Goal: Task Accomplishment & Management: Manage account settings

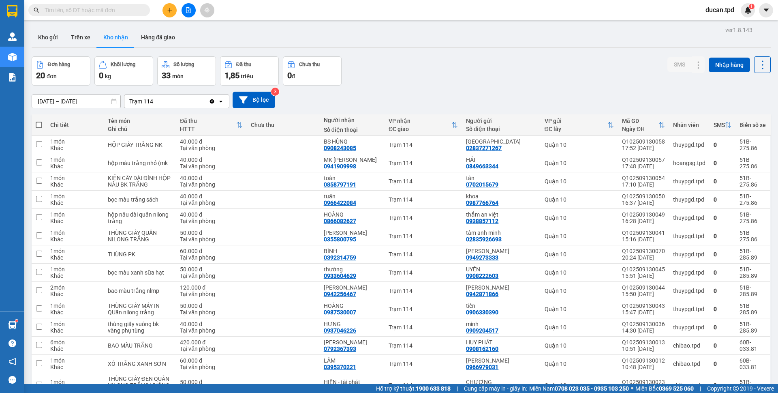
click at [89, 11] on input "text" at bounding box center [93, 10] width 96 height 9
paste input "0703238249"
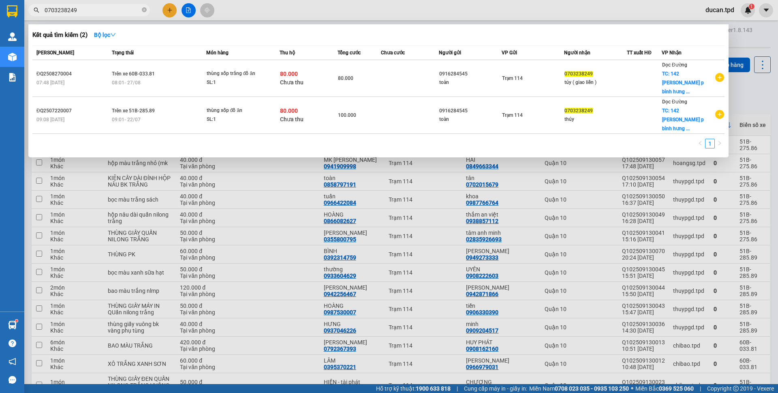
type input "0703238249"
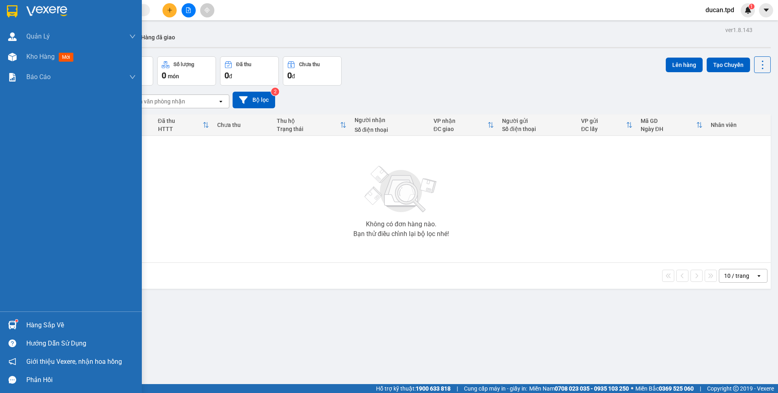
click at [36, 325] on div "Hàng sắp về" at bounding box center [80, 325] width 109 height 12
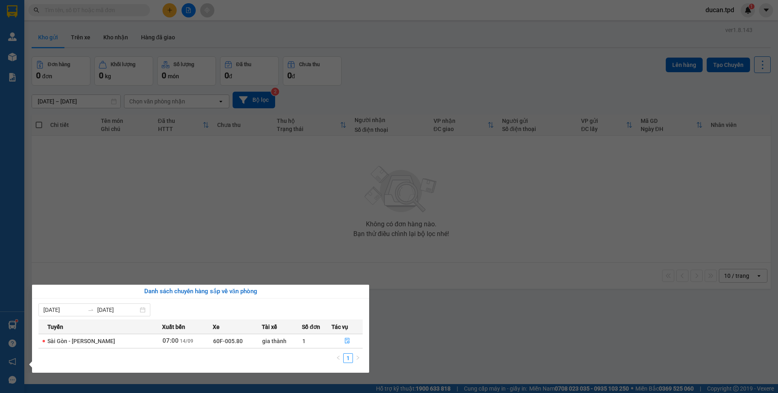
click at [272, 250] on section "Kết quả tìm kiếm ( 71 ) Bộ lọc Mã ĐH Trạng thái Món hàng Thu hộ Tổng cước Chưa …" at bounding box center [389, 196] width 778 height 393
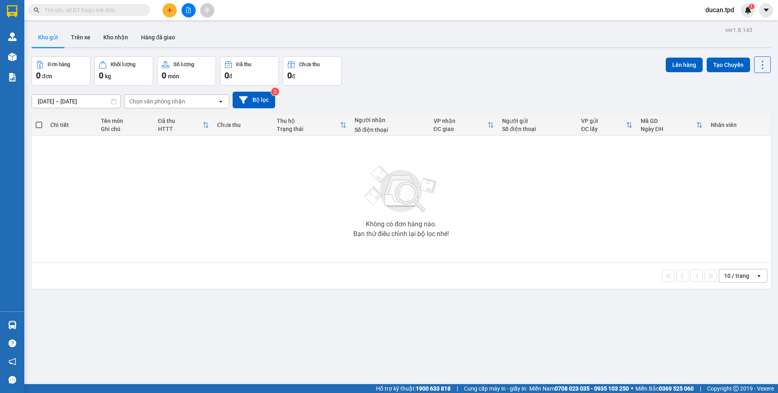
click at [164, 9] on button at bounding box center [170, 10] width 14 height 14
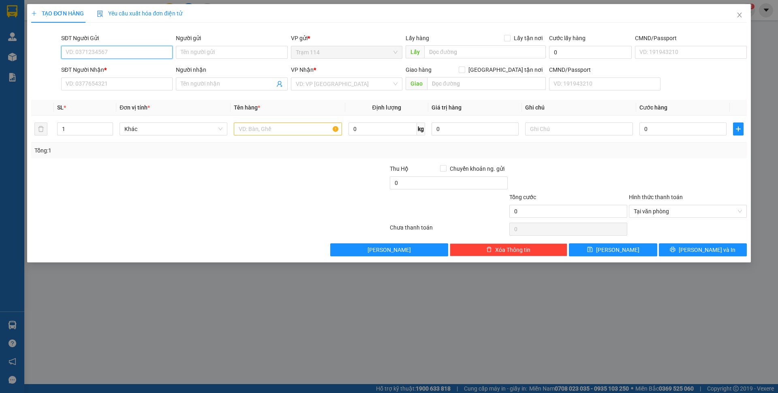
click at [134, 50] on input "SĐT Người Gửi" at bounding box center [116, 52] width 111 height 13
type input "0932913397"
click at [97, 84] on input "SĐT Người Nhận *" at bounding box center [116, 83] width 111 height 13
type input "0377228371"
click at [237, 54] on input "Người gửi" at bounding box center [231, 52] width 111 height 13
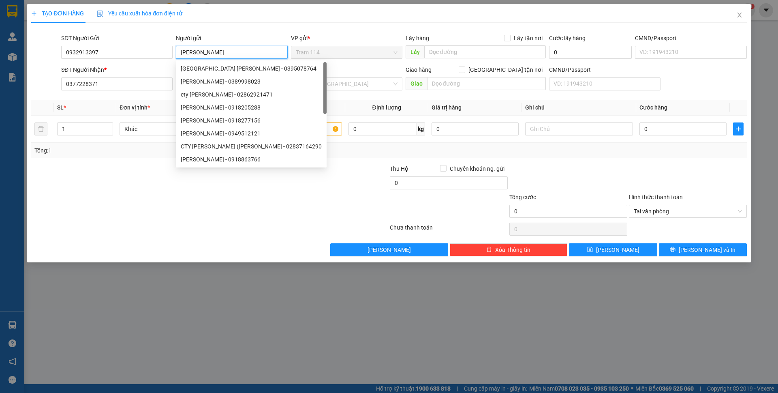
type input "[PERSON_NAME]"
click at [252, 14] on div "TẠO ĐƠN HÀNG Yêu cầu xuất hóa đơn điện tử" at bounding box center [389, 13] width 716 height 19
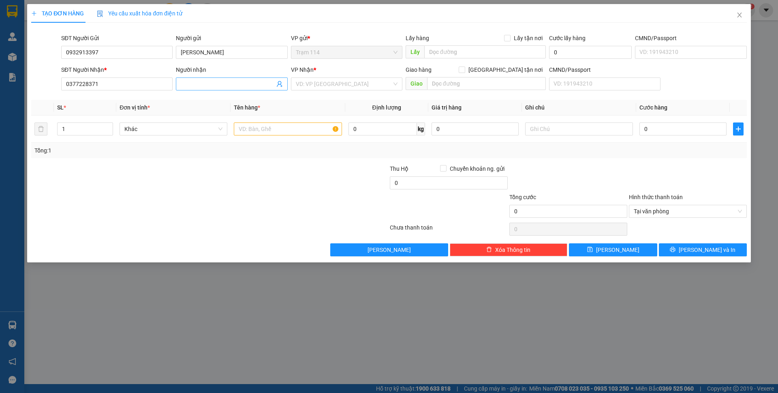
click at [217, 88] on span at bounding box center [231, 83] width 111 height 13
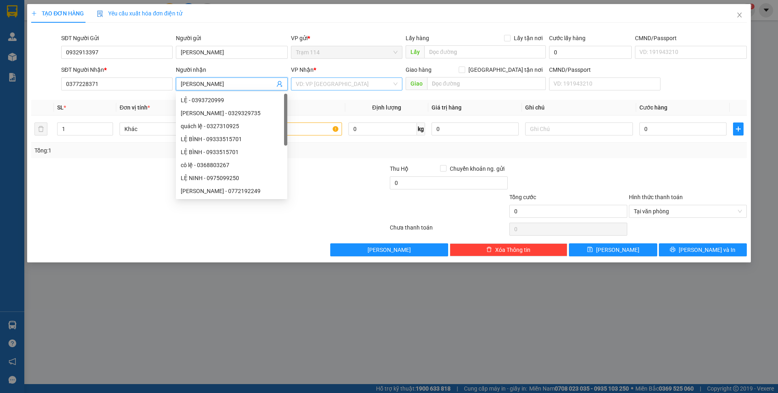
type input "[PERSON_NAME]"
click at [338, 87] on input "search" at bounding box center [344, 84] width 96 height 12
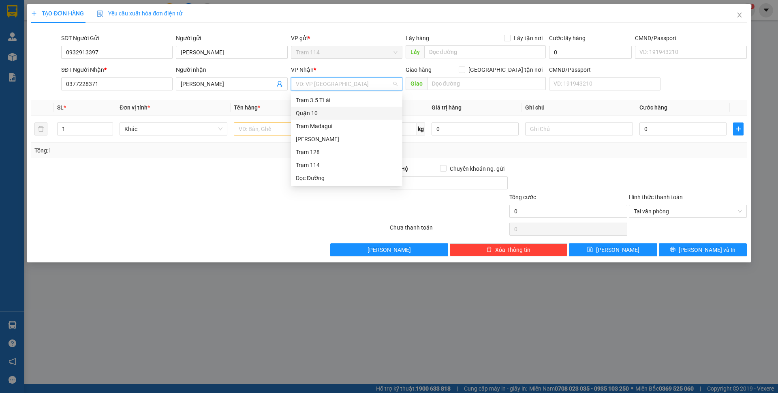
click at [320, 116] on div "Quận 10" at bounding box center [347, 113] width 102 height 9
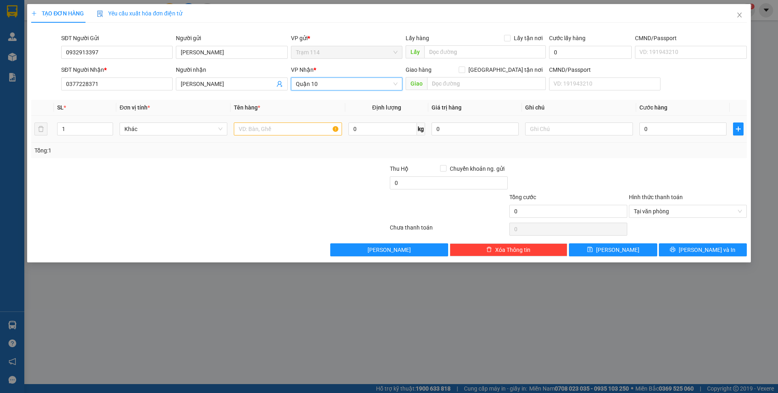
click at [272, 139] on td at bounding box center [288, 129] width 114 height 27
click at [275, 133] on input "text" at bounding box center [288, 128] width 108 height 13
type input "hộp bao bọc đỏ bk vàng ( yến )"
click at [454, 131] on input "0" at bounding box center [475, 128] width 87 height 13
type input "2.000.000"
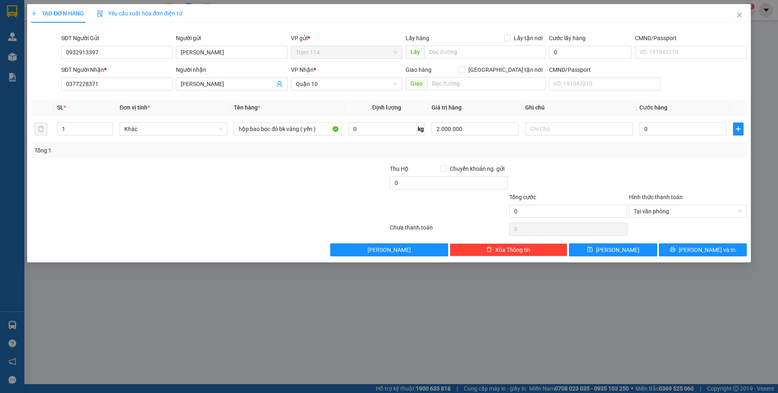
click at [547, 160] on div "Transit Pickup Surcharge Ids Transit Deliver Surcharge Ids Transit Deliver Surc…" at bounding box center [389, 142] width 716 height 227
click at [682, 126] on input "0" at bounding box center [683, 128] width 87 height 13
type input "4"
type input "40"
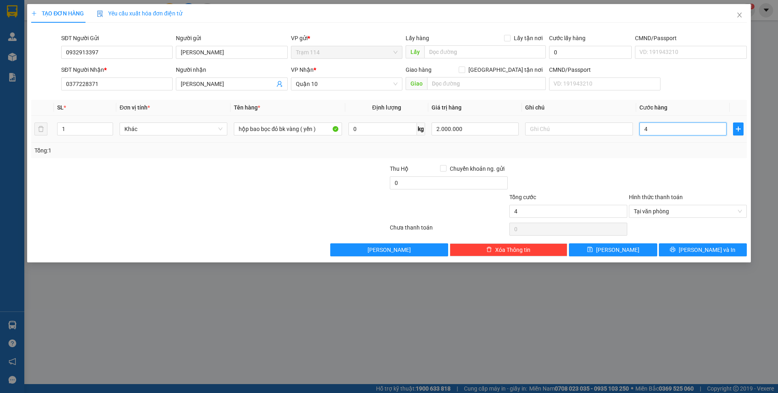
type input "40"
type input "40.000"
click at [679, 167] on div at bounding box center [688, 178] width 120 height 28
click at [696, 244] on button "[PERSON_NAME] và In" at bounding box center [703, 249] width 88 height 13
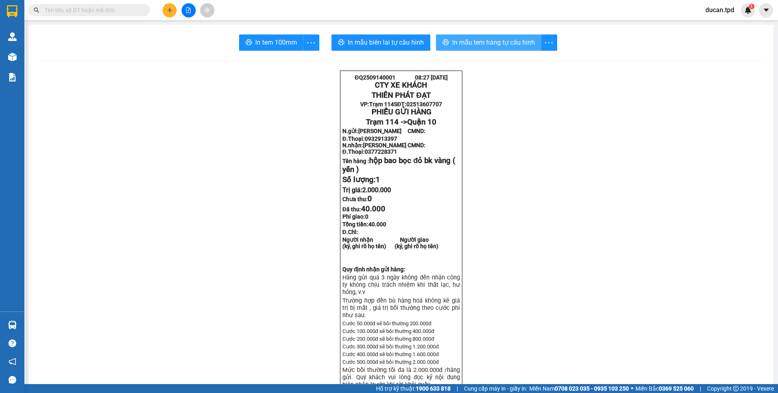
click at [479, 43] on span "In mẫu tem hàng tự cấu hình" at bounding box center [493, 42] width 83 height 10
click at [461, 36] on button "In mẫu tem hàng tự cấu hình" at bounding box center [488, 42] width 105 height 16
click at [279, 45] on span "In tem 100mm" at bounding box center [276, 42] width 42 height 10
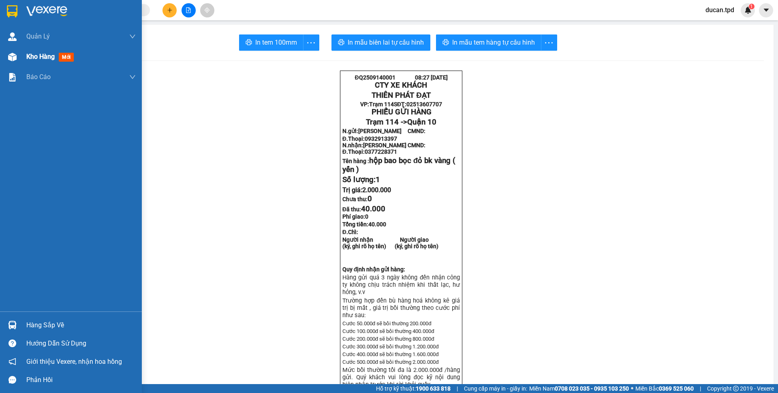
click at [5, 56] on div at bounding box center [12, 57] width 14 height 14
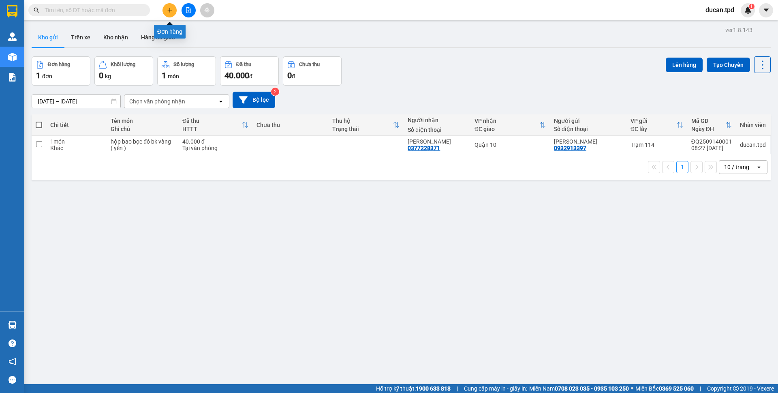
click at [171, 13] on button at bounding box center [170, 10] width 14 height 14
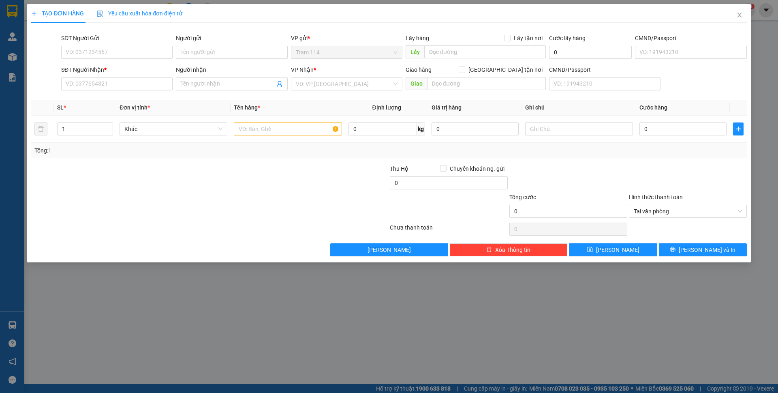
click at [106, 77] on div "SĐT Người Nhận *" at bounding box center [116, 71] width 111 height 12
click at [106, 82] on input "SĐT Người Nhận *" at bounding box center [116, 83] width 111 height 13
type input "0703238249"
click at [120, 100] on div "0703238249 - túy ( giao liền )" at bounding box center [117, 100] width 102 height 9
type input "túy ( giao liền )"
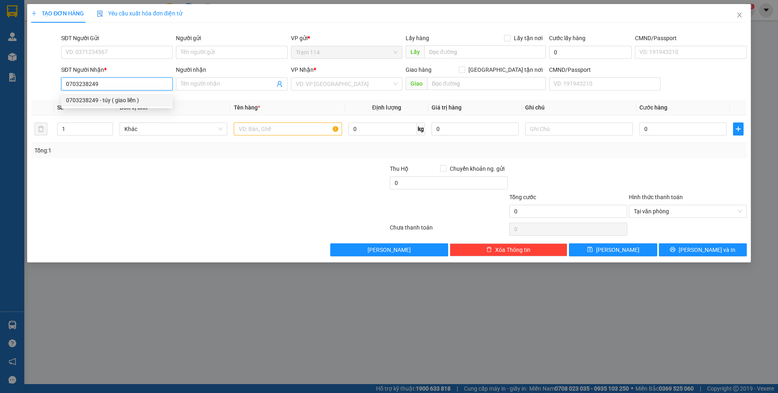
checkbox input "true"
type input "142 [PERSON_NAME] p bình hưng bình chánh"
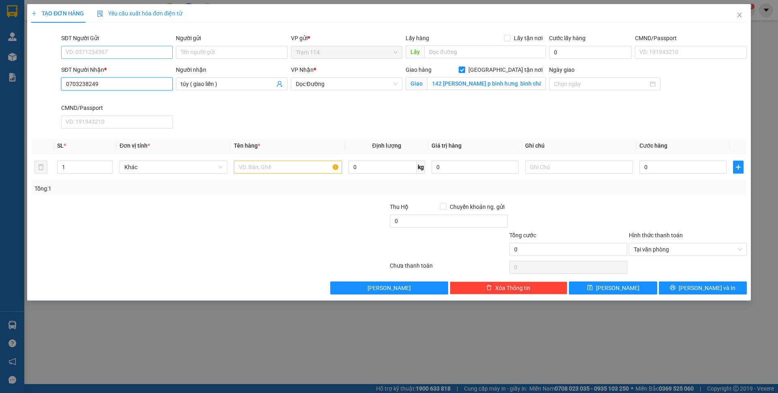
type input "0703238249"
click at [109, 55] on input "SĐT Người Gửi" at bounding box center [116, 52] width 111 height 13
click at [111, 68] on div "0916284545 - toàn" at bounding box center [117, 68] width 102 height 9
type input "0916284545"
type input "toàn"
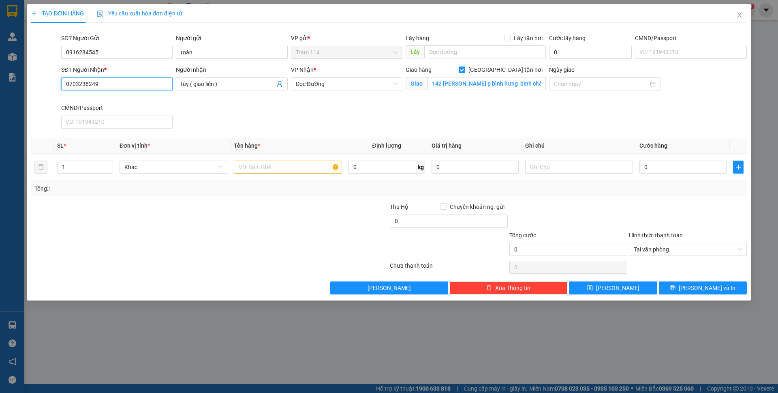
click at [84, 82] on input "0703238249" at bounding box center [116, 83] width 111 height 13
click at [203, 120] on div "SĐT Người Nhận * 0703238249 0703238249 Người nhận túy ( giao liền ) VP Nhận * D…" at bounding box center [404, 98] width 689 height 66
click at [278, 164] on input "text" at bounding box center [288, 167] width 108 height 13
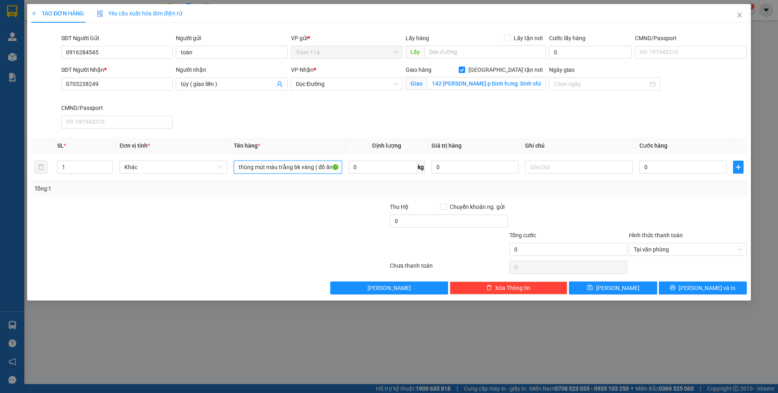
type input "thùng mút màu trắng bk vàng ( đồ ăn )"
click at [679, 167] on input "0" at bounding box center [683, 167] width 87 height 13
type input "1"
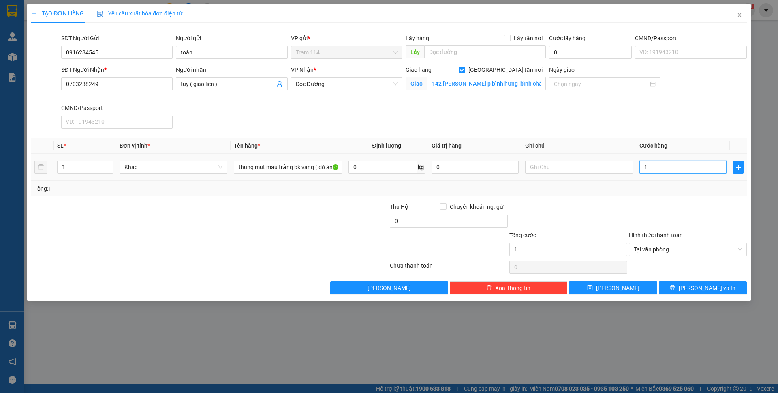
type input "10"
type input "100"
type input "100.000"
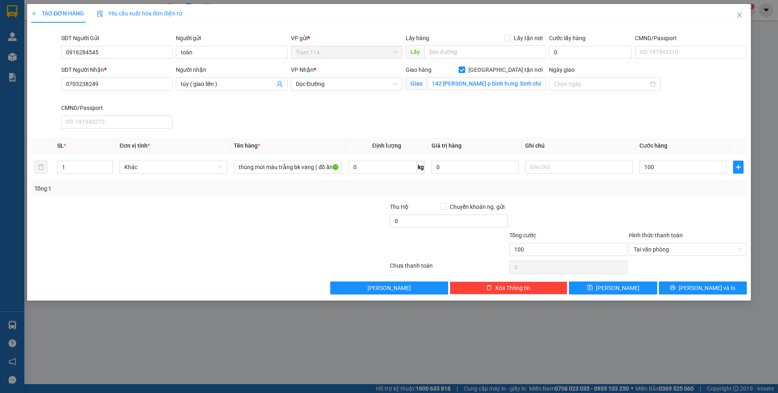
type input "100.000"
click at [566, 211] on div at bounding box center [569, 216] width 120 height 28
click at [415, 224] on input "0" at bounding box center [449, 220] width 118 height 13
click at [606, 187] on div "Tổng: 1" at bounding box center [388, 188] width 709 height 9
type input "80.000"
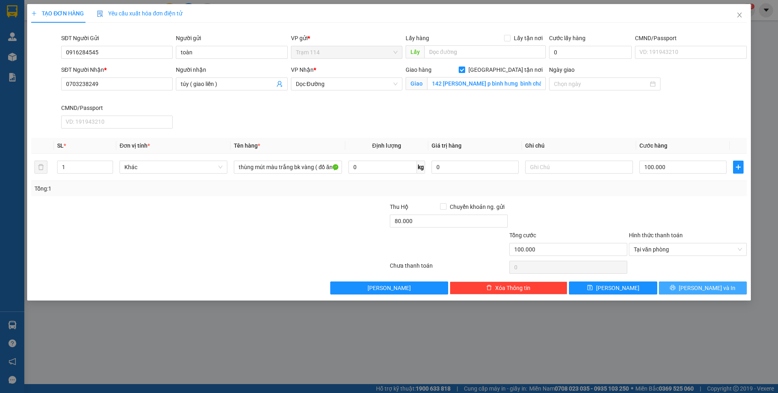
click at [676, 287] on icon "printer" at bounding box center [673, 288] width 6 height 6
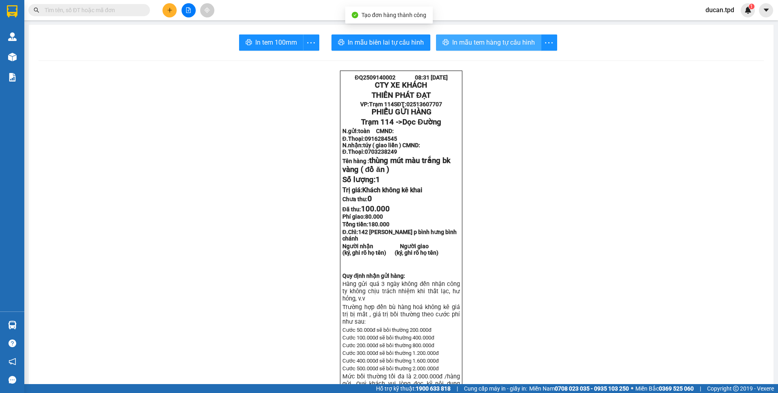
click at [493, 39] on span "In mẫu tem hàng tự cấu hình" at bounding box center [493, 42] width 83 height 10
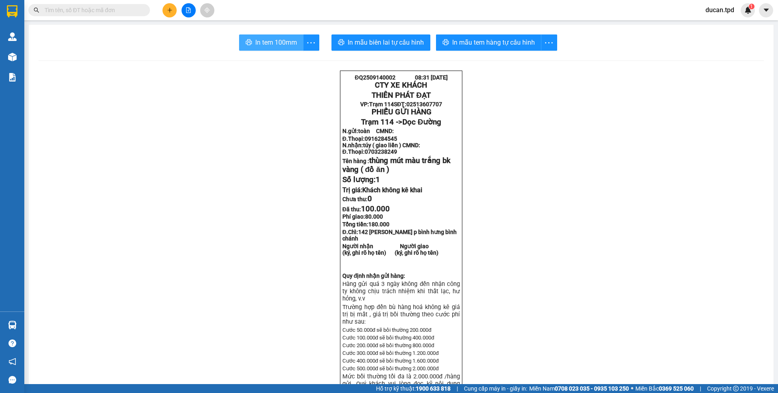
click at [280, 49] on button "In tem 100mm" at bounding box center [271, 42] width 64 height 16
click at [166, 9] on button at bounding box center [170, 10] width 14 height 14
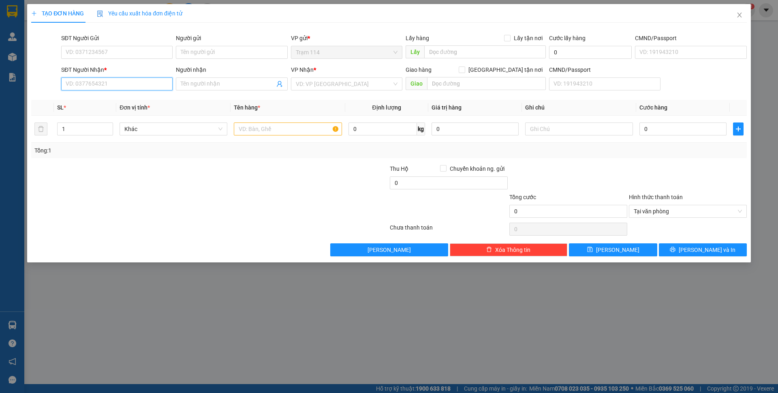
click at [104, 81] on input "SĐT Người Nhận *" at bounding box center [116, 83] width 111 height 13
type input "0938124954"
click at [127, 102] on div "0938124954 - lan" at bounding box center [117, 100] width 102 height 9
type input "lan"
type input "0938124954"
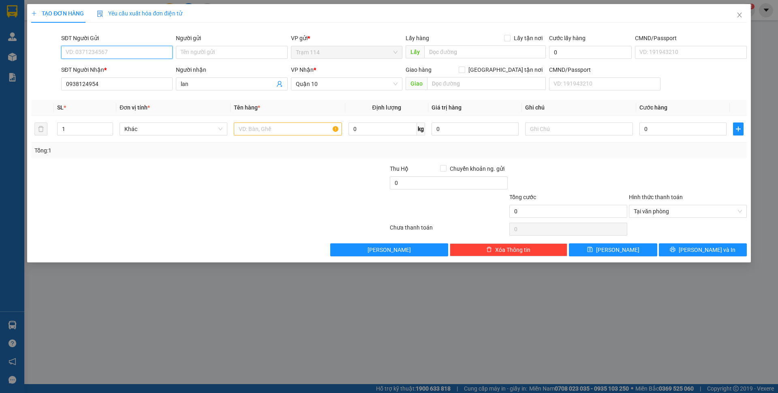
click at [119, 56] on input "SĐT Người Gửi" at bounding box center [116, 52] width 111 height 13
click at [116, 67] on div "0392155528 - vinh" at bounding box center [117, 68] width 102 height 9
type input "0392155528"
type input "vinh"
click at [298, 126] on input "text" at bounding box center [288, 128] width 108 height 13
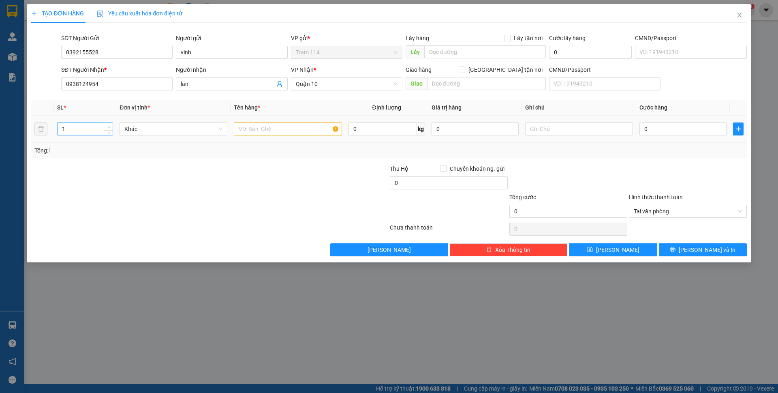
click at [112, 126] on span "Increase Value" at bounding box center [108, 126] width 9 height 7
type input "3"
click at [112, 126] on span "Increase Value" at bounding box center [108, 126] width 9 height 7
click at [256, 129] on input "text" at bounding box center [288, 128] width 108 height 13
click at [250, 131] on input "text" at bounding box center [288, 128] width 108 height 13
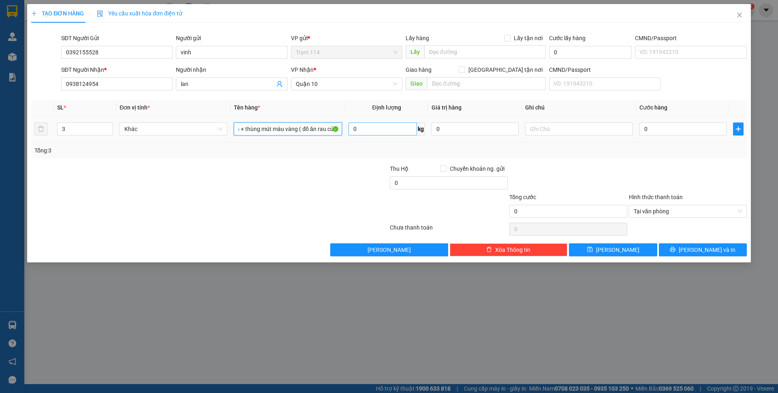
scroll to position [0, 57]
type input "bao trắng + bao xanh + thùng mút màu vàng ( đồ ăn rau củ )"
click at [455, 134] on input "0" at bounding box center [475, 128] width 87 height 13
type input "500.000"
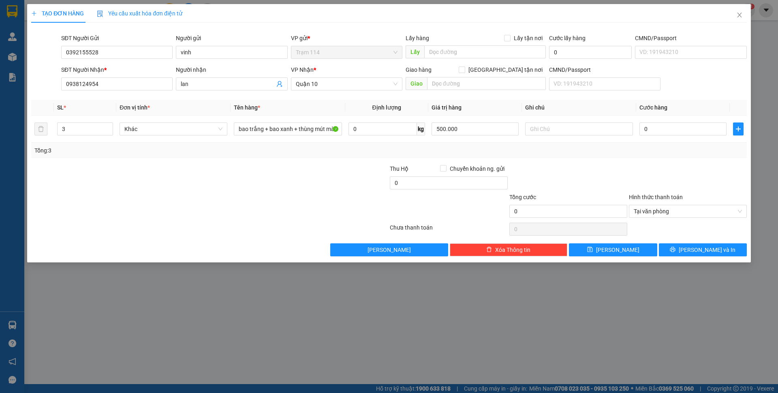
click at [610, 163] on div "Transit Pickup Surcharge Ids Transit Deliver Surcharge Ids Transit Deliver Surc…" at bounding box center [389, 142] width 716 height 227
click at [663, 131] on input "0" at bounding box center [683, 128] width 87 height 13
type input "1"
type input "18"
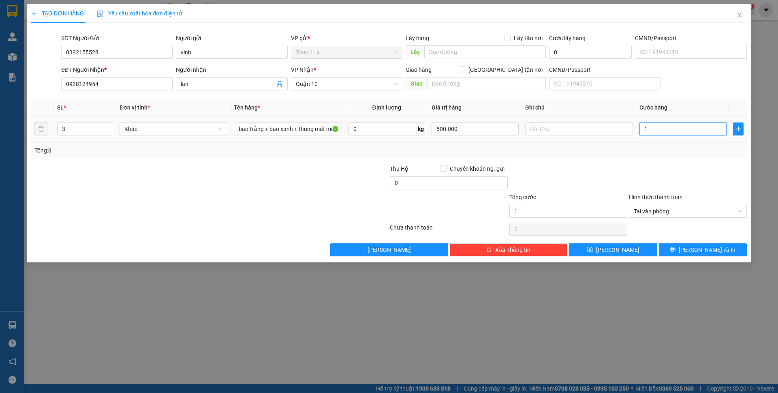
type input "18"
type input "180"
type input "180.000"
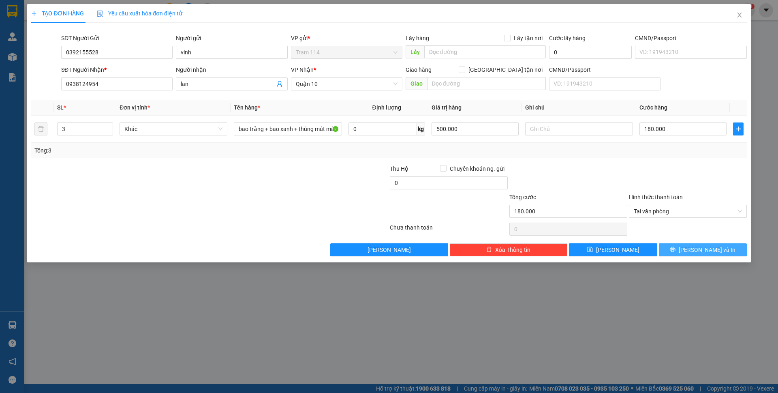
click at [707, 252] on span "[PERSON_NAME] và In" at bounding box center [707, 249] width 57 height 9
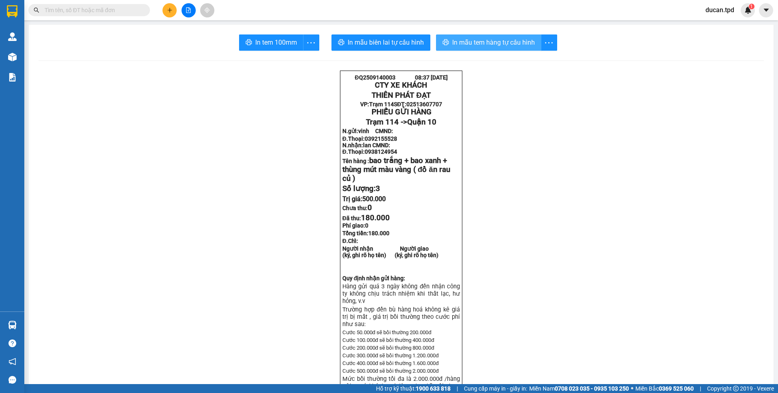
click at [482, 47] on span "In mẫu tem hàng tự cấu hình" at bounding box center [493, 42] width 83 height 10
click at [255, 43] on span "In tem 100mm" at bounding box center [276, 42] width 42 height 10
click at [313, 43] on span "more" at bounding box center [311, 43] width 15 height 10
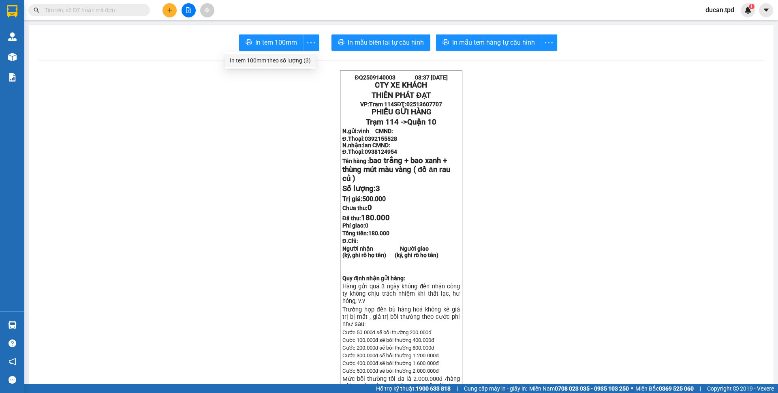
click at [276, 58] on div "In tem 100mm theo số lượng (3)" at bounding box center [270, 60] width 81 height 9
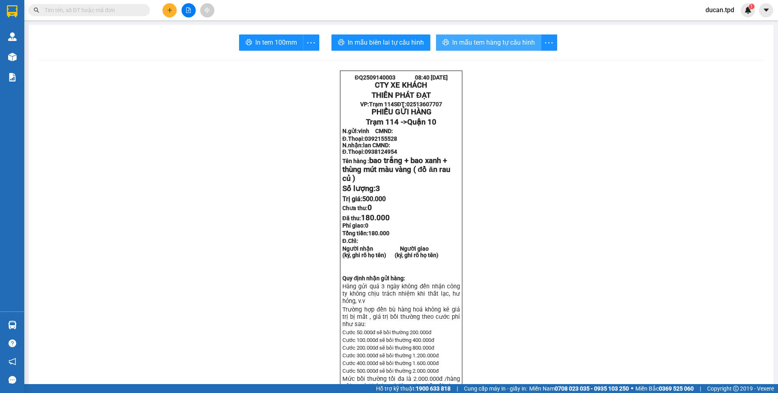
click at [459, 39] on span "In mẫu tem hàng tự cấu hình" at bounding box center [493, 42] width 83 height 10
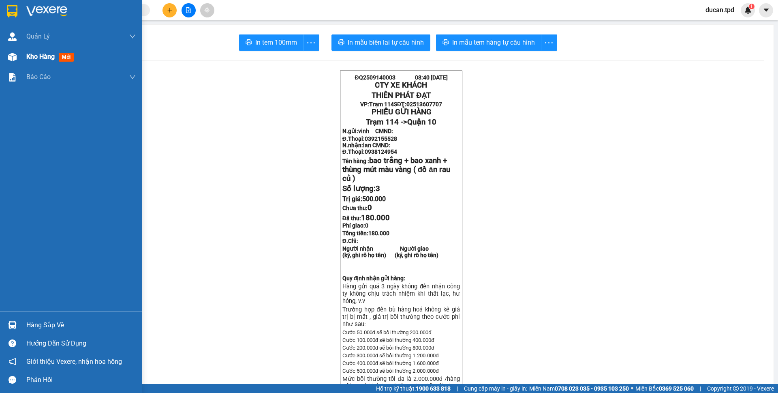
click at [12, 56] on img at bounding box center [12, 57] width 9 height 9
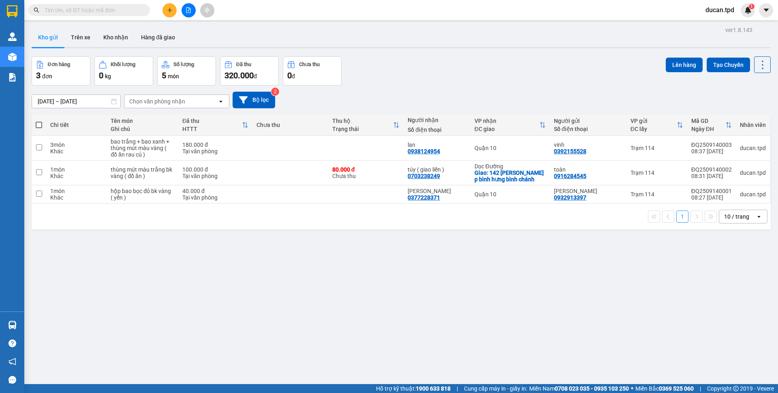
click at [90, 12] on input "text" at bounding box center [93, 10] width 96 height 9
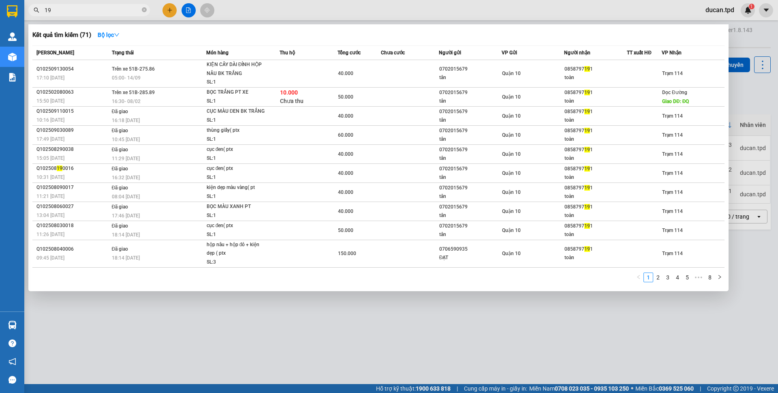
type input "191"
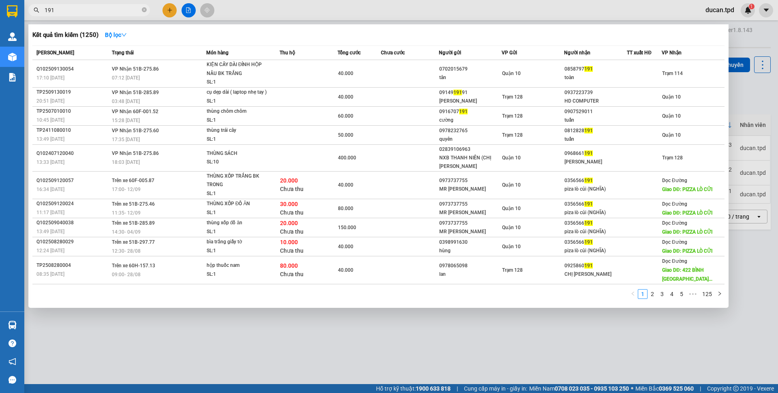
click at [69, 13] on input "191" at bounding box center [93, 10] width 96 height 9
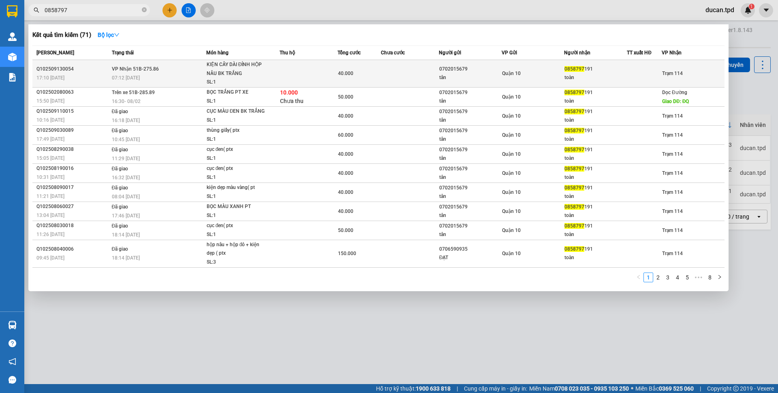
type input "0858797"
click at [296, 78] on td at bounding box center [309, 74] width 58 height 28
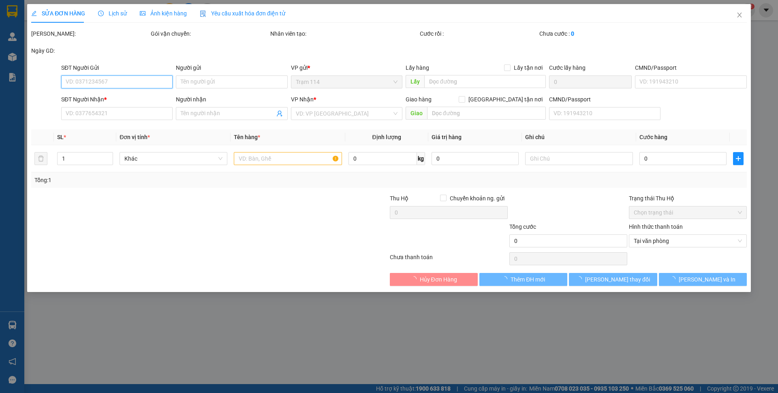
type input "0702015679"
type input "tân"
type input "038204026523"
type input "0858797191"
type input "toàn"
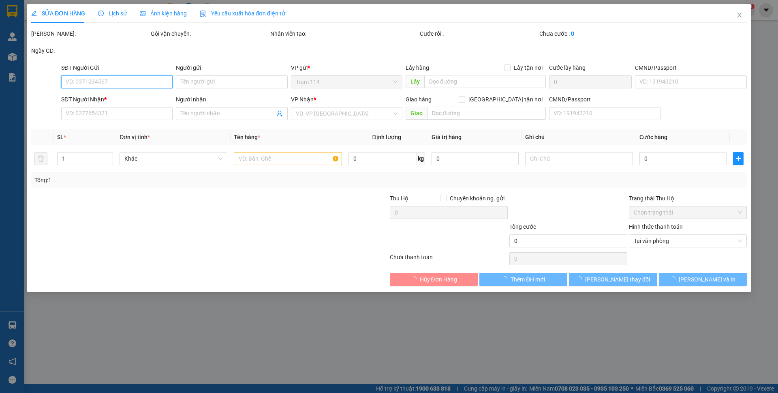
type input "40.000"
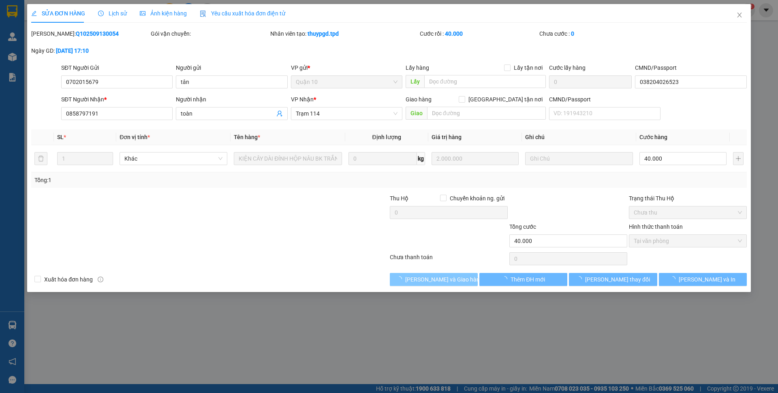
click at [445, 279] on span "[PERSON_NAME] và Giao hàng" at bounding box center [444, 279] width 78 height 9
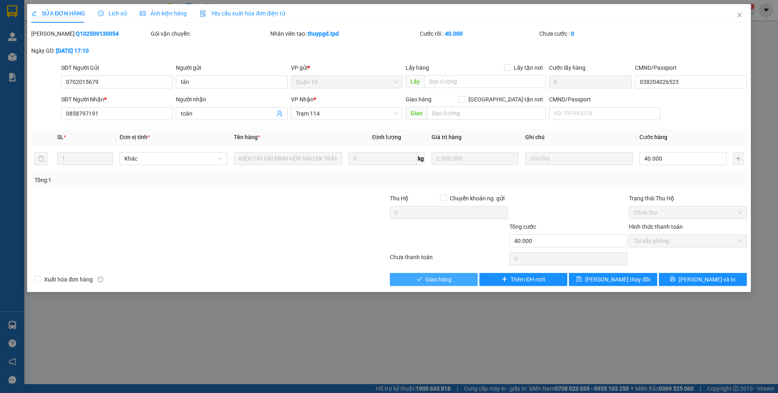
click at [445, 279] on span "Giao hàng" at bounding box center [439, 279] width 26 height 9
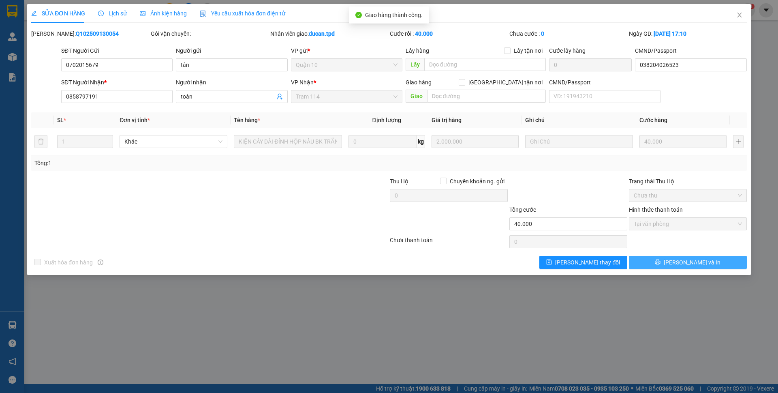
click at [700, 261] on span "[PERSON_NAME] và In" at bounding box center [692, 262] width 57 height 9
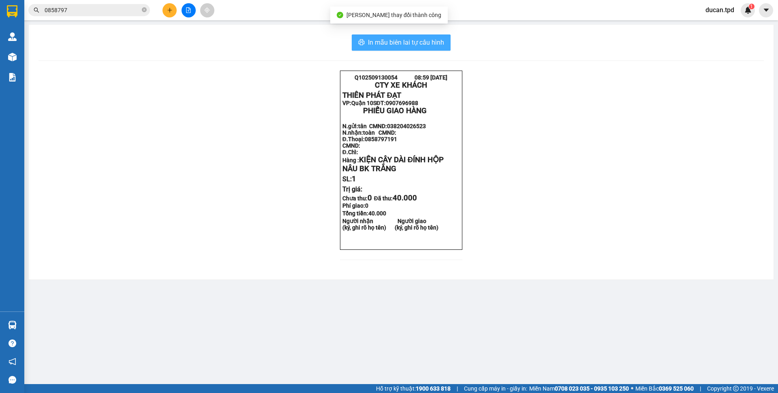
click at [446, 47] on button "In mẫu biên lai tự cấu hình" at bounding box center [401, 42] width 99 height 16
click at [142, 9] on icon "close-circle" at bounding box center [144, 9] width 5 height 5
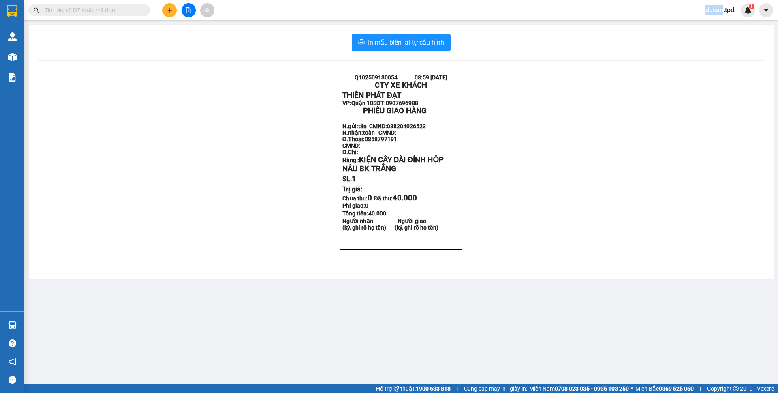
click at [142, 9] on span at bounding box center [144, 10] width 5 height 9
click at [135, 10] on input "text" at bounding box center [93, 10] width 96 height 9
click at [168, 13] on icon "plus" at bounding box center [170, 10] width 6 height 6
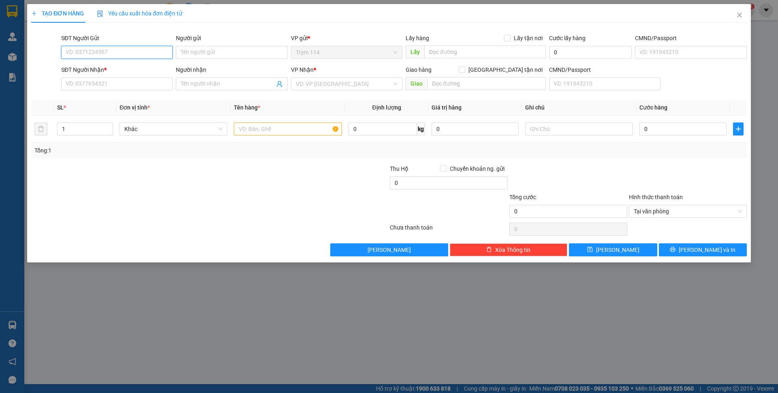
click at [113, 52] on input "SĐT Người Gửi" at bounding box center [116, 52] width 111 height 13
type input "0327741311"
click at [227, 55] on input "Người gửi" at bounding box center [231, 52] width 111 height 13
type input "mai"
click at [223, 25] on div "TẠO ĐƠN HÀNG Yêu cầu xuất hóa đơn điện tử Transit Pickup Surcharge Ids Transit …" at bounding box center [389, 130] width 716 height 252
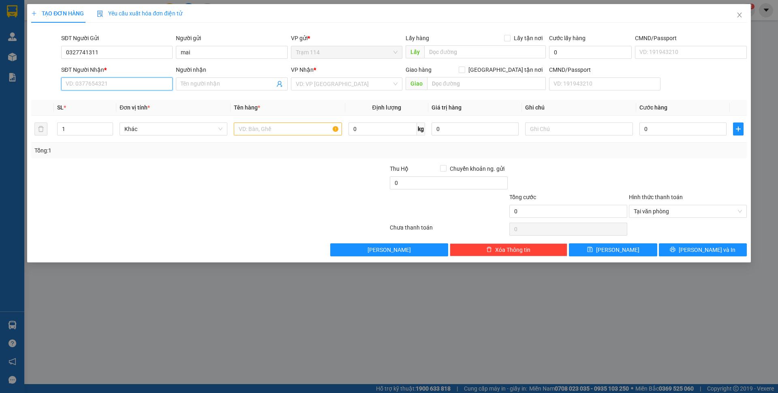
click at [133, 89] on input "SĐT Người Nhận *" at bounding box center [116, 83] width 111 height 13
type input "0902655683"
click at [190, 84] on input "Người nhận" at bounding box center [228, 83] width 94 height 9
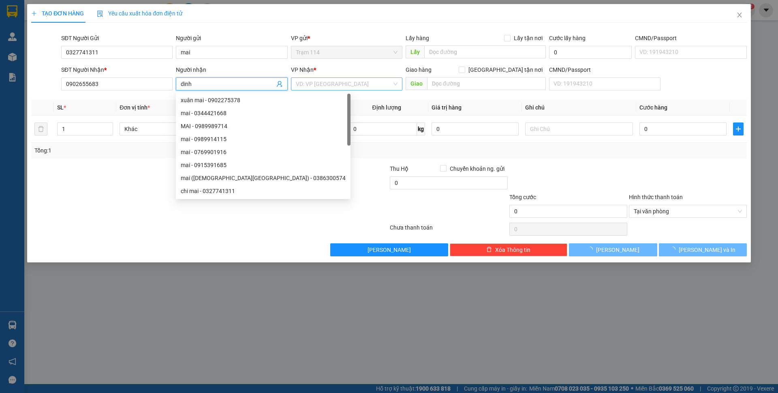
type input "dinh"
click at [319, 85] on input "search" at bounding box center [344, 84] width 96 height 12
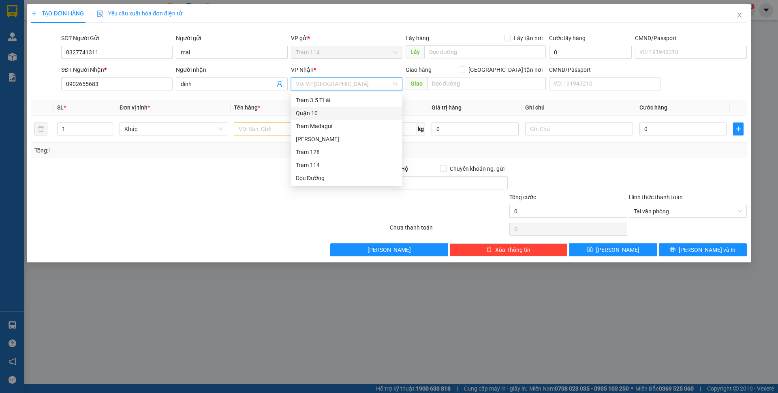
click at [317, 111] on div "Quận 10" at bounding box center [347, 113] width 102 height 9
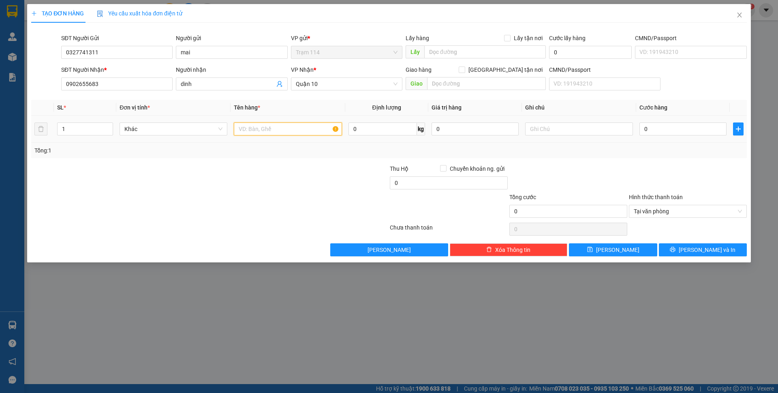
click at [290, 122] on input "text" at bounding box center [288, 128] width 108 height 13
click at [296, 126] on input "thùng m" at bounding box center [288, 128] width 108 height 13
click at [293, 128] on input "thùng m" at bounding box center [288, 128] width 108 height 13
type input "thùng mút màu vàng ( máy thẩm mỹ )"
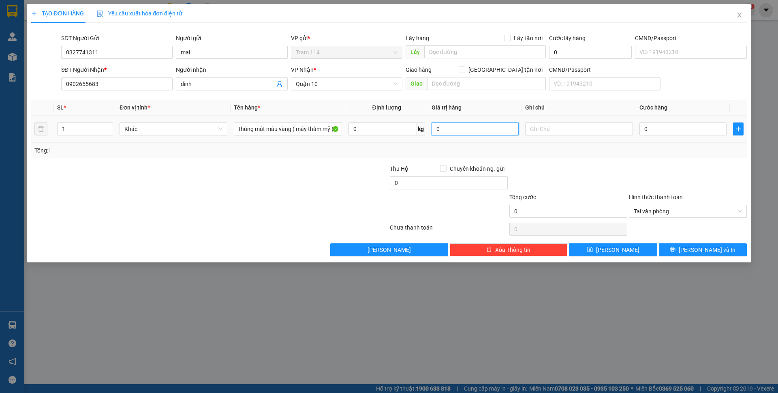
click at [445, 129] on input "0" at bounding box center [475, 128] width 87 height 13
click at [92, 84] on input "0902655683" at bounding box center [116, 83] width 111 height 13
click at [70, 51] on input "0327741311" at bounding box center [116, 52] width 111 height 13
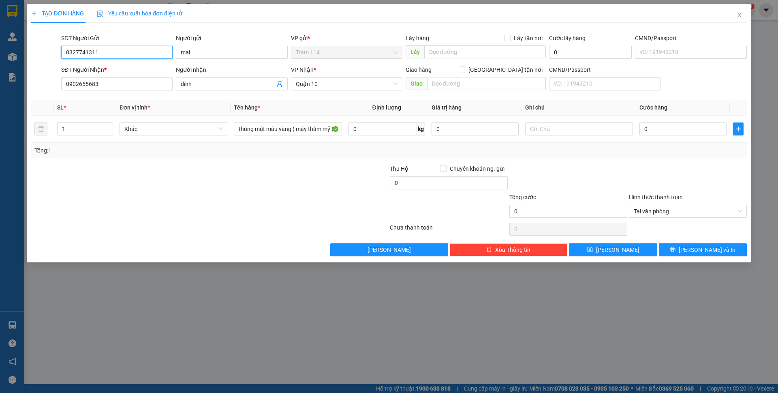
click at [70, 51] on input "0327741311" at bounding box center [116, 52] width 111 height 13
click at [139, 83] on input "0902655683" at bounding box center [116, 83] width 111 height 13
click at [653, 129] on input "0" at bounding box center [683, 128] width 87 height 13
type input "1"
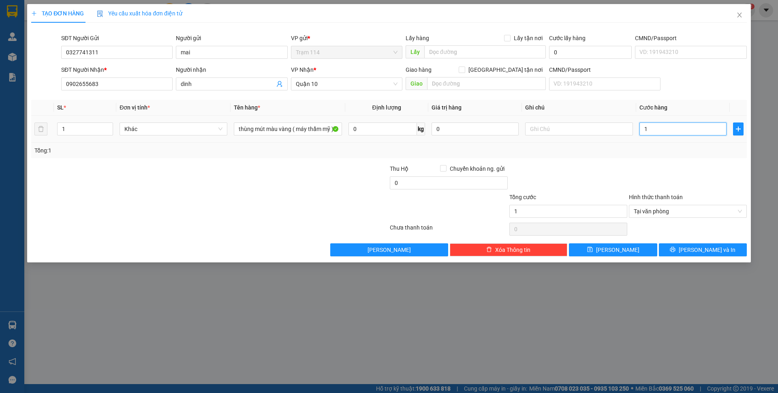
type input "12"
type input "120"
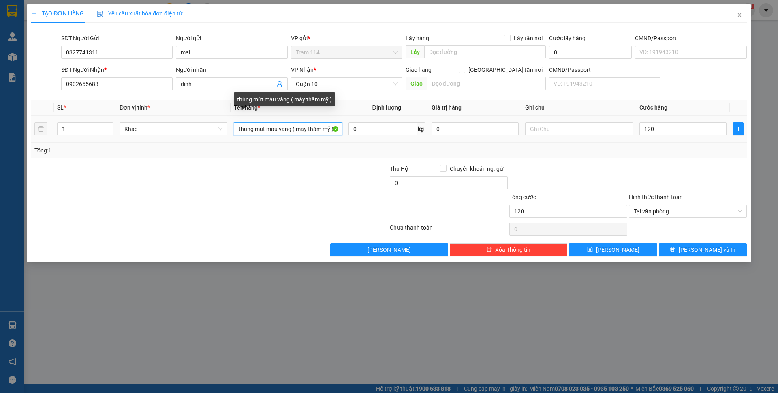
type input "120.000"
click at [311, 129] on input "thùng mút màu vàng ( máy thẩm mỹ )" at bounding box center [288, 128] width 108 height 13
click at [329, 130] on input "thùng mút màu vàng ( máy thẩm mỹ )" at bounding box center [288, 128] width 108 height 13
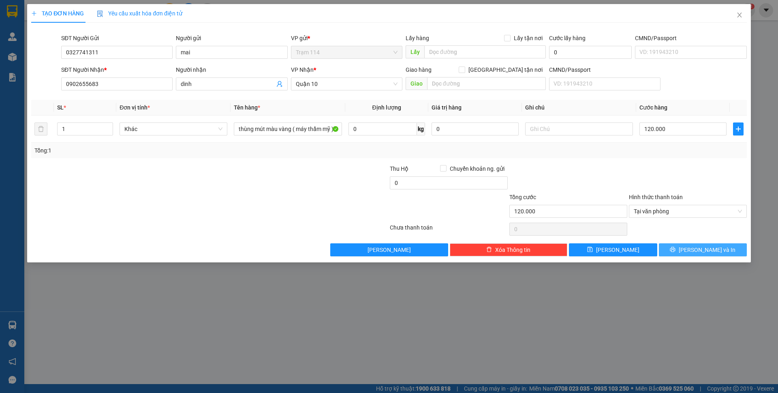
click at [684, 250] on button "[PERSON_NAME] và In" at bounding box center [703, 249] width 88 height 13
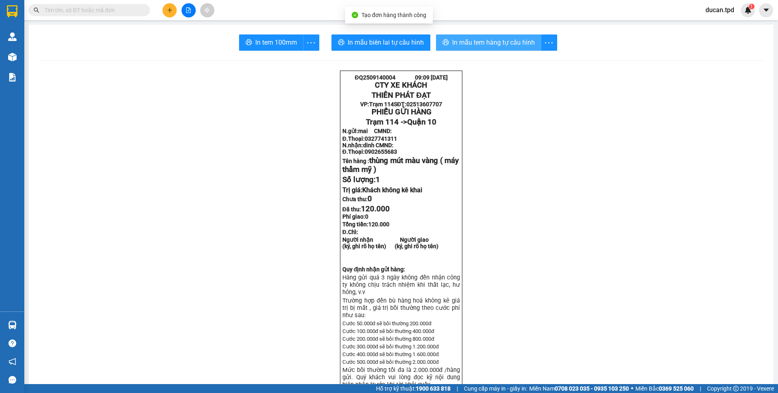
click at [502, 44] on span "In mẫu tem hàng tự cấu hình" at bounding box center [493, 42] width 83 height 10
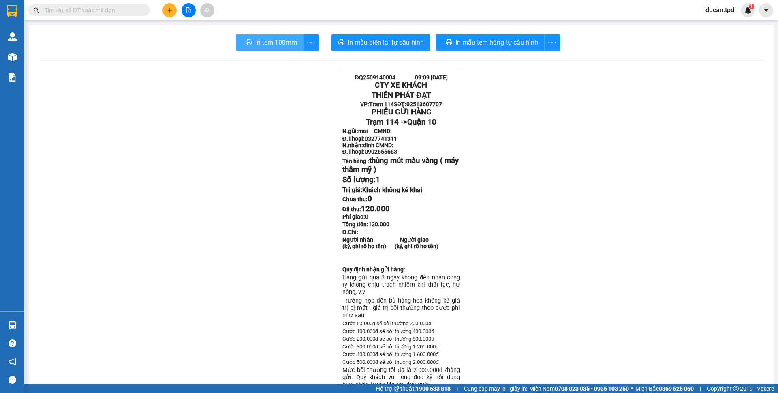
drag, startPoint x: 499, startPoint y: 44, endPoint x: 290, endPoint y: 47, distance: 208.4
click at [290, 47] on span "In tem 100mm" at bounding box center [276, 42] width 42 height 10
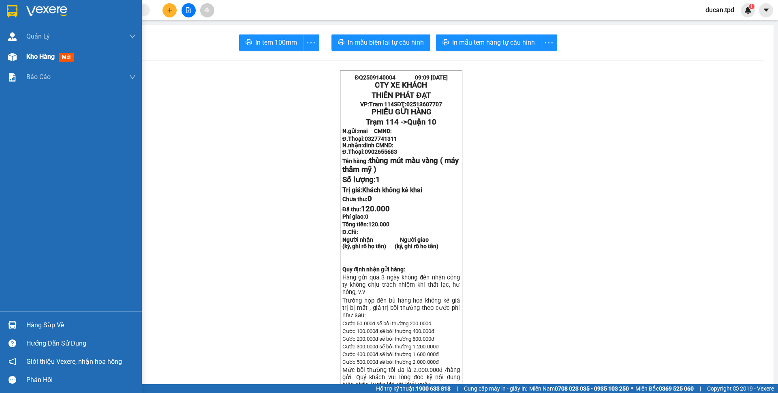
click at [7, 60] on div at bounding box center [12, 57] width 14 height 14
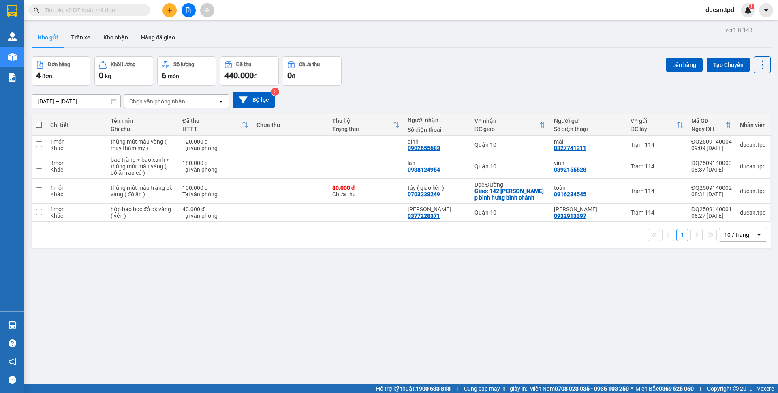
click at [39, 125] on span at bounding box center [39, 125] width 6 height 6
click at [39, 121] on input "checkbox" at bounding box center [39, 121] width 0 height 0
checkbox input "true"
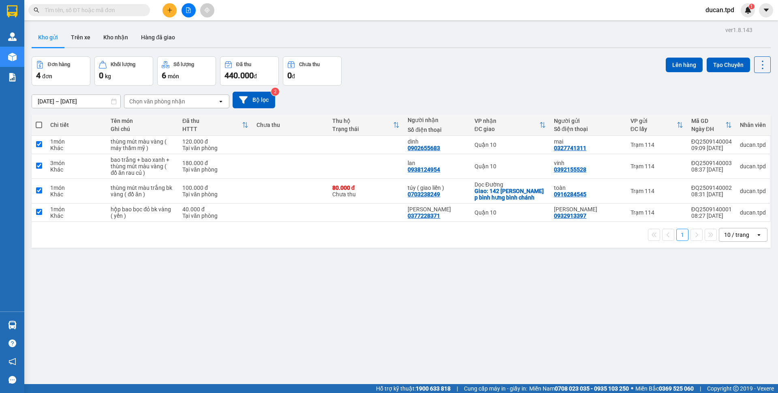
checkbox input "true"
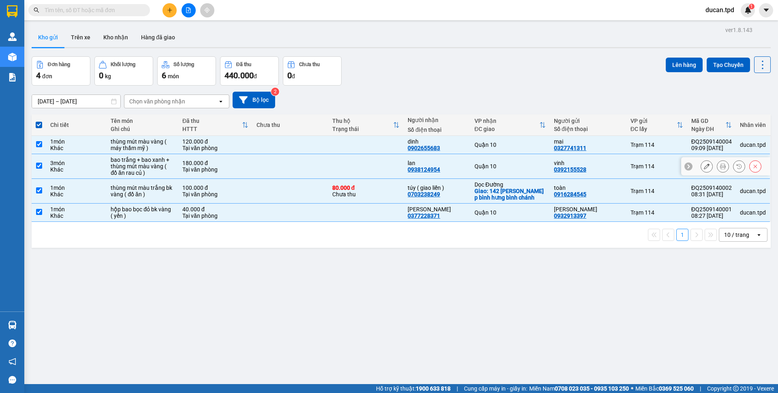
click at [41, 165] on input "checkbox" at bounding box center [39, 166] width 6 height 6
checkbox input "false"
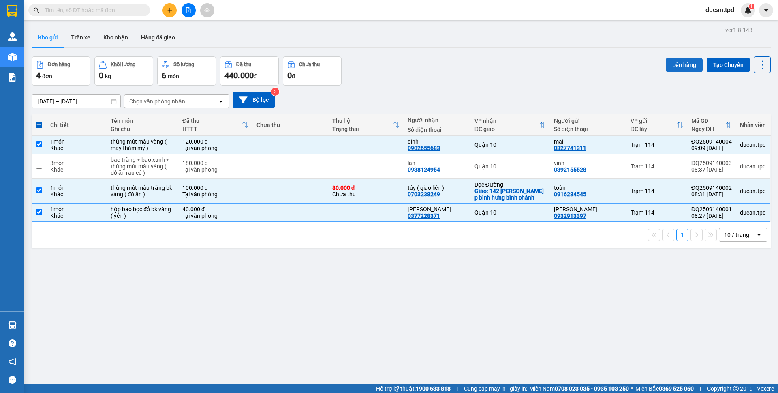
click at [674, 58] on button "Lên hàng" at bounding box center [684, 65] width 37 height 15
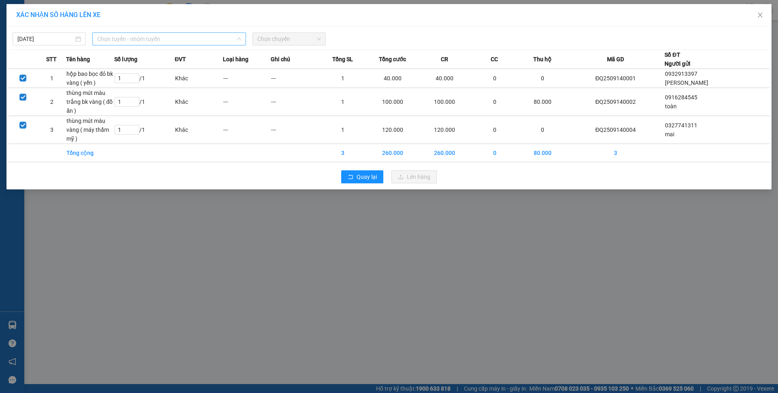
click at [128, 41] on span "Chọn tuyến - nhóm tuyến" at bounding box center [169, 39] width 144 height 12
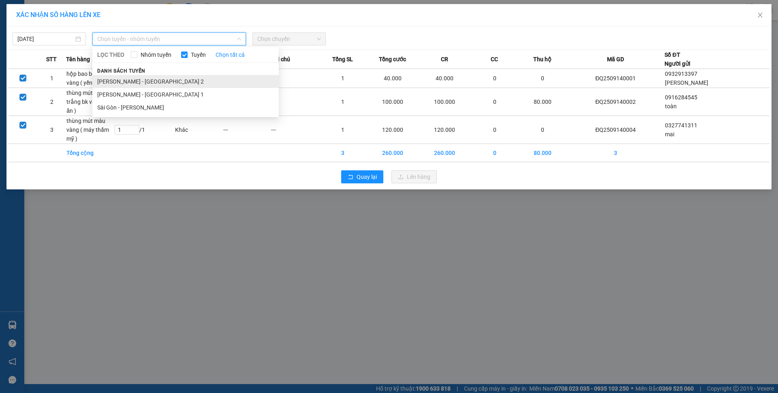
click at [142, 76] on li "[PERSON_NAME] - [GEOGRAPHIC_DATA] 2" at bounding box center [185, 81] width 186 height 13
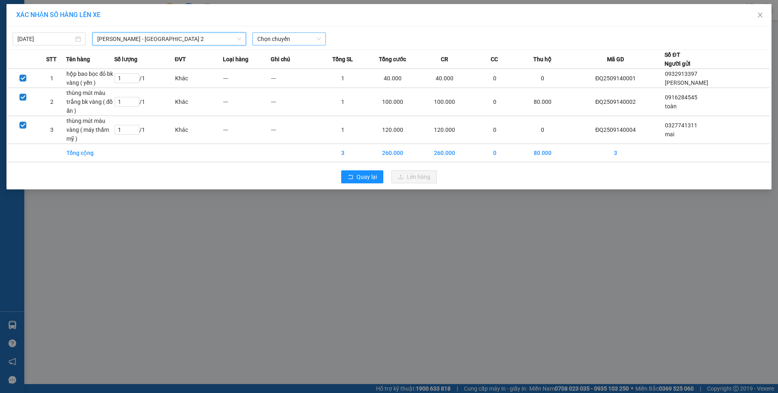
click at [266, 39] on span "Chọn chuyến" at bounding box center [289, 39] width 64 height 12
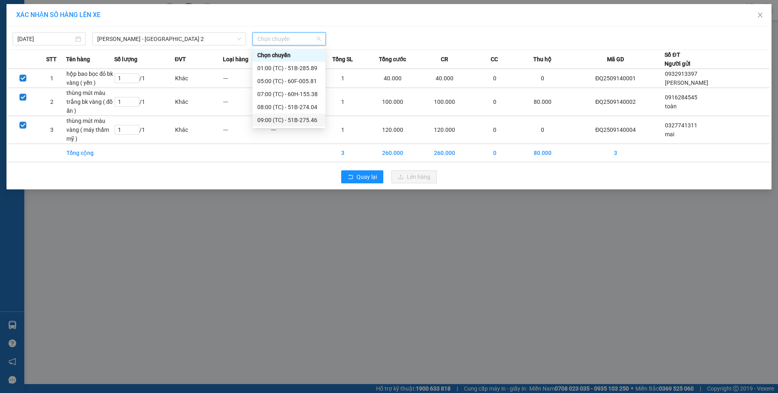
click at [302, 122] on div "09:00 (TC) - 51B-275.46" at bounding box center [288, 120] width 63 height 9
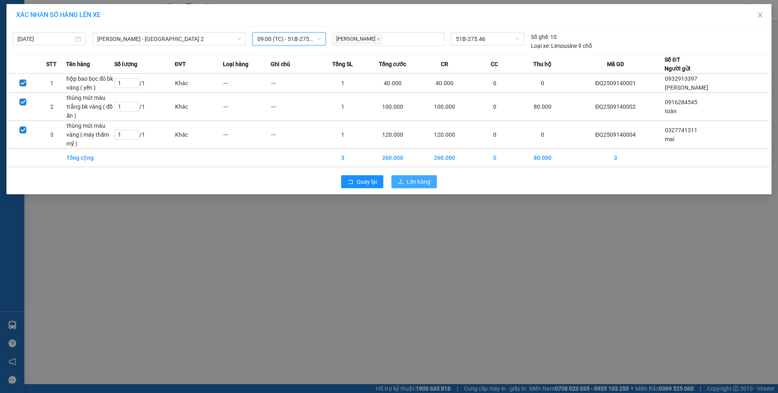
click at [417, 177] on span "Lên hàng" at bounding box center [419, 181] width 24 height 9
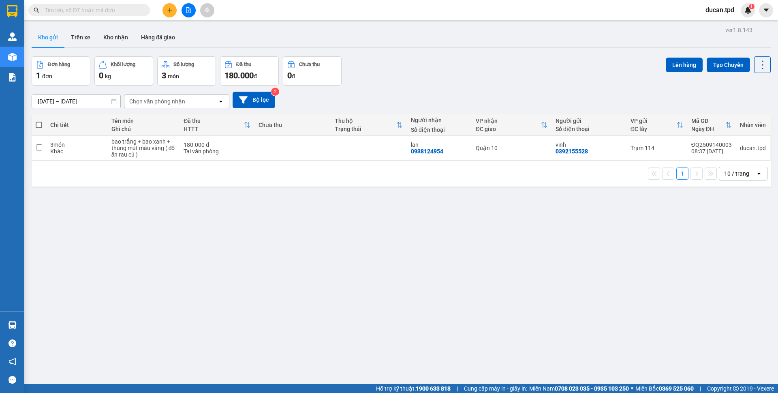
click at [41, 123] on span at bounding box center [39, 125] width 6 height 6
click at [39, 121] on input "checkbox" at bounding box center [39, 121] width 0 height 0
checkbox input "true"
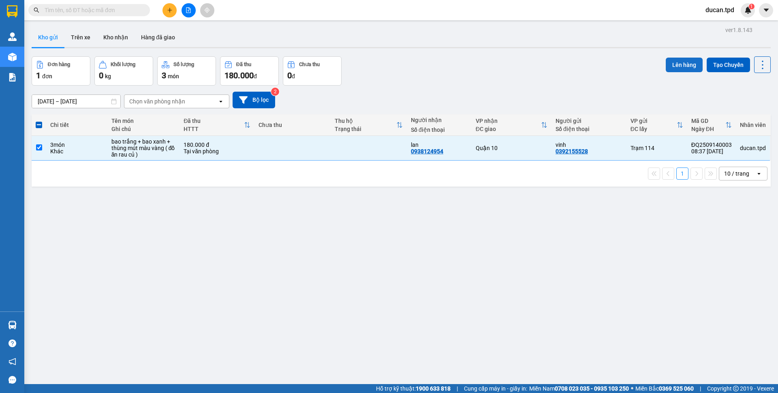
click at [666, 66] on button "Lên hàng" at bounding box center [684, 65] width 37 height 15
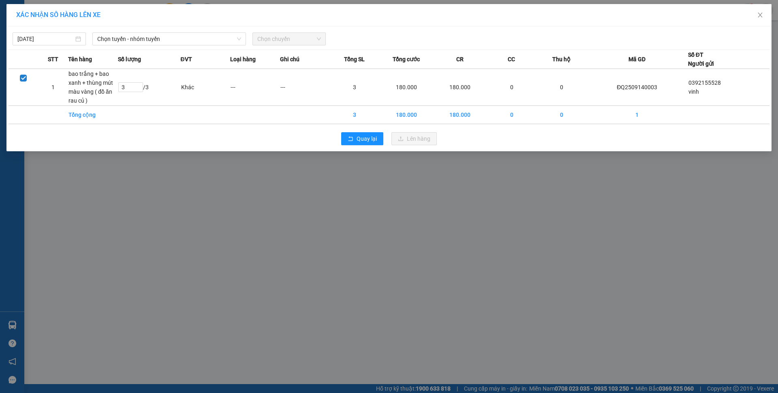
click at [19, 316] on div "XÁC NHẬN SỐ HÀNG LÊN XE [DATE] Chọn tuyến - nhóm tuyến Chọn chuyến STT Tên hàng…" at bounding box center [389, 196] width 778 height 393
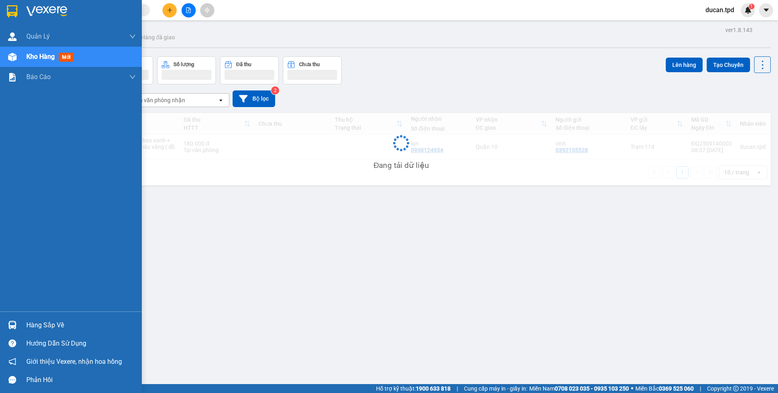
click at [17, 323] on div at bounding box center [12, 325] width 14 height 14
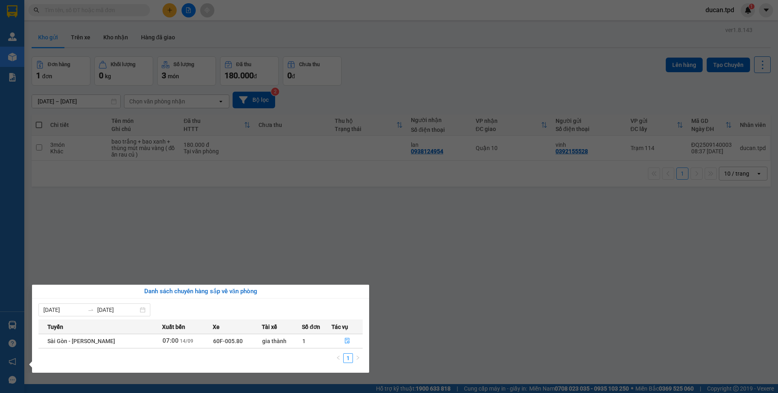
click at [338, 254] on section "Kết quả tìm kiếm ( 71 ) Bộ lọc Mã ĐH Trạng thái Món hàng Thu hộ Tổng cước Chưa …" at bounding box center [389, 196] width 778 height 393
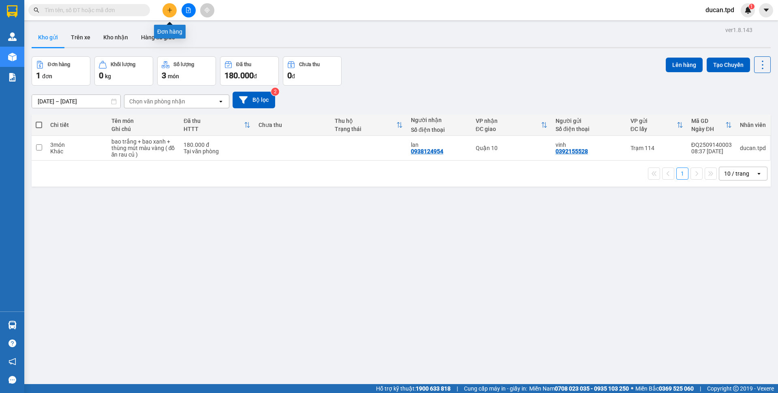
click at [165, 14] on button at bounding box center [170, 10] width 14 height 14
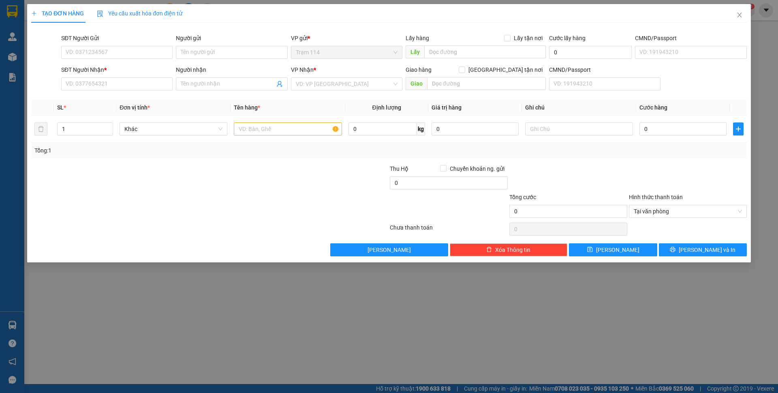
click at [134, 308] on div "TẠO ĐƠN HÀNG Yêu cầu xuất hóa đơn điện tử Transit Pickup Surcharge Ids Transit …" at bounding box center [389, 196] width 778 height 393
click at [485, 134] on input "0" at bounding box center [475, 128] width 87 height 13
click at [452, 188] on input "0" at bounding box center [449, 182] width 118 height 13
type input "500.000"
type input "100.000"
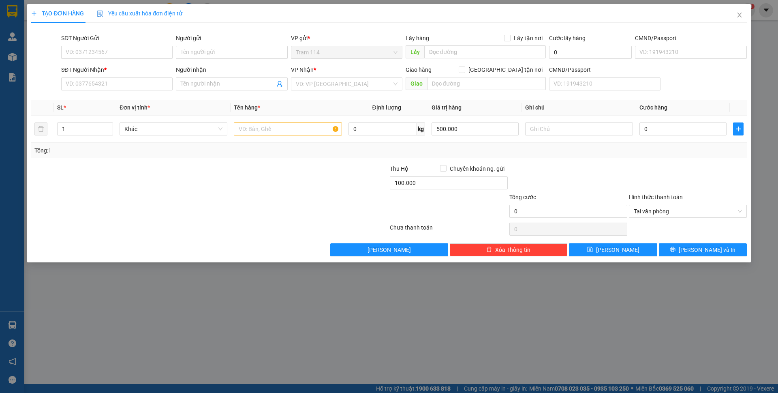
click at [661, 178] on div at bounding box center [688, 178] width 120 height 28
click at [664, 133] on input "0" at bounding box center [683, 128] width 87 height 13
type input "1"
type input "10"
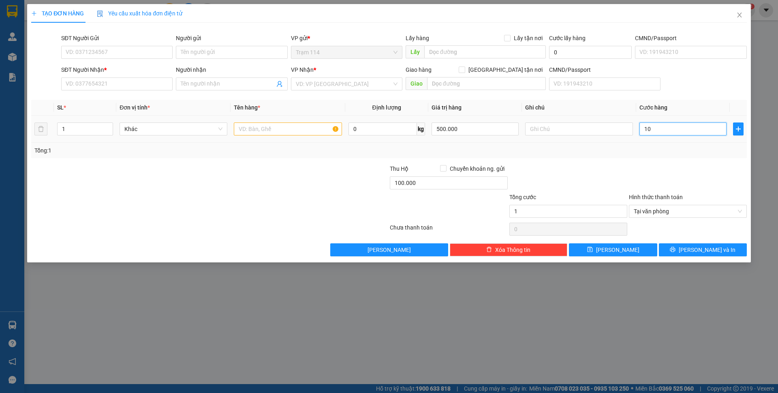
type input "10"
type input "100"
click at [88, 88] on input "SĐT Người Nhận *" at bounding box center [116, 83] width 111 height 13
type input "100.000"
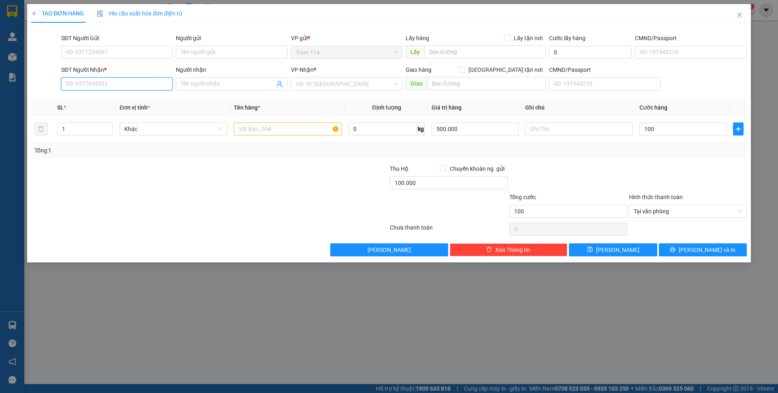
type input "100.000"
type input "0782444868"
click at [109, 97] on div "0782444868 - ANH TÙNG" at bounding box center [117, 100] width 102 height 9
type input "ANH TÙNG"
checkbox input "true"
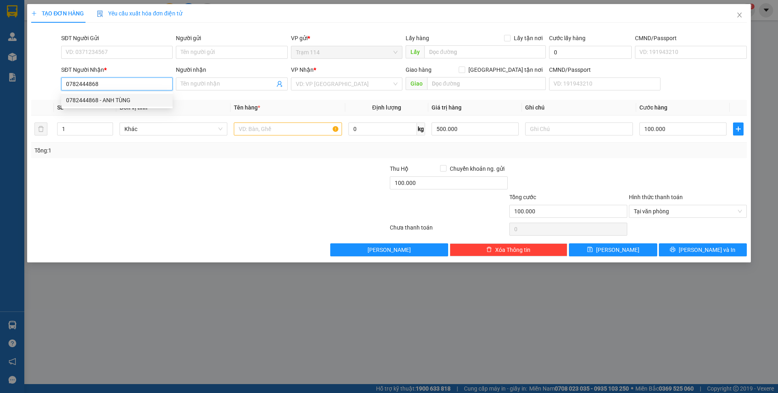
type input "1041/62/59 [PERSON_NAME] [GEOGRAPHIC_DATA]"
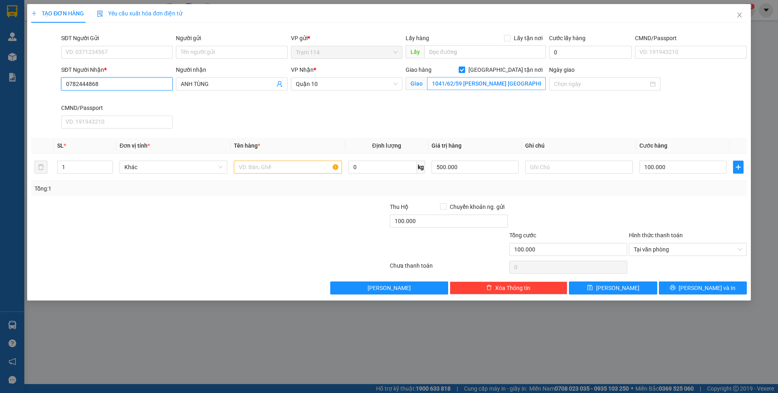
type input "0782444868"
click at [463, 87] on input "1041/62/59 [PERSON_NAME] [GEOGRAPHIC_DATA]" at bounding box center [486, 83] width 119 height 13
type input "61 đ 2a kdc intresco bình hưng bình chánh"
click at [116, 56] on input "SĐT Người Gửi" at bounding box center [116, 52] width 111 height 13
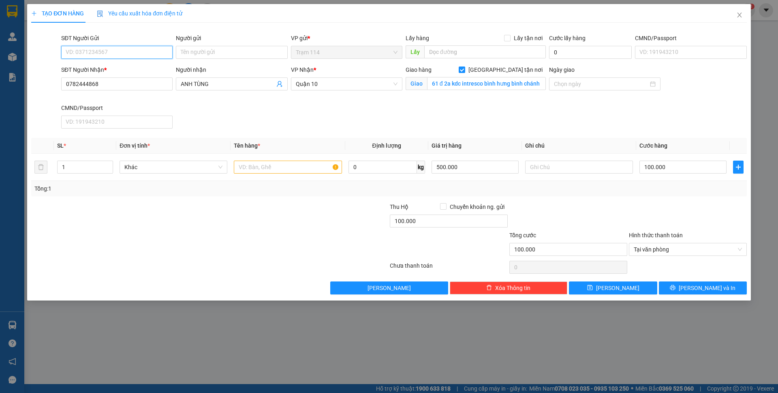
scroll to position [0, 0]
type input "0915542979"
click at [208, 122] on div "SĐT Người Nhận * 0782444868 Người nhận ANH TÙNG VP Nhận * [GEOGRAPHIC_DATA] tận…" at bounding box center [404, 98] width 689 height 66
click at [213, 53] on input "Người gửi" at bounding box center [231, 52] width 111 height 13
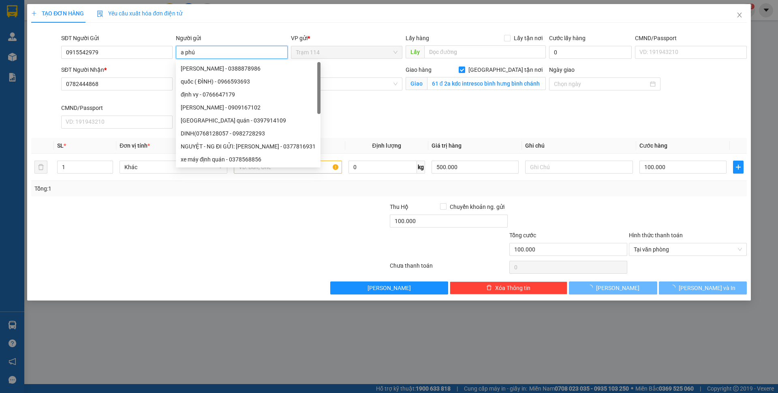
type input "a phú"
click at [292, 20] on div "TẠO ĐƠN HÀNG Yêu cầu xuất hóa đơn điện tử" at bounding box center [389, 13] width 716 height 19
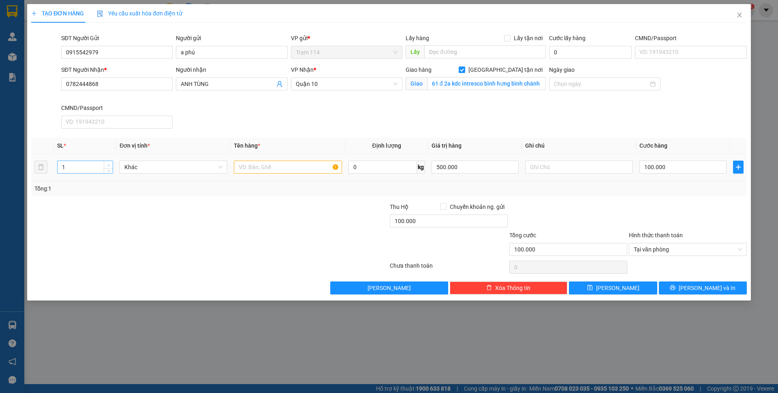
type input "2"
click at [109, 166] on icon "up" at bounding box center [108, 165] width 3 height 3
click at [276, 166] on input "text" at bounding box center [288, 167] width 108 height 13
type input "thùng mút vàng + bọc cam ( đồ ăn quần áo )"
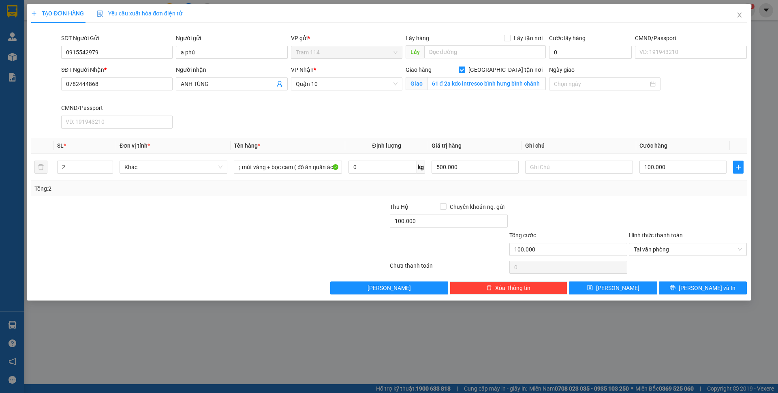
click at [562, 203] on div at bounding box center [569, 216] width 120 height 28
click at [707, 282] on button "[PERSON_NAME] và In" at bounding box center [703, 287] width 88 height 13
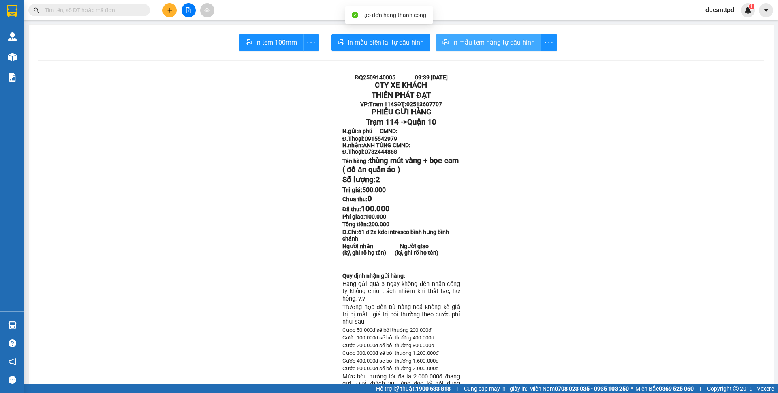
click at [437, 42] on button "In mẫu tem hàng tự cấu hình" at bounding box center [488, 42] width 105 height 16
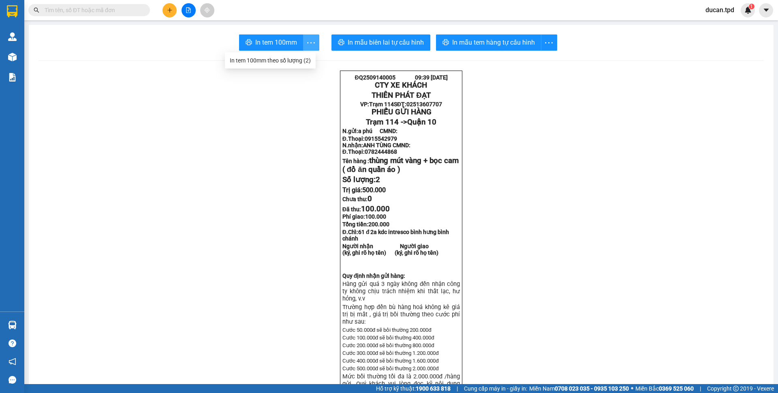
click at [313, 39] on span "more" at bounding box center [311, 43] width 15 height 10
click at [300, 57] on div "In tem 100mm theo số lượng (2)" at bounding box center [270, 60] width 81 height 9
click at [488, 41] on span "In mẫu tem hàng tự cấu hình" at bounding box center [493, 42] width 83 height 10
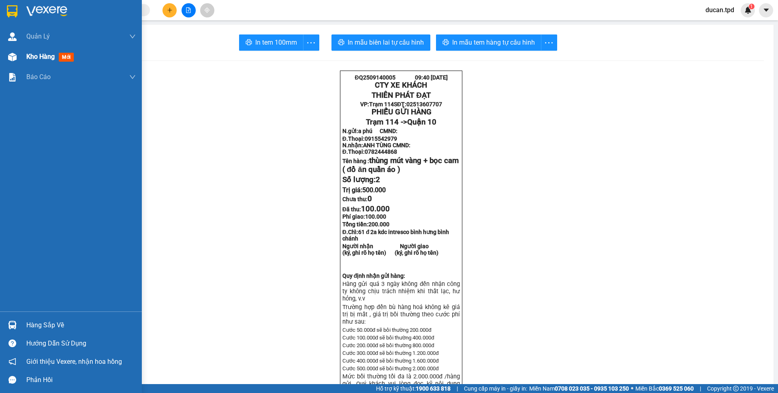
click at [16, 55] on img at bounding box center [12, 57] width 9 height 9
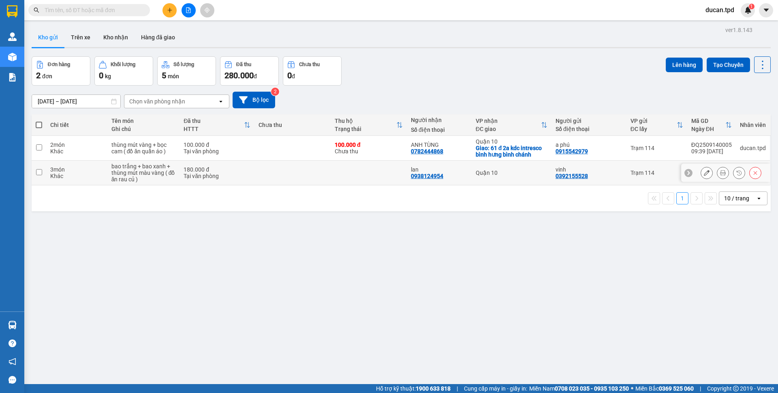
click at [701, 170] on button at bounding box center [706, 173] width 11 height 14
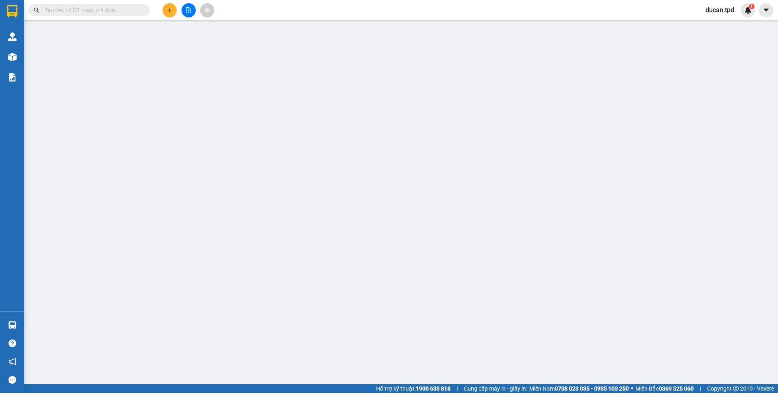
type input "0392155528"
type input "vinh"
type input "0938124954"
type input "lan"
type input "180.000"
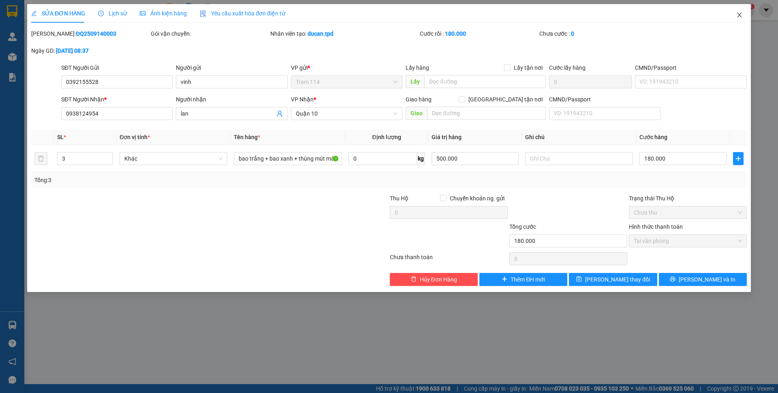
click at [740, 15] on icon "close" at bounding box center [739, 15] width 4 height 5
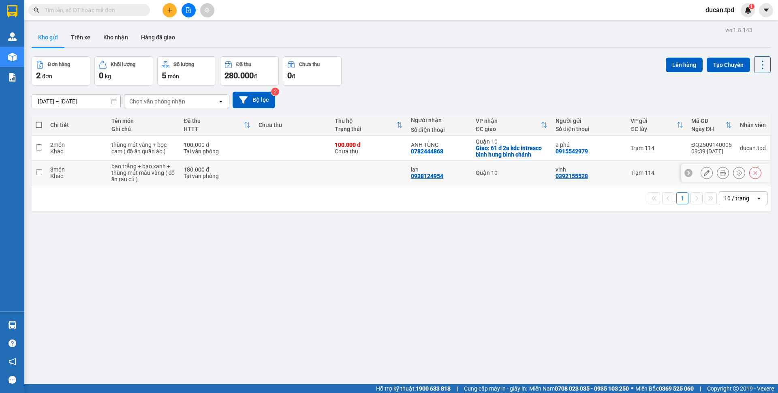
click at [41, 171] on input "checkbox" at bounding box center [39, 172] width 6 height 6
checkbox input "true"
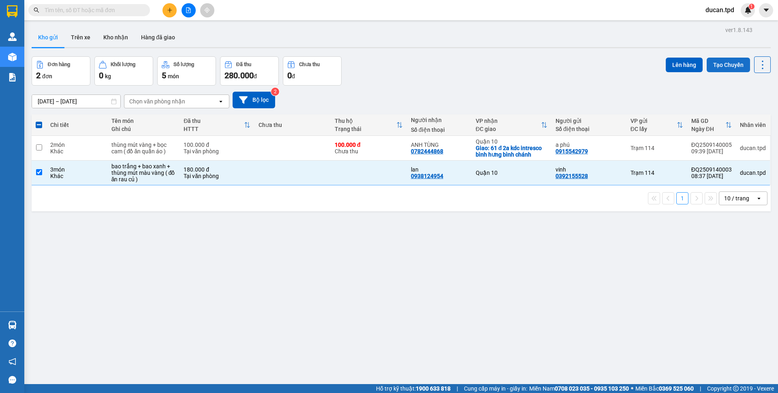
click at [707, 69] on button "Tạo Chuyến" at bounding box center [728, 65] width 43 height 15
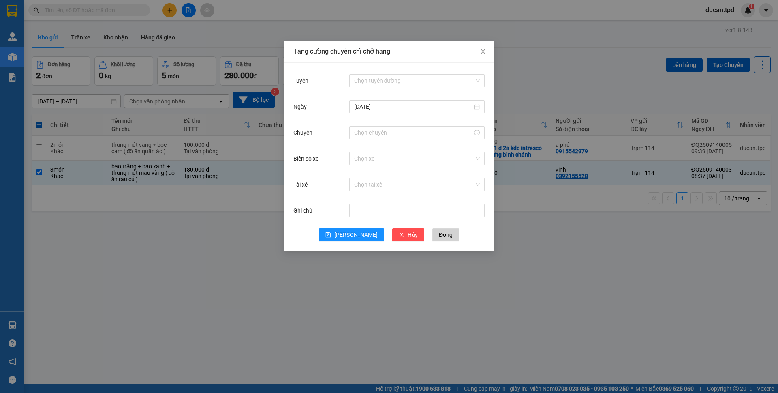
click at [591, 92] on div "Tăng cường chuyến chỉ chở hàng Tuyến Chọn tuyến đường [DATE] Chuyến Biển số xe …" at bounding box center [389, 196] width 778 height 393
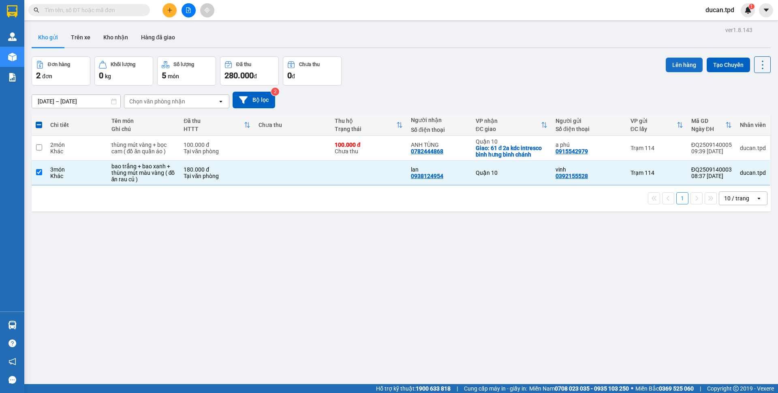
click at [685, 68] on button "Lên hàng" at bounding box center [684, 65] width 37 height 15
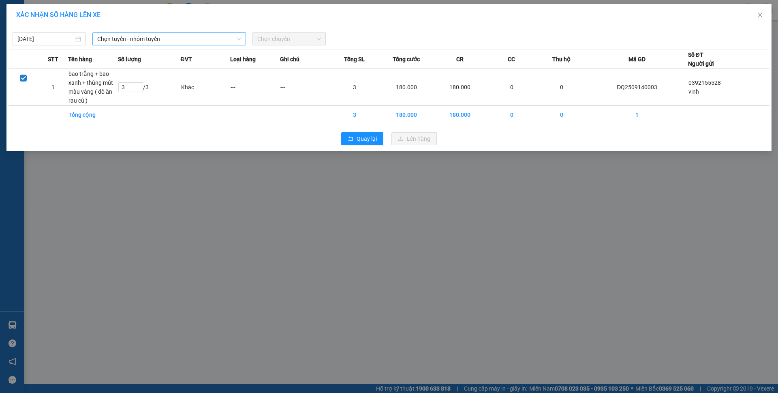
click at [191, 41] on span "Chọn tuyến - nhóm tuyến" at bounding box center [169, 39] width 144 height 12
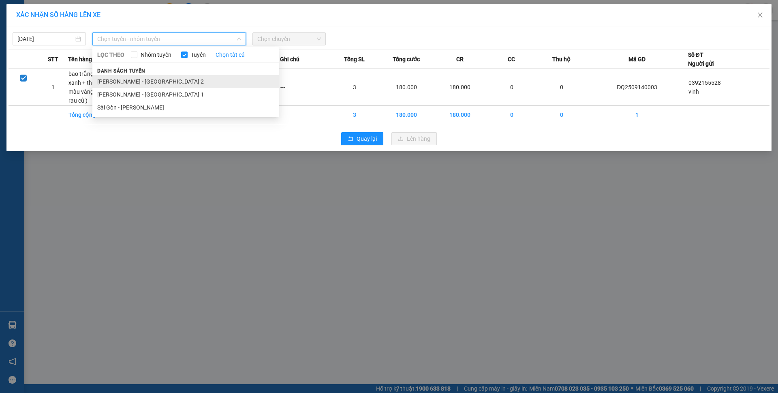
click at [184, 79] on li "[PERSON_NAME] - [GEOGRAPHIC_DATA] 2" at bounding box center [185, 81] width 186 height 13
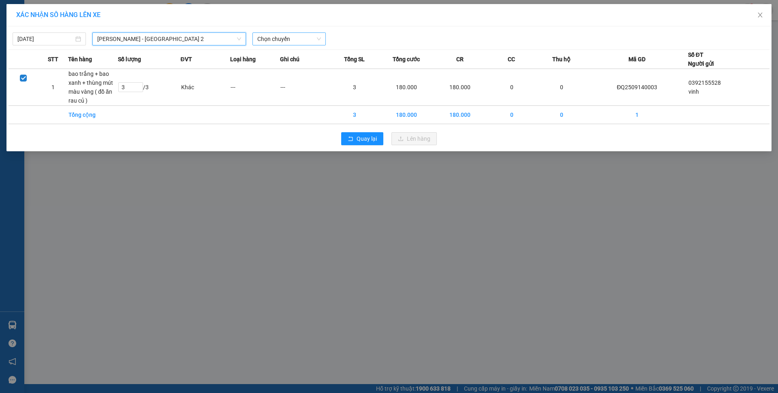
click at [262, 43] on span "Chọn chuyến" at bounding box center [289, 39] width 64 height 12
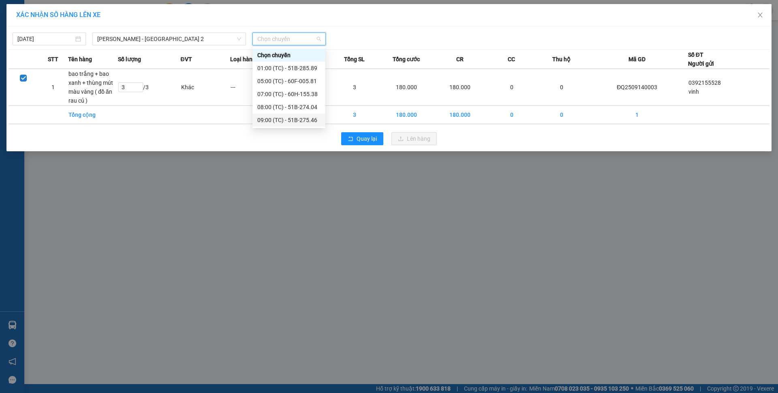
click at [291, 119] on div "09:00 (TC) - 51B-275.46" at bounding box center [288, 120] width 63 height 9
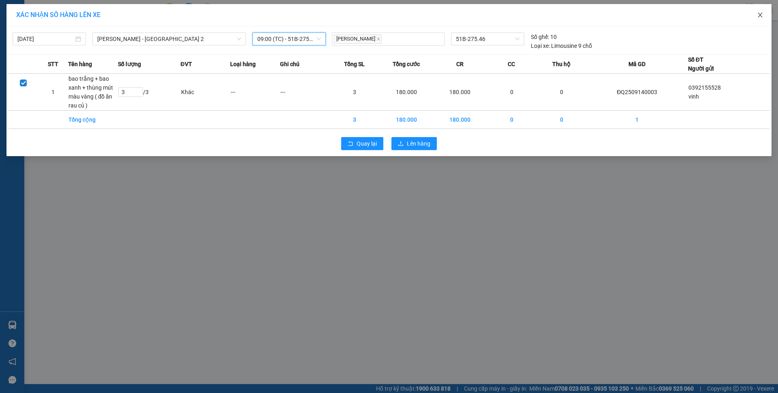
click at [764, 19] on span "Close" at bounding box center [760, 15] width 23 height 23
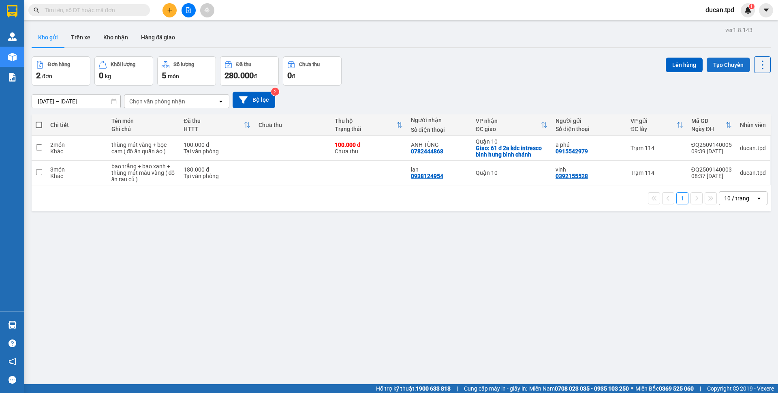
click at [707, 65] on button "Tạo Chuyến" at bounding box center [728, 65] width 43 height 15
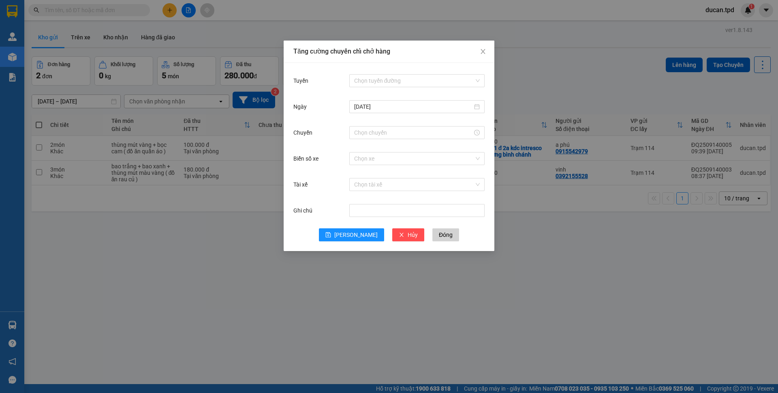
click at [366, 90] on div "Tuyến Chọn tuyến đường" at bounding box center [388, 86] width 191 height 26
click at [367, 84] on input "Tuyến" at bounding box center [414, 81] width 120 height 12
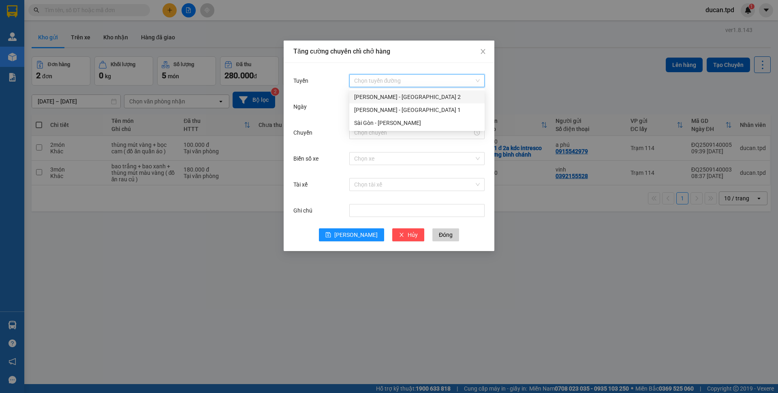
click at [371, 94] on div "[PERSON_NAME] - [GEOGRAPHIC_DATA] 2" at bounding box center [417, 96] width 126 height 9
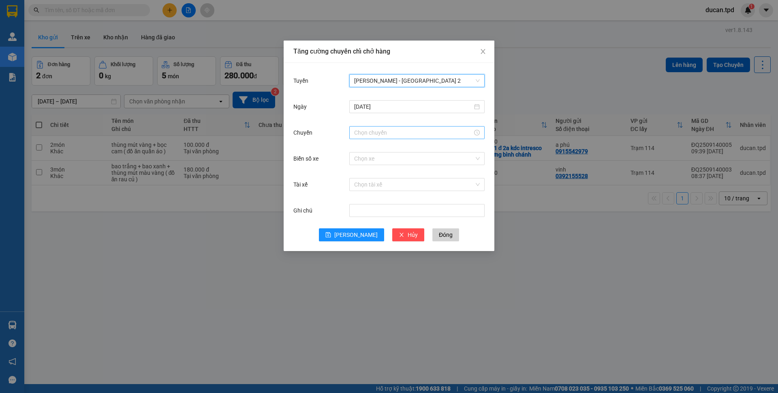
click at [369, 129] on input "Chuyến" at bounding box center [413, 132] width 118 height 9
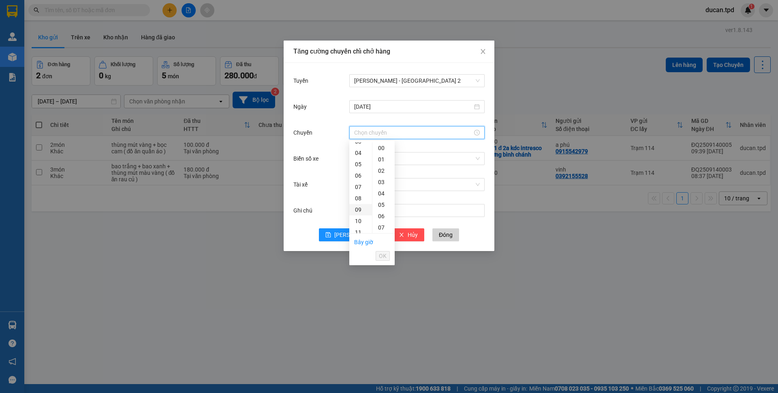
click at [357, 208] on div "09" at bounding box center [360, 209] width 23 height 11
click at [382, 161] on div "01" at bounding box center [384, 159] width 22 height 11
type input "09:01"
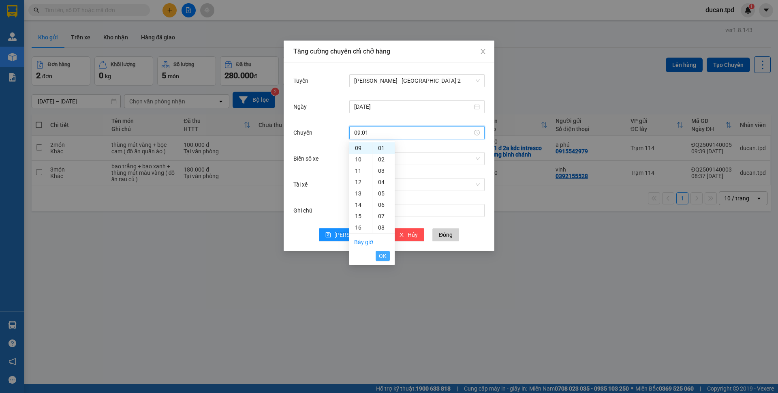
click at [386, 260] on span "OK" at bounding box center [383, 255] width 8 height 9
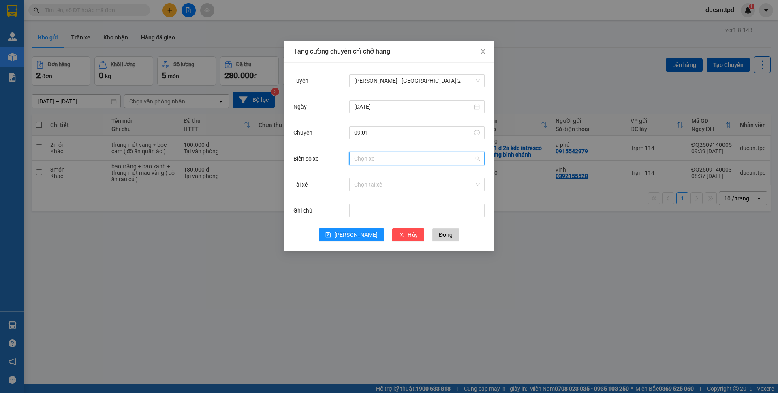
click at [406, 154] on input "Biển số xe" at bounding box center [414, 158] width 120 height 12
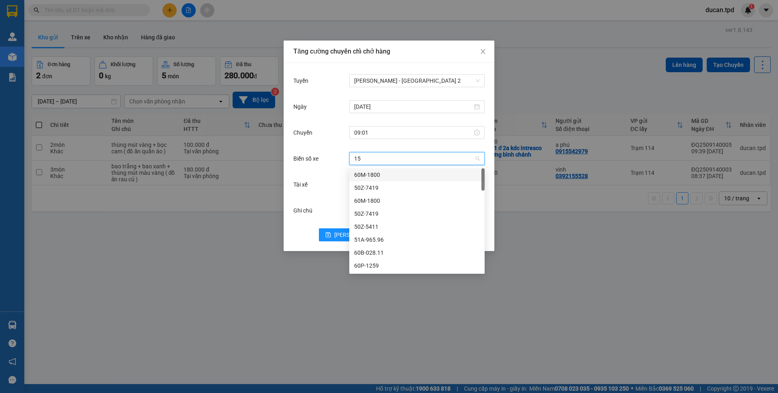
type input "155"
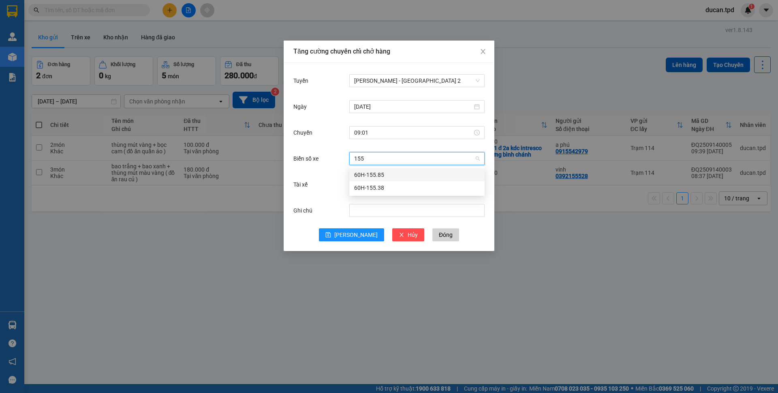
click at [394, 177] on div "60H-155.85" at bounding box center [417, 174] width 126 height 9
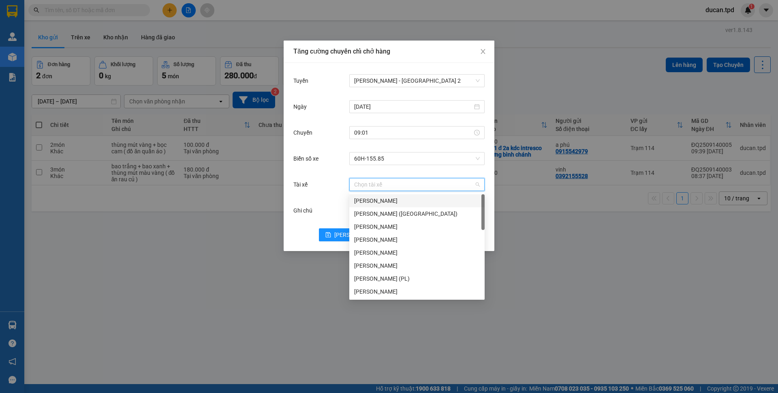
click at [393, 185] on input "Tài xế" at bounding box center [414, 184] width 120 height 12
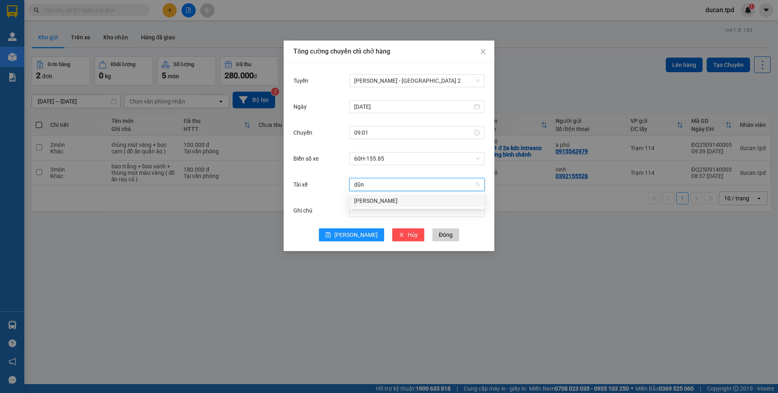
type input "dũng"
click at [393, 196] on div "[PERSON_NAME]" at bounding box center [416, 200] width 135 height 13
click at [362, 233] on button "[PERSON_NAME]" at bounding box center [351, 234] width 65 height 13
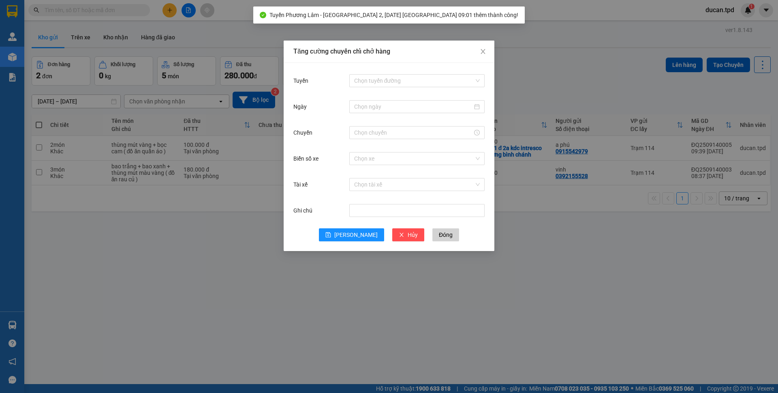
click at [185, 247] on div "Tăng cường chuyến chỉ chở hàng Tuyến Chọn tuyến đường Ngày Chuyến Biển số xe Ch…" at bounding box center [389, 196] width 778 height 393
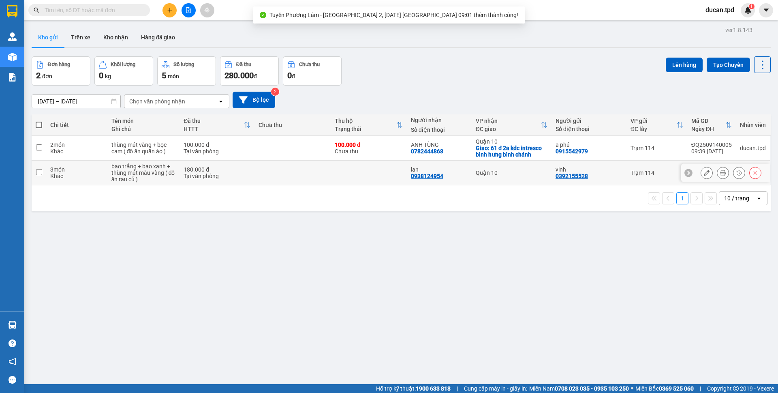
click at [42, 169] on input "checkbox" at bounding box center [39, 172] width 6 height 6
checkbox input "true"
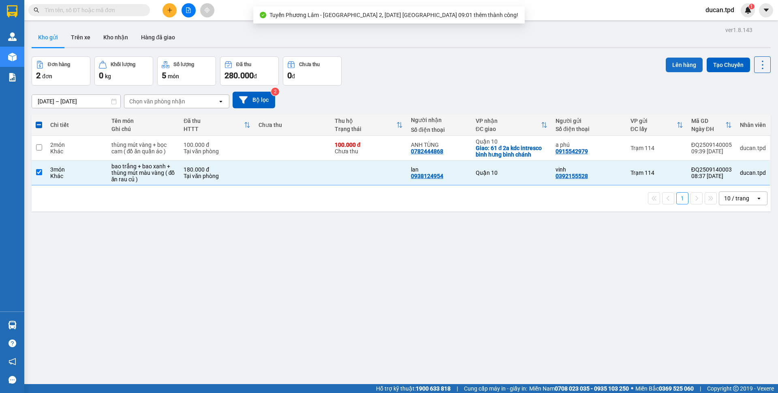
click at [689, 62] on button "Lên hàng" at bounding box center [684, 65] width 37 height 15
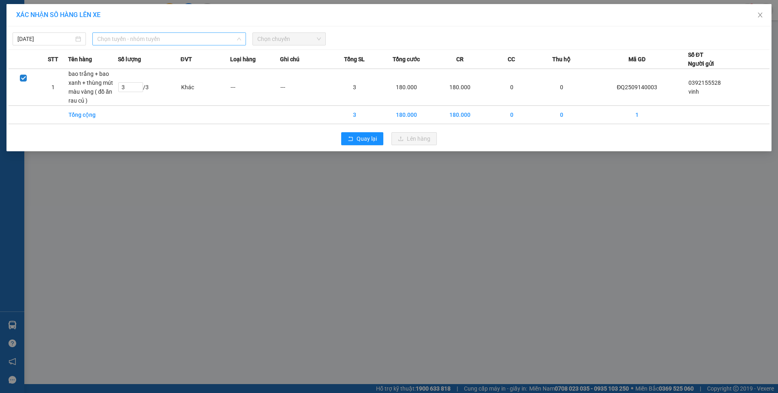
click at [155, 41] on span "Chọn tuyến - nhóm tuyến" at bounding box center [169, 39] width 144 height 12
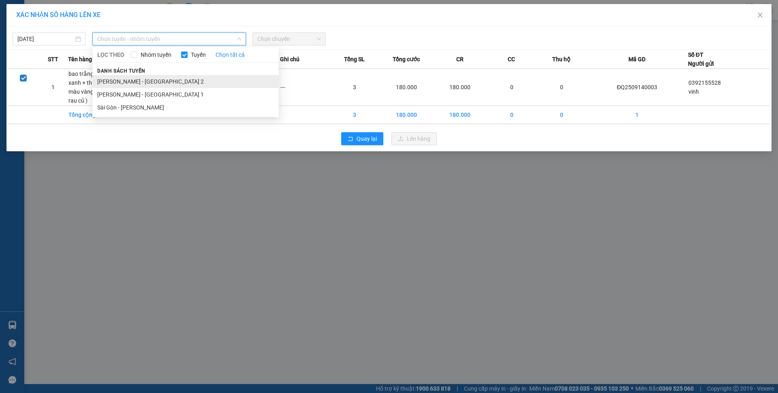
click at [155, 80] on li "[PERSON_NAME] - [GEOGRAPHIC_DATA] 2" at bounding box center [185, 81] width 186 height 13
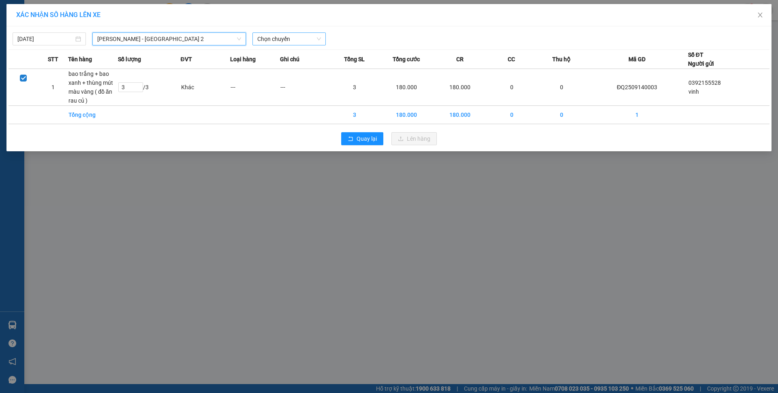
click at [278, 38] on span "Chọn chuyến" at bounding box center [289, 39] width 64 height 12
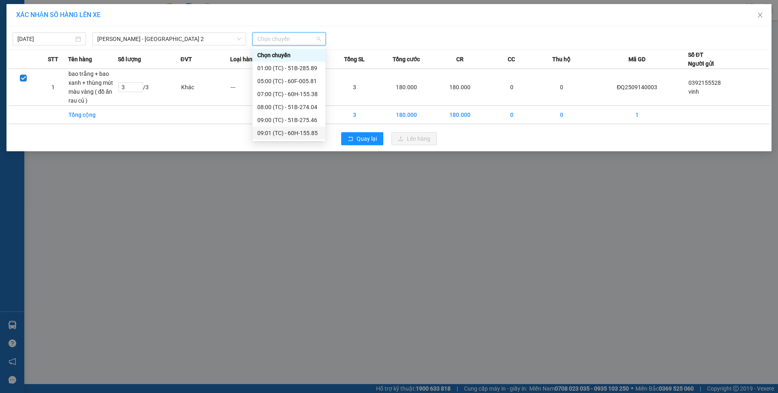
click at [287, 136] on div "09:01 (TC) - 60H-155.85" at bounding box center [288, 133] width 63 height 9
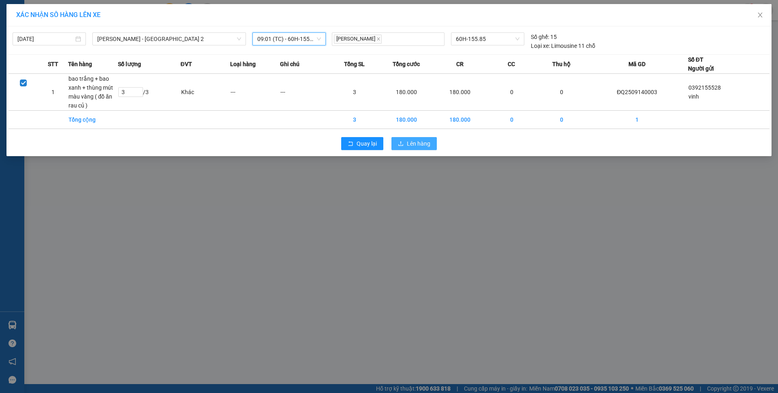
click at [403, 143] on icon "upload" at bounding box center [401, 144] width 6 height 6
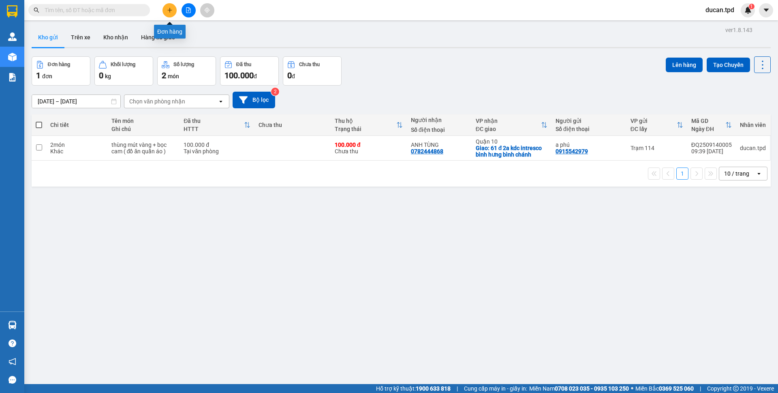
click at [171, 11] on icon "plus" at bounding box center [170, 10] width 6 height 6
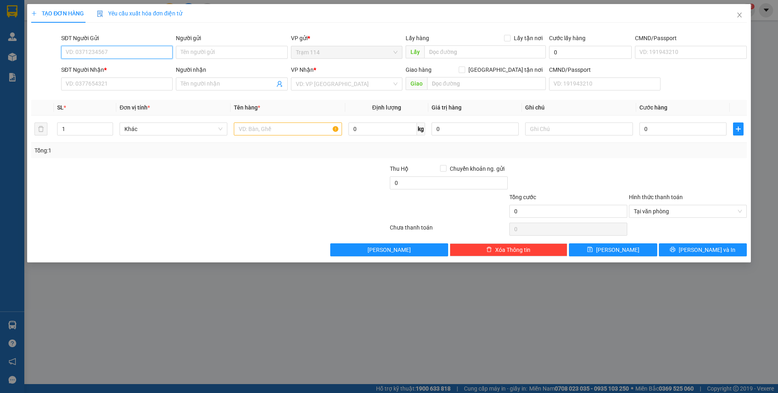
click at [127, 52] on input "SĐT Người Gửi" at bounding box center [116, 52] width 111 height 13
click at [113, 67] on div "0845009999 - ÁNH TUYẾT" at bounding box center [117, 68] width 102 height 9
type input "0845009999"
type input "ÁNH TUYẾT"
type input "0932730468"
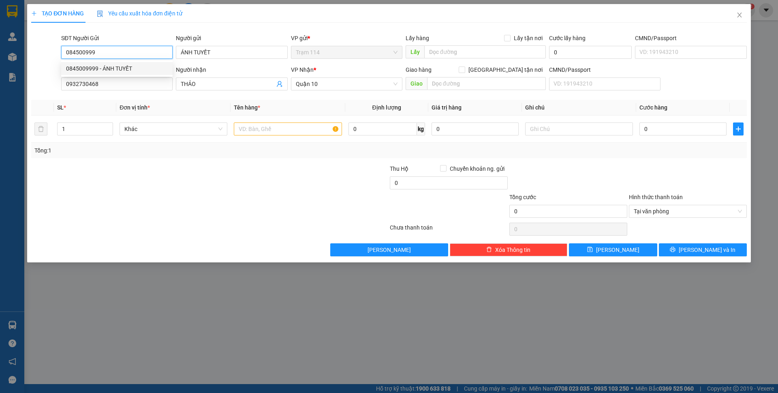
type input "THẢO"
type input "0845009999"
click at [110, 85] on input "0932730468" at bounding box center [116, 83] width 111 height 13
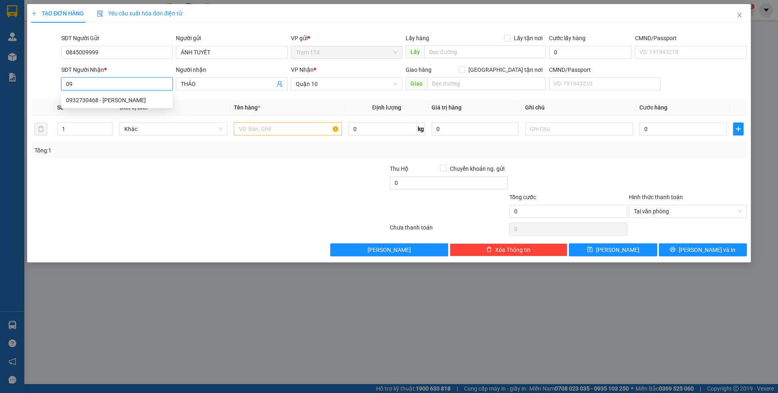
type input "0"
click at [119, 98] on div "0986999703 - THẢO" at bounding box center [117, 100] width 102 height 9
type input "0986999703"
type input "THẢO"
type input "0986999703"
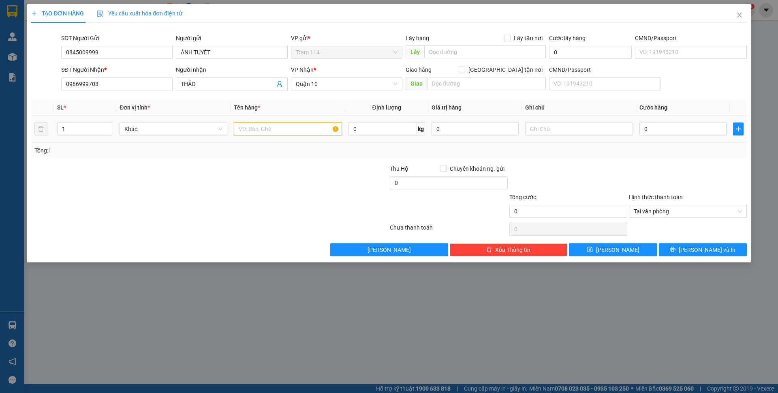
click at [259, 128] on input "text" at bounding box center [288, 128] width 108 height 13
type input "bao trắng ( gạo )"
click at [654, 125] on input "0" at bounding box center [683, 128] width 87 height 13
type input "5"
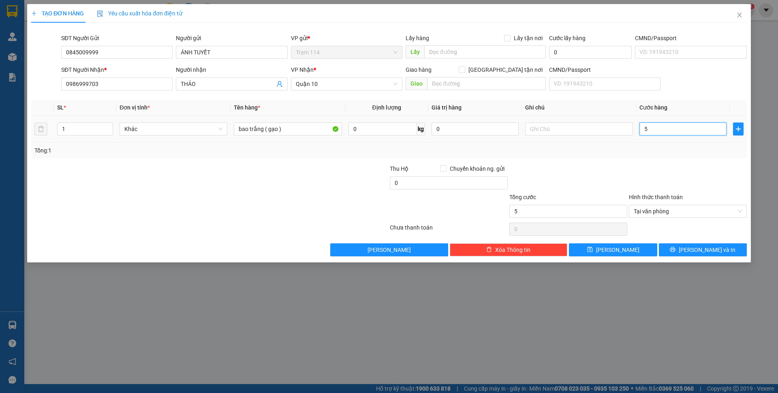
type input "50"
type input "50.000"
click at [676, 252] on icon "printer" at bounding box center [673, 249] width 6 height 6
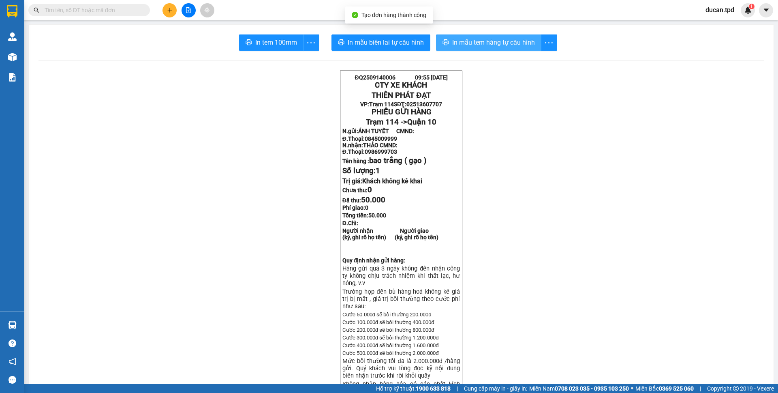
click at [469, 42] on span "In mẫu tem hàng tự cấu hình" at bounding box center [493, 42] width 83 height 10
click at [306, 39] on icon "more" at bounding box center [311, 43] width 10 height 10
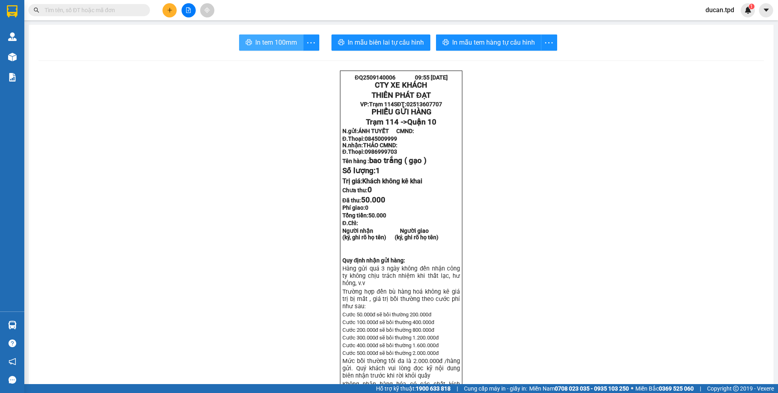
click at [288, 44] on span "In tem 100mm" at bounding box center [276, 42] width 42 height 10
click at [166, 9] on button at bounding box center [170, 10] width 14 height 14
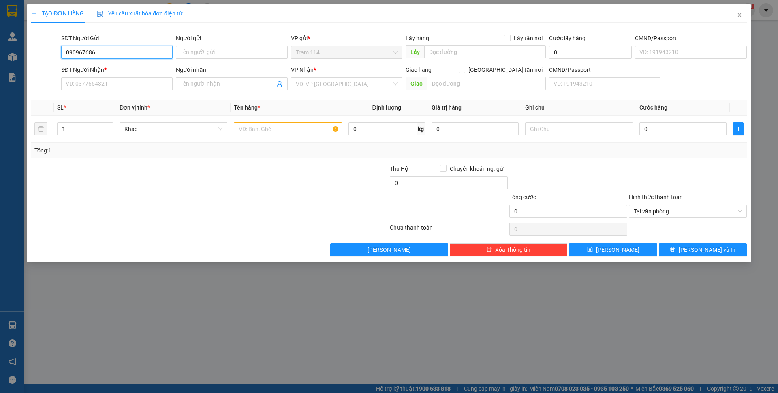
type input "0909676868"
click at [106, 68] on div "0909676868 - [GEOGRAPHIC_DATA]" at bounding box center [117, 68] width 102 height 9
type input "[PERSON_NAME]"
type input "0936889663"
type input "trâm"
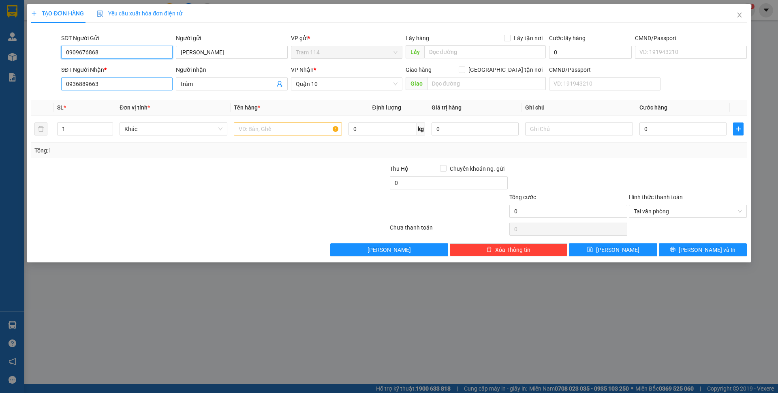
type input "0909676868"
click at [112, 86] on input "0936889663" at bounding box center [116, 83] width 111 height 13
type input "0937639769"
click at [248, 127] on input "text" at bounding box center [288, 128] width 108 height 13
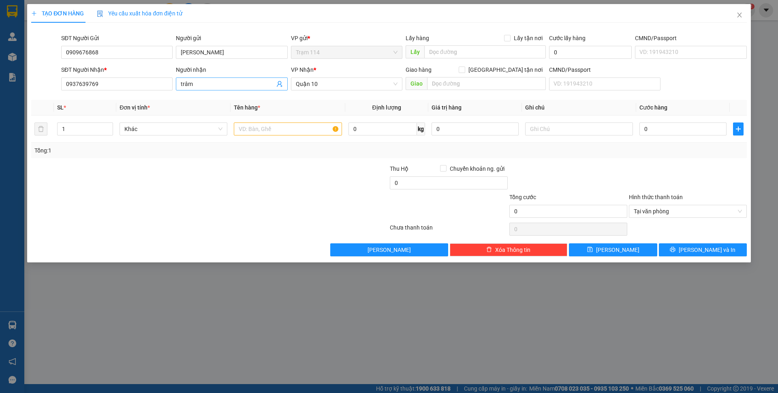
click at [212, 87] on input "trâm" at bounding box center [228, 83] width 94 height 9
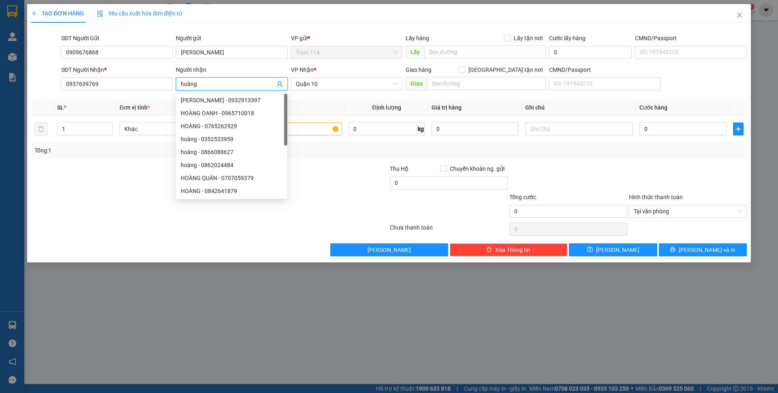
type input "hoàng"
click at [345, 103] on th "Định lượng" at bounding box center [386, 108] width 83 height 16
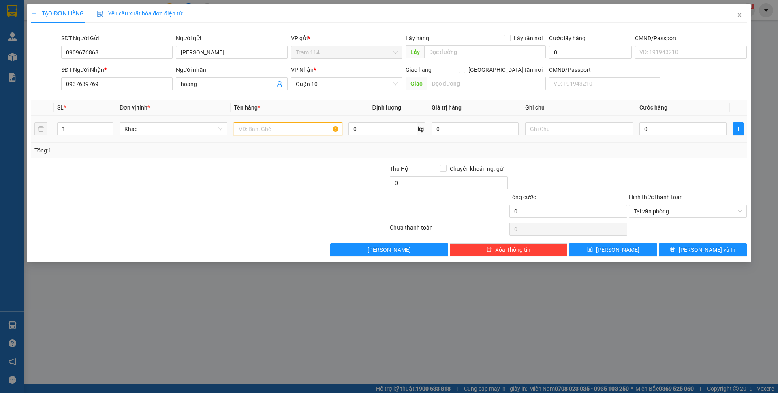
click at [306, 131] on input "text" at bounding box center [288, 128] width 108 height 13
type input "b"
click at [466, 131] on input "0" at bounding box center [475, 128] width 87 height 13
click at [319, 128] on input "cuộn hồng bk đen" at bounding box center [288, 128] width 108 height 13
type input "cuộn hồng bk đen ( giấy tờ )"
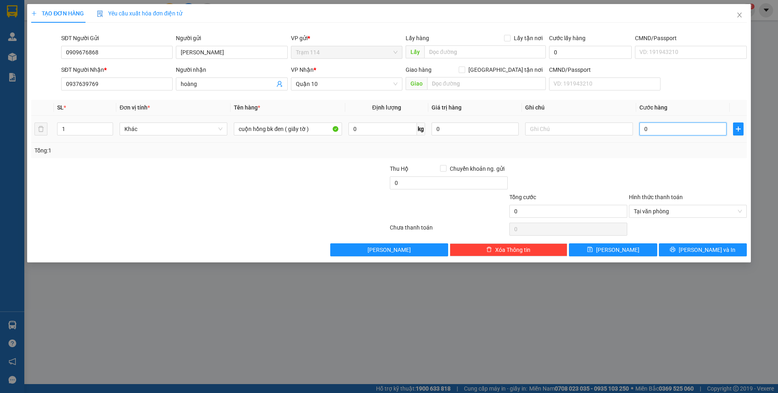
click at [675, 133] on input "0" at bounding box center [683, 128] width 87 height 13
type input "4"
type input "40"
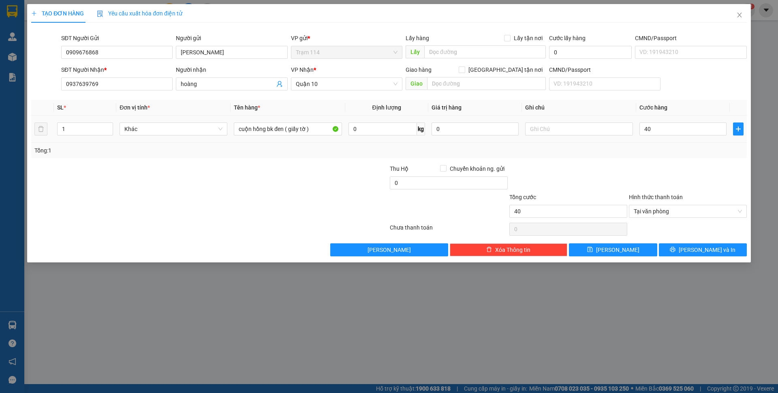
type input "40.000"
drag, startPoint x: 660, startPoint y: 142, endPoint x: 652, endPoint y: 158, distance: 17.8
click at [660, 142] on td "40.000" at bounding box center [683, 129] width 94 height 27
click at [694, 251] on button "[PERSON_NAME] và In" at bounding box center [703, 249] width 88 height 13
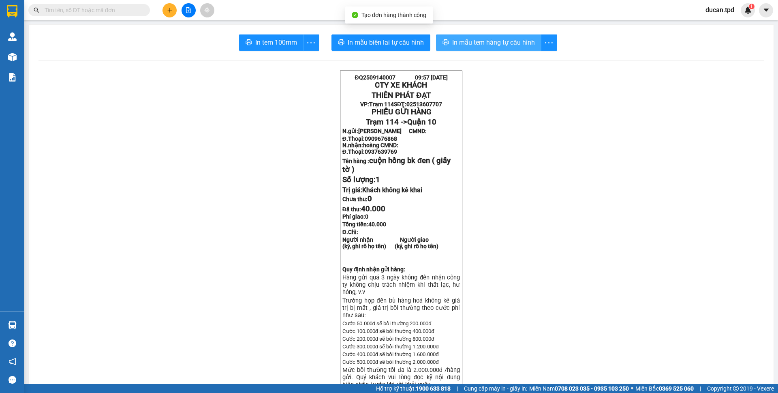
click at [452, 45] on span "In mẫu tem hàng tự cấu hình" at bounding box center [493, 42] width 83 height 10
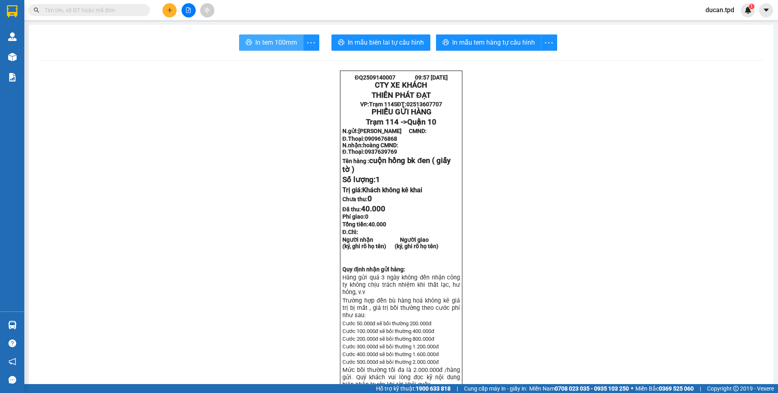
click at [284, 39] on span "In tem 100mm" at bounding box center [276, 42] width 42 height 10
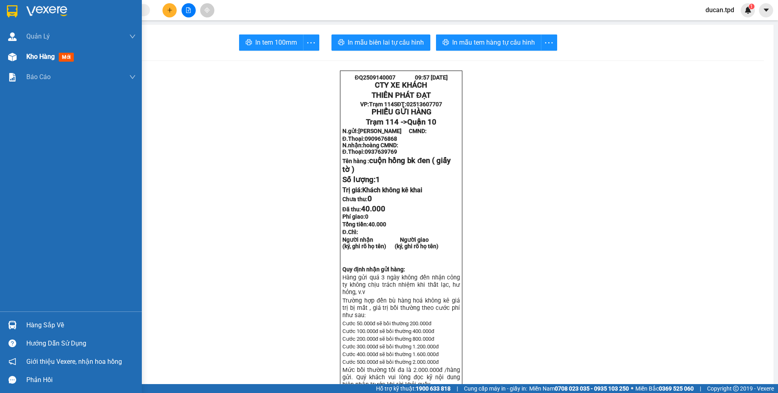
click at [29, 58] on span "Kho hàng" at bounding box center [40, 57] width 28 height 8
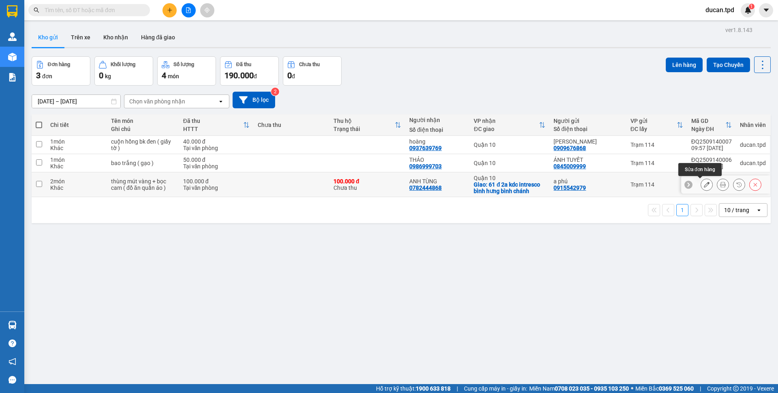
click at [701, 188] on button at bounding box center [706, 185] width 11 height 14
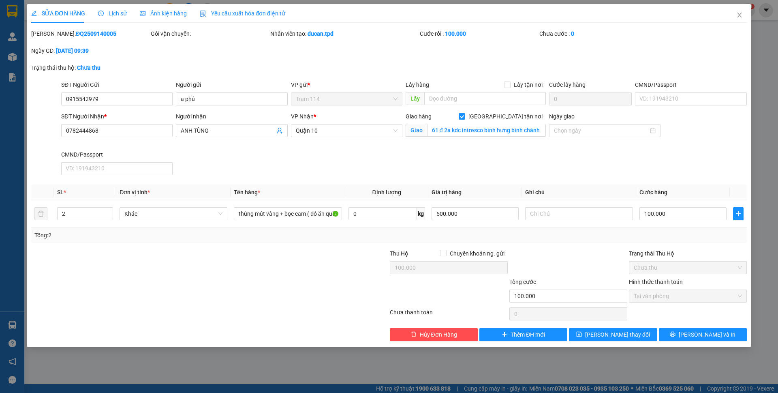
type input "0915542979"
type input "a phú"
type input "0782444868"
type input "ANH TÙNG"
checkbox input "true"
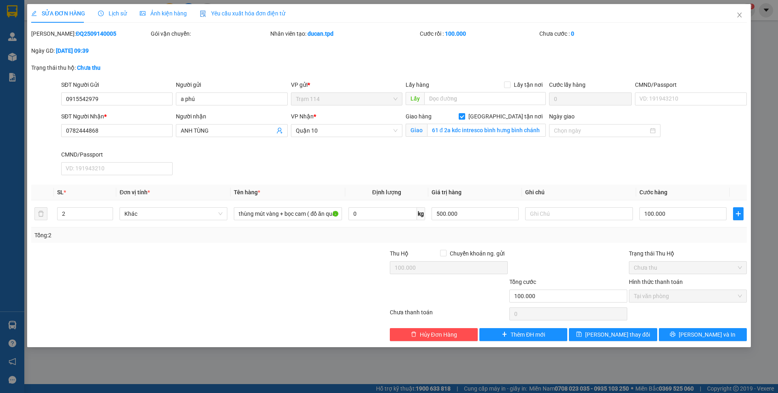
type input "61 đ 2a kdc intresco bình hưng bình chánh"
type input "100.000"
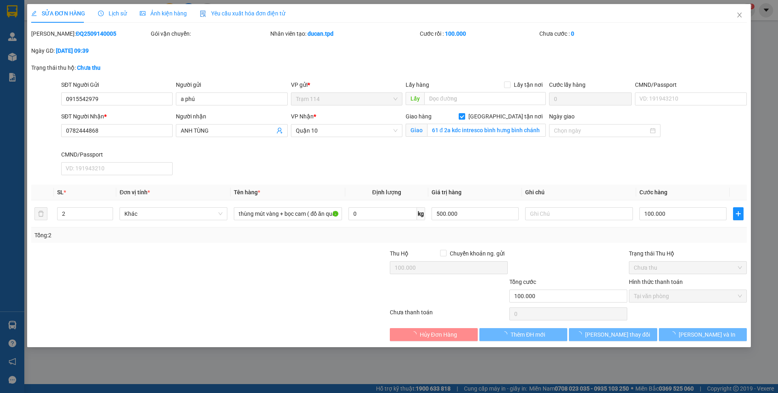
click at [687, 276] on div "Trạng thái Thu Hộ Chưa thu" at bounding box center [688, 263] width 118 height 28
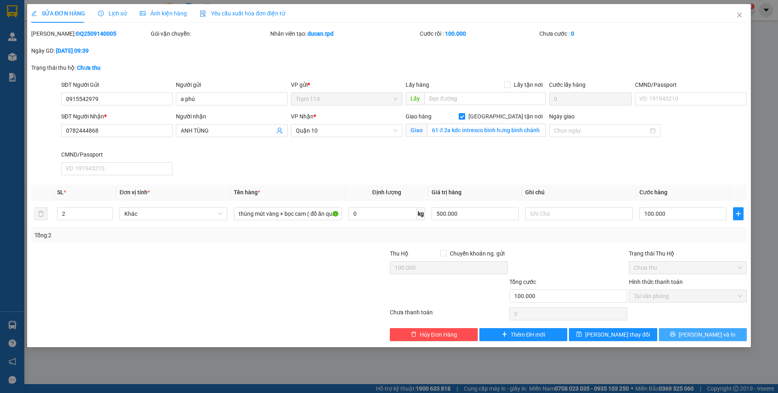
click at [711, 334] on span "[PERSON_NAME] và In" at bounding box center [707, 334] width 57 height 9
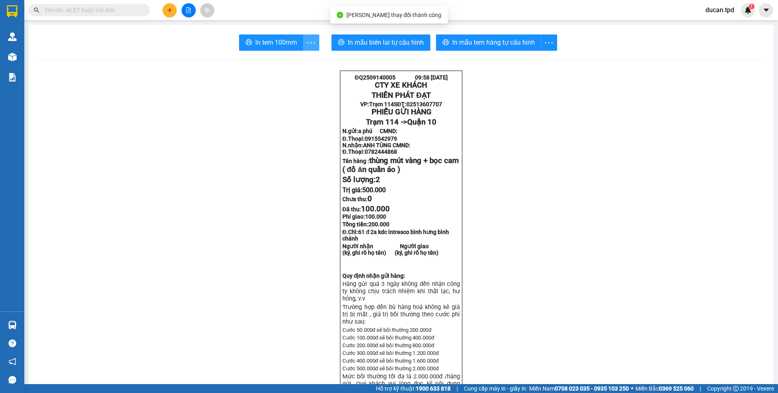
click at [310, 47] on icon "more" at bounding box center [311, 43] width 10 height 10
click at [309, 62] on div "In tem 100mm theo số lượng (2)" at bounding box center [270, 60] width 81 height 9
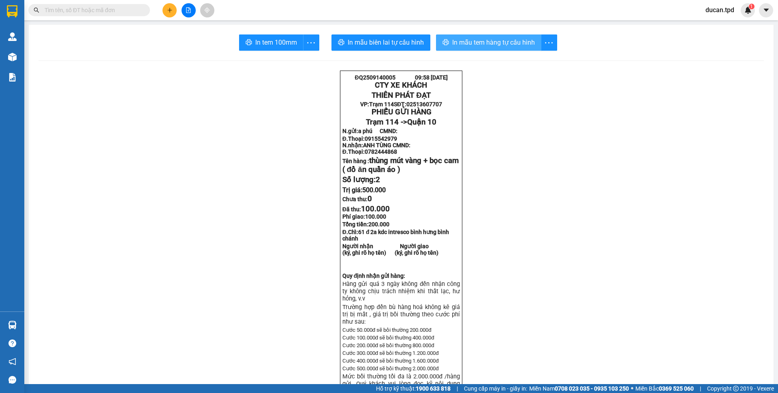
click at [489, 49] on button "In mẫu tem hàng tự cấu hình" at bounding box center [488, 42] width 105 height 16
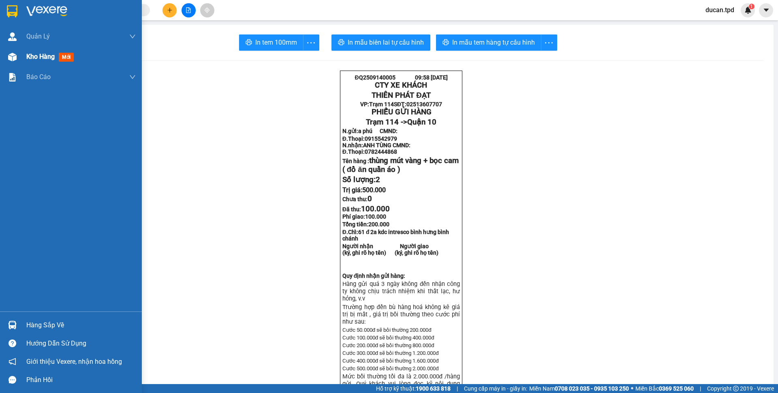
click at [19, 60] on div at bounding box center [12, 57] width 14 height 14
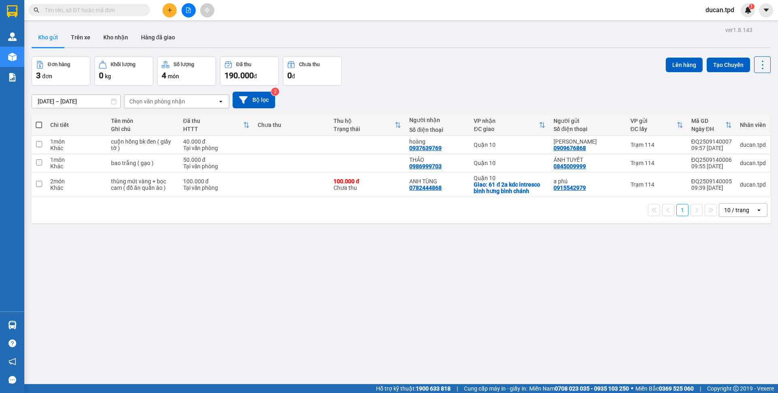
click at [34, 126] on th at bounding box center [39, 124] width 15 height 21
click at [40, 126] on span at bounding box center [39, 125] width 6 height 6
click at [39, 121] on input "checkbox" at bounding box center [39, 121] width 0 height 0
checkbox input "true"
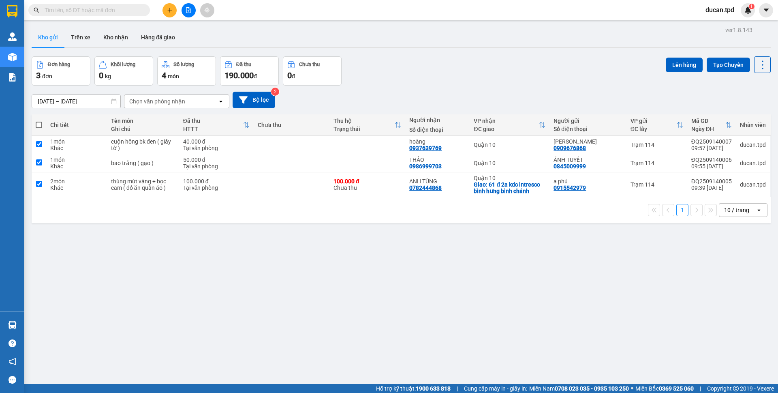
checkbox input "true"
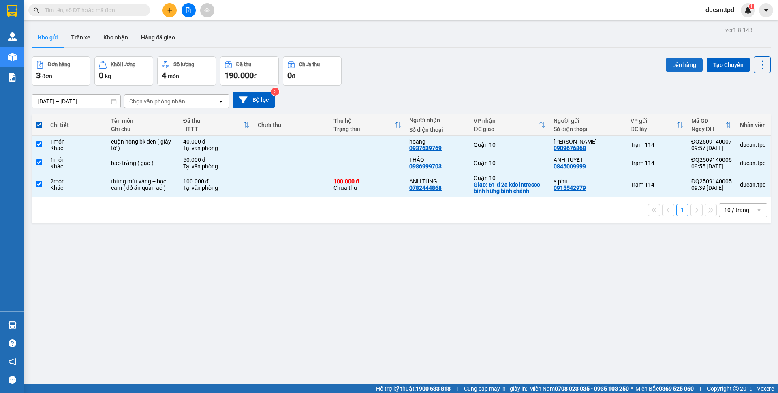
click at [683, 65] on button "Lên hàng" at bounding box center [684, 65] width 37 height 15
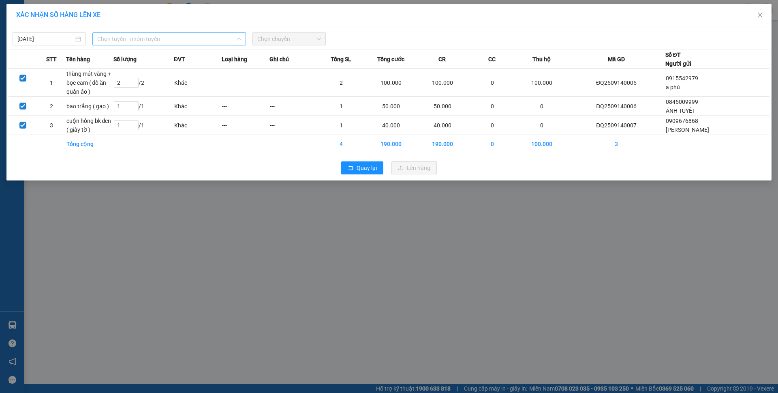
click at [160, 33] on span "Chọn tuyến - nhóm tuyến" at bounding box center [169, 39] width 144 height 12
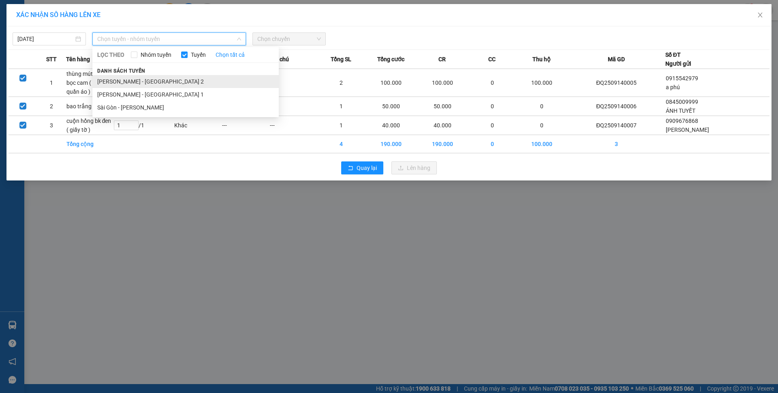
click at [160, 84] on li "[PERSON_NAME] - [GEOGRAPHIC_DATA] 2" at bounding box center [185, 81] width 186 height 13
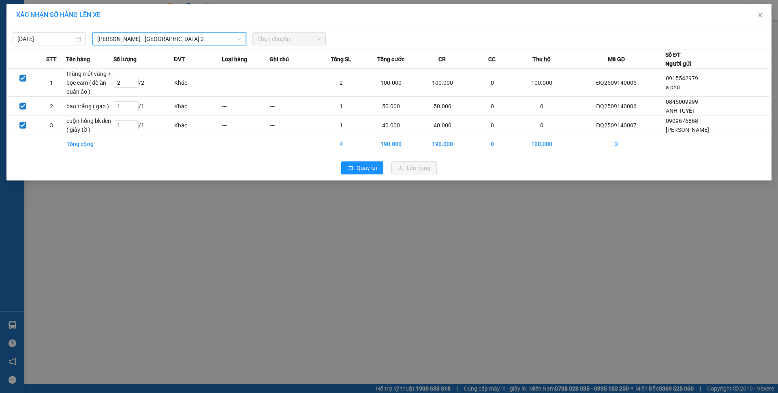
click at [292, 37] on span "Chọn chuyến" at bounding box center [289, 39] width 64 height 12
click at [294, 41] on span "Chọn chuyến" at bounding box center [289, 39] width 64 height 12
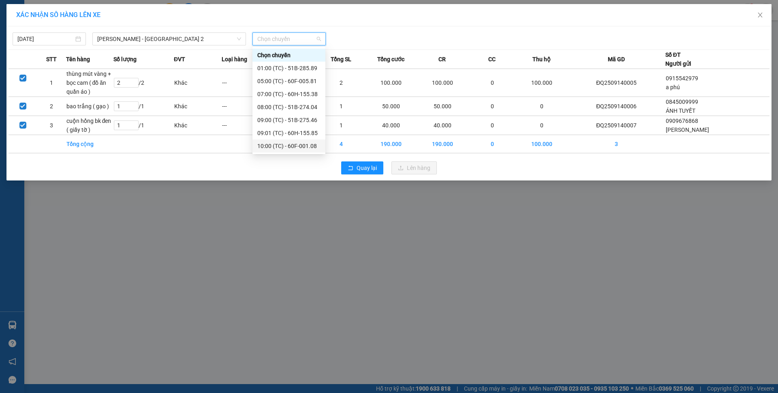
click at [304, 143] on div "10:00 (TC) - 60F-001.08" at bounding box center [288, 145] width 63 height 9
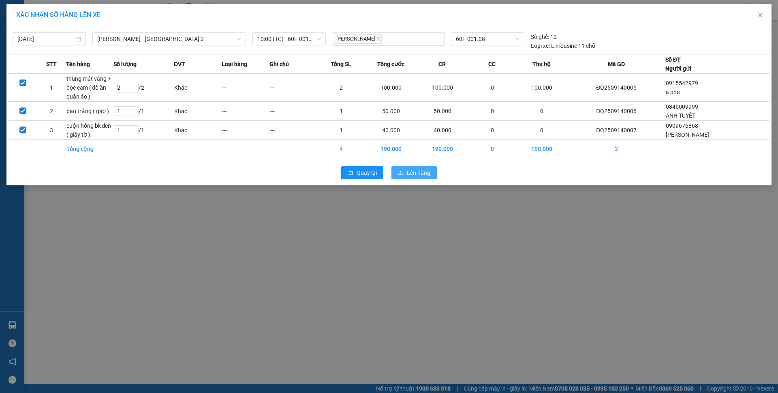
click at [409, 170] on span "Lên hàng" at bounding box center [419, 172] width 24 height 9
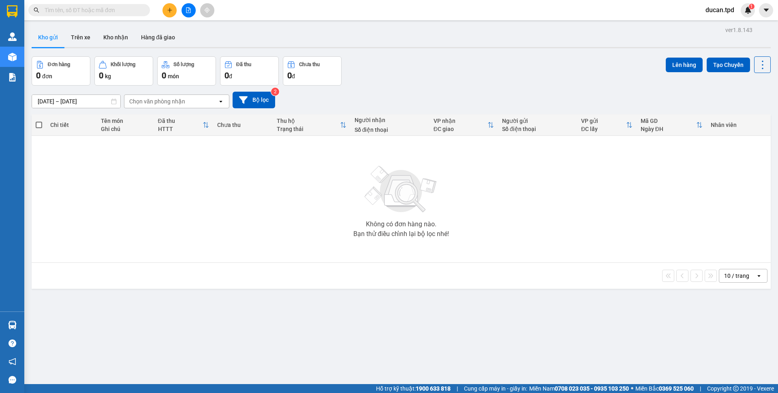
click at [100, 11] on input "text" at bounding box center [93, 10] width 96 height 9
click at [76, 11] on input "text" at bounding box center [93, 10] width 96 height 9
paste input "0987530007"
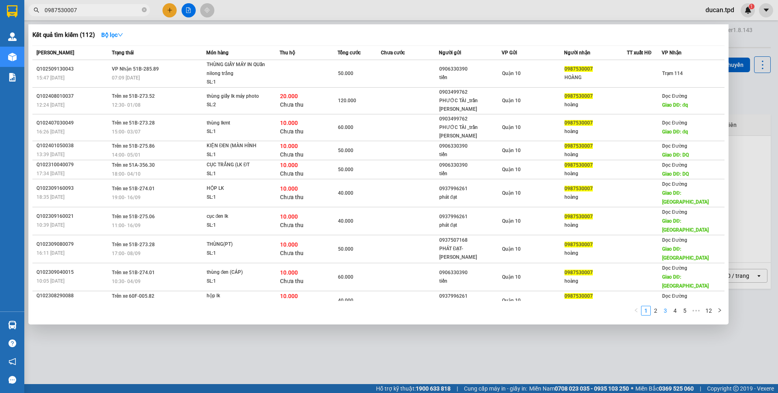
type input "0987530007"
click at [662, 306] on link "3" at bounding box center [665, 310] width 9 height 9
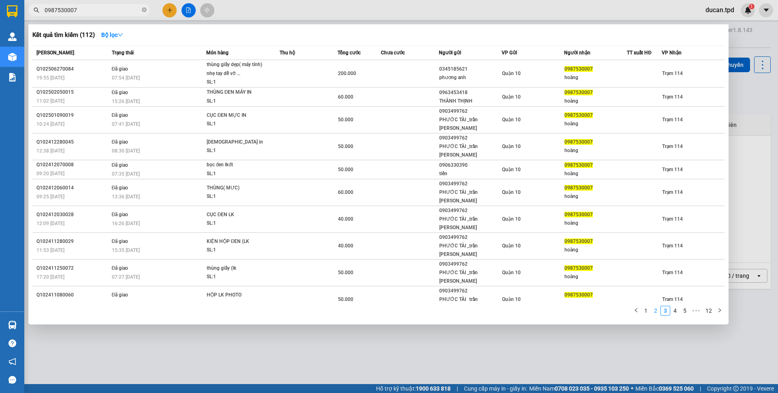
click at [653, 310] on link "2" at bounding box center [655, 310] width 9 height 9
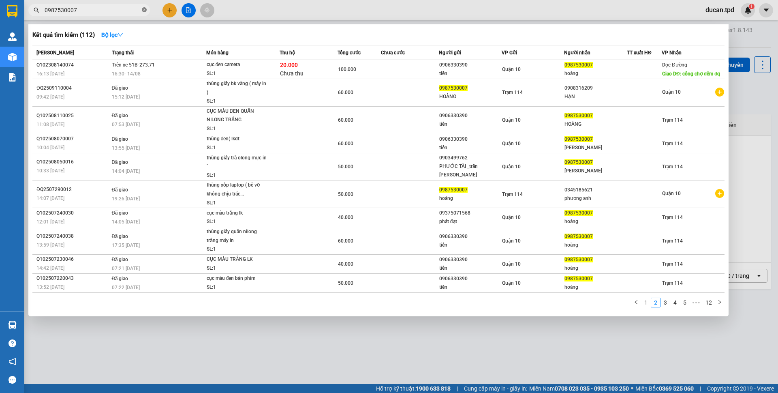
click at [146, 10] on icon "close-circle" at bounding box center [144, 9] width 5 height 5
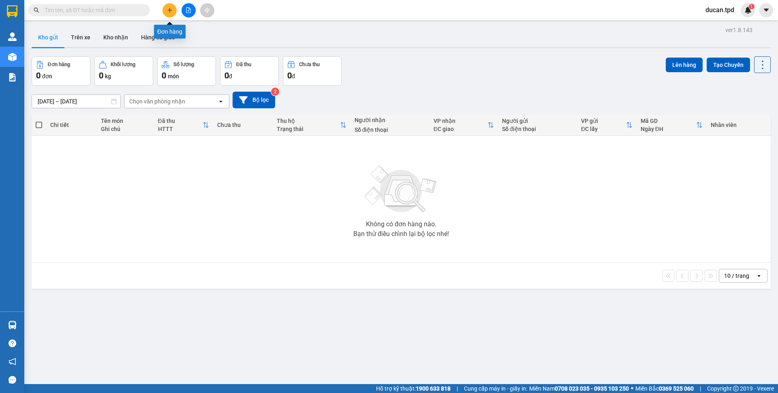
click at [171, 7] on button at bounding box center [170, 10] width 14 height 14
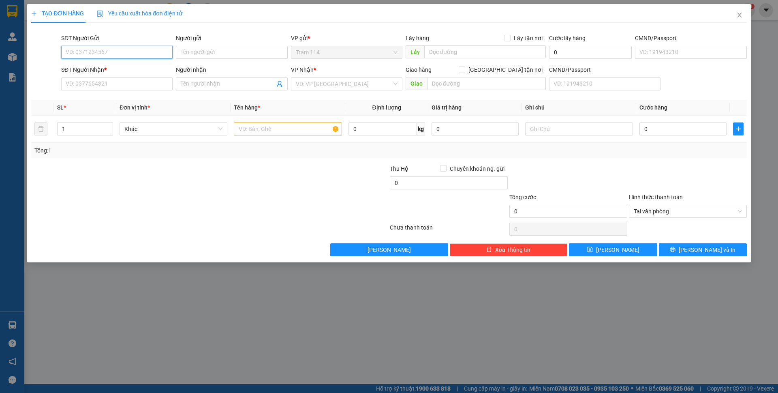
click at [136, 52] on input "SĐT Người Gửi" at bounding box center [116, 52] width 111 height 13
click at [191, 52] on input "Người gửi" at bounding box center [231, 52] width 111 height 13
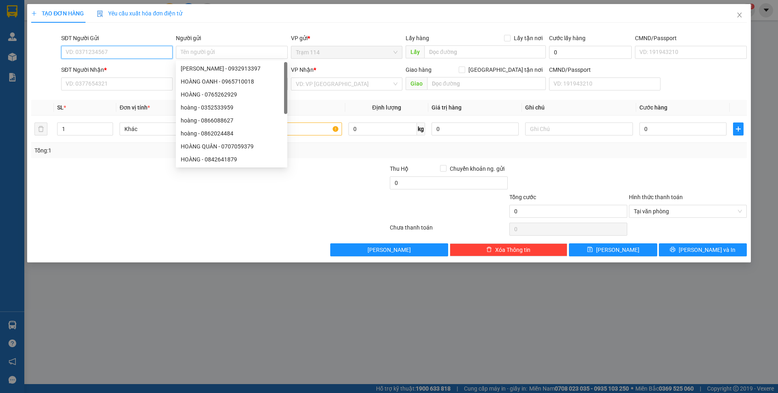
click at [134, 52] on input "SĐT Người Gửi" at bounding box center [116, 52] width 111 height 13
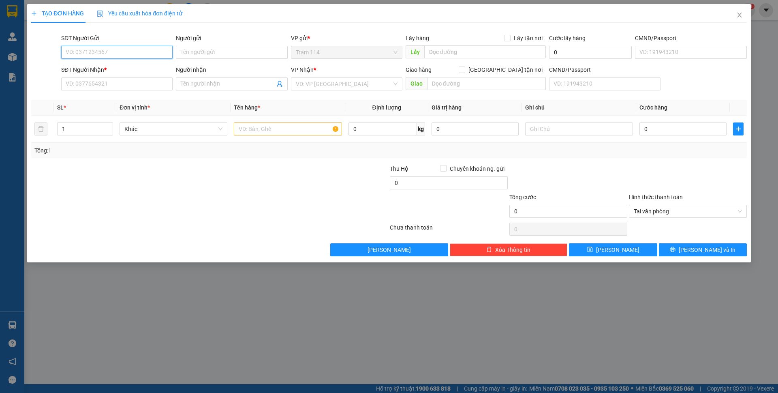
click at [85, 49] on input "SĐT Người Gửi" at bounding box center [116, 52] width 111 height 13
paste input "0937483068"
type input "0937483068"
click at [119, 66] on div "0937483068 - lục" at bounding box center [117, 68] width 102 height 9
type input "lục"
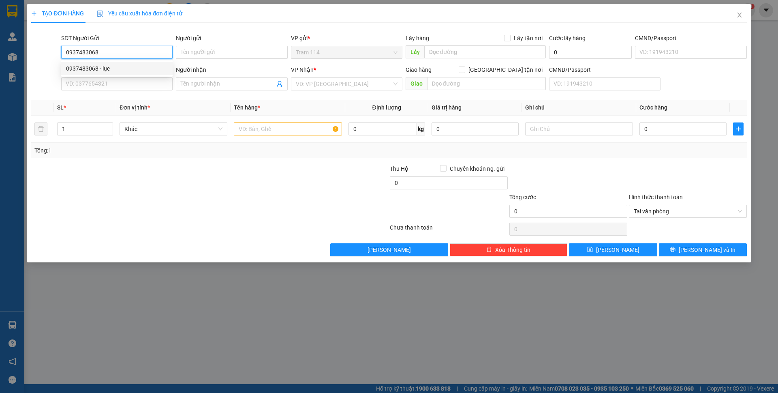
type input "0908668634"
type input "bổn"
type input "0937483068"
click at [275, 130] on input "text" at bounding box center [288, 128] width 108 height 13
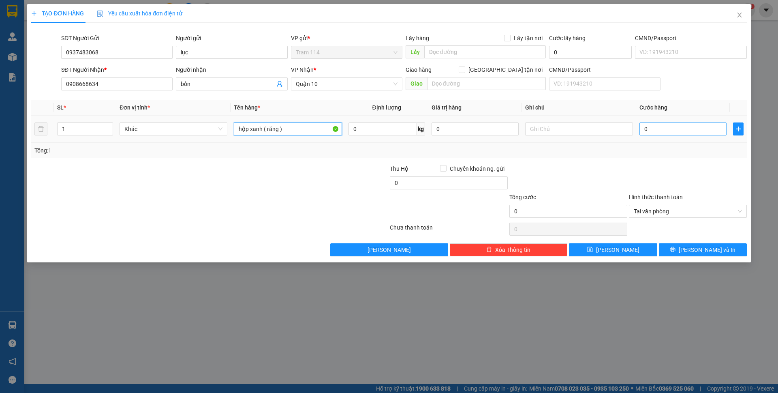
type input "hộp xanh ( răng )"
click at [705, 127] on input "0" at bounding box center [683, 128] width 87 height 13
type input "4"
type input "410"
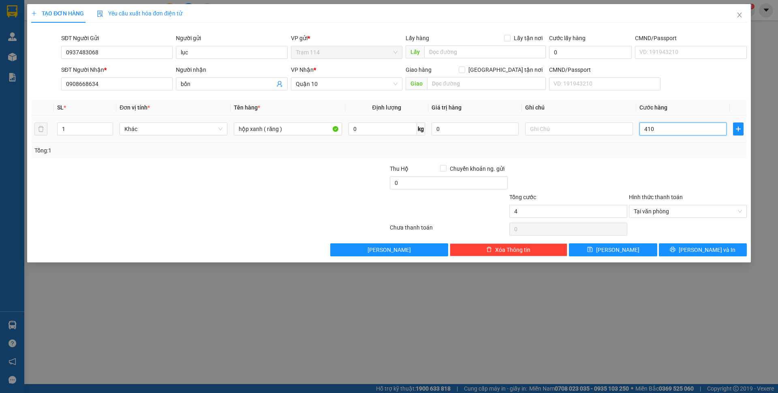
type input "410"
type input "41"
type input "4"
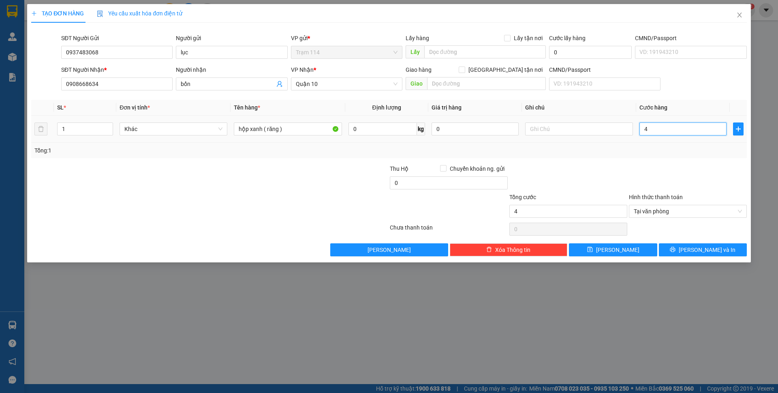
type input "40"
type input "40.000"
click at [684, 165] on div at bounding box center [688, 178] width 120 height 28
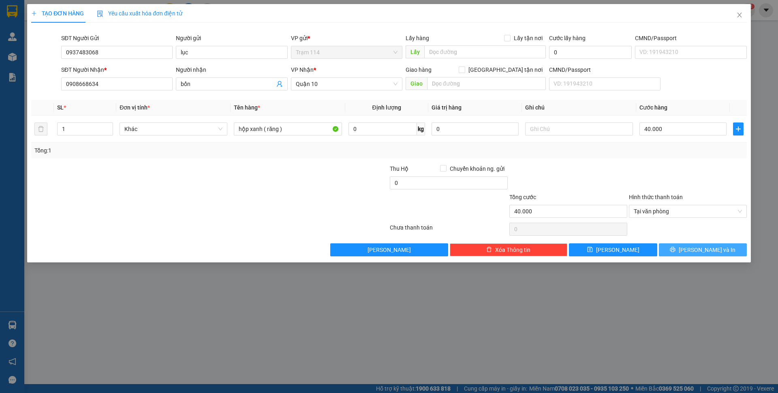
click at [718, 253] on span "[PERSON_NAME] và In" at bounding box center [707, 249] width 57 height 9
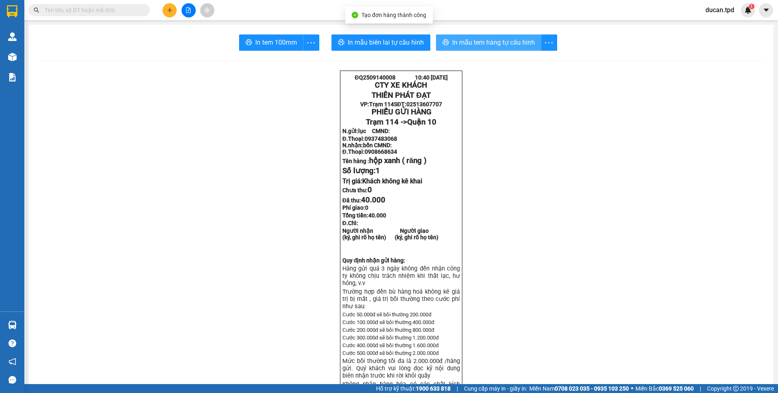
click at [452, 45] on span "In mẫu tem hàng tự cấu hình" at bounding box center [493, 42] width 83 height 10
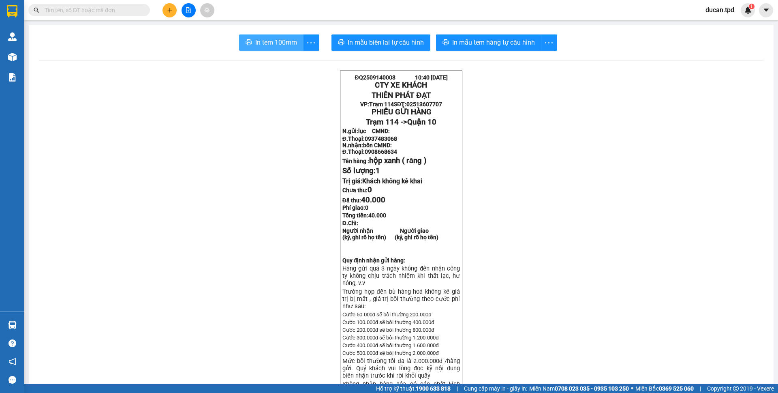
click at [278, 43] on span "In tem 100mm" at bounding box center [276, 42] width 42 height 10
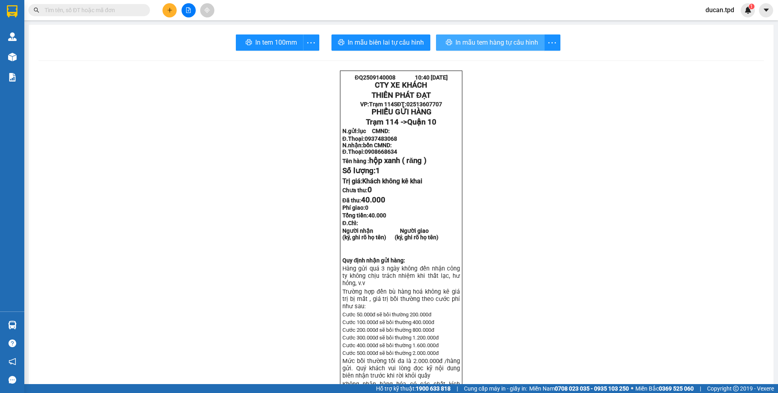
click at [456, 45] on span "In mẫu tem hàng tự cấu hình" at bounding box center [497, 42] width 83 height 10
click at [505, 40] on span "In mẫu tem hàng tự cấu hình" at bounding box center [493, 42] width 83 height 10
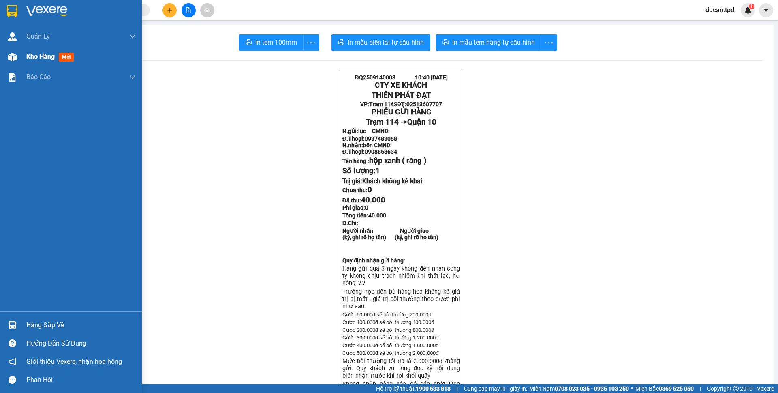
click at [39, 62] on div "Kho hàng mới" at bounding box center [80, 57] width 109 height 20
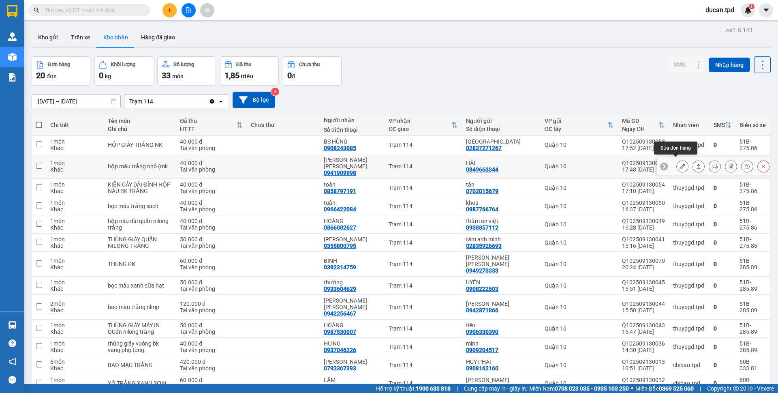
click at [680, 165] on icon at bounding box center [683, 166] width 6 height 6
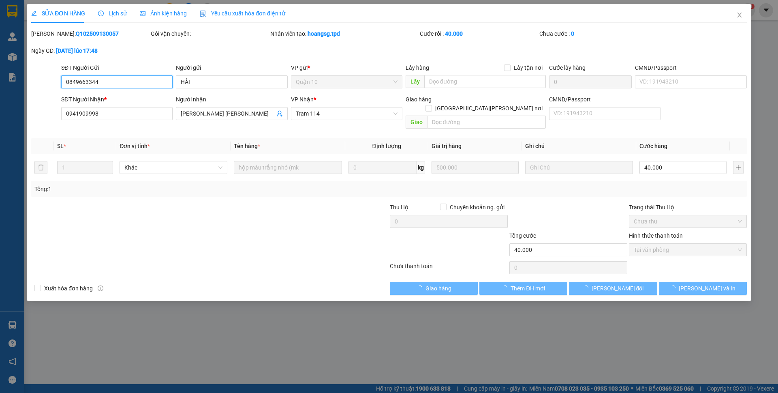
type input "0849663344"
type input "HẢI"
type input "0941909998"
type input "MK HOÀNG VŨ"
type input "40.000"
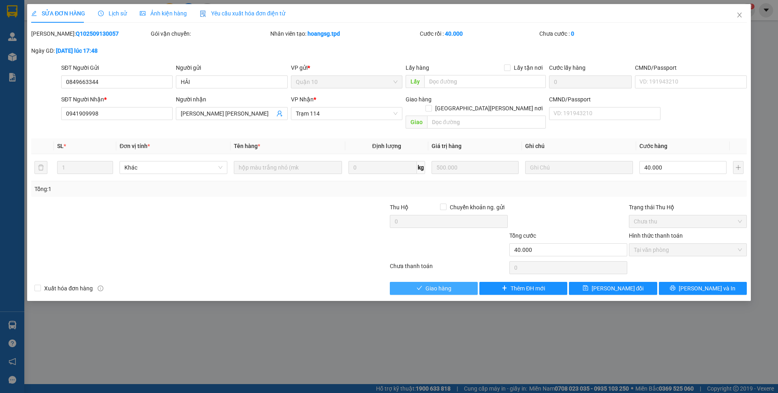
click at [441, 284] on span "Giao hàng" at bounding box center [439, 288] width 26 height 9
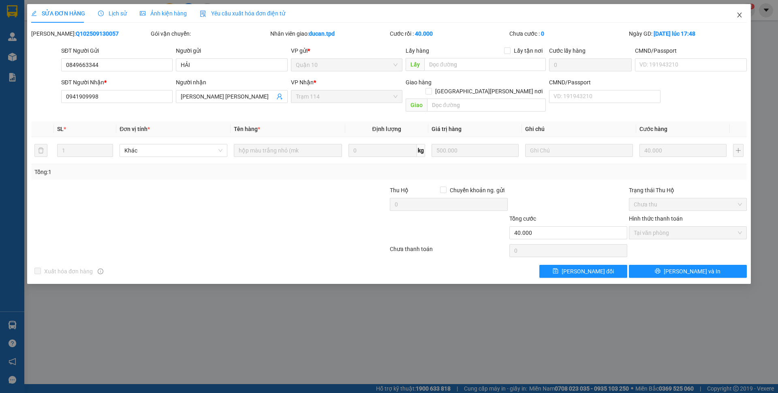
click at [737, 16] on icon "close" at bounding box center [740, 15] width 6 height 6
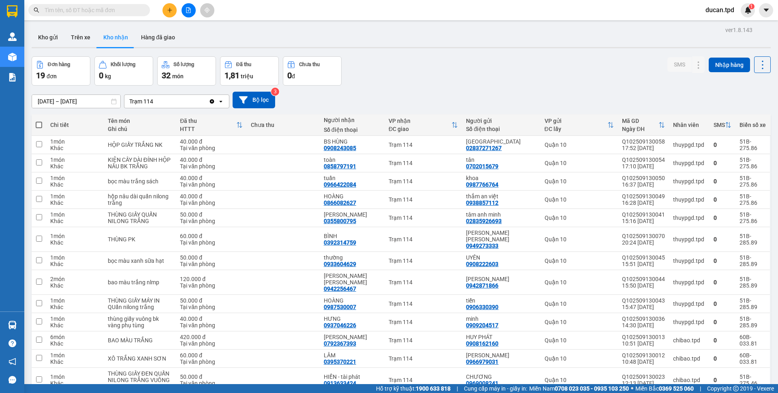
click at [111, 15] on span at bounding box center [89, 10] width 122 height 12
click at [111, 8] on input "text" at bounding box center [93, 10] width 96 height 9
paste input "0902655683"
type input "0902655683"
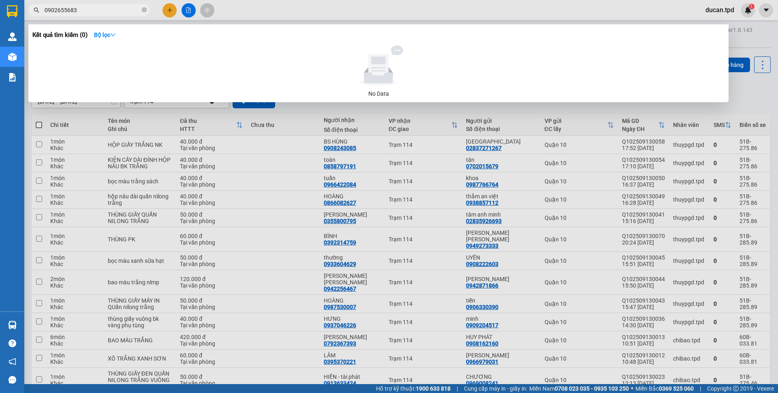
click at [84, 12] on input "0902655683" at bounding box center [93, 10] width 96 height 9
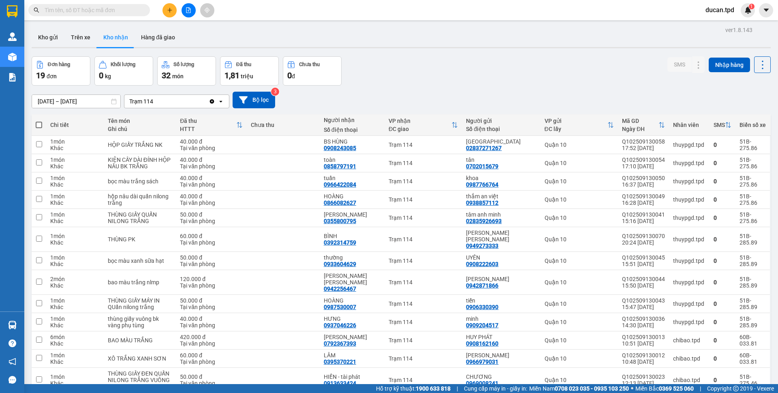
click at [107, 15] on span at bounding box center [89, 10] width 122 height 12
click at [107, 13] on input "text" at bounding box center [93, 10] width 96 height 9
paste input "0327741311"
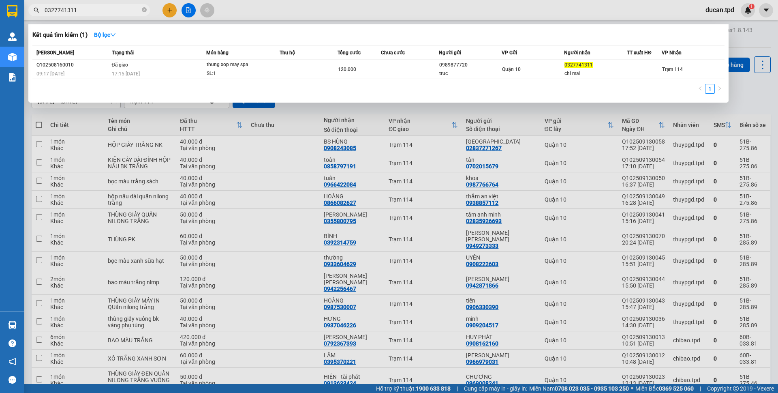
type input "0327741311"
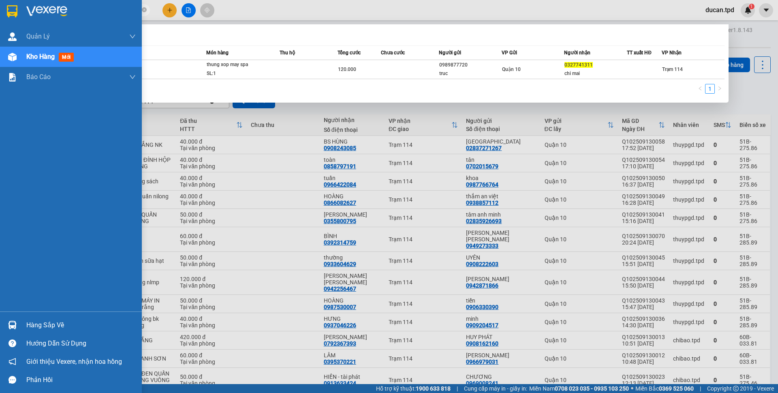
click at [18, 320] on div at bounding box center [12, 325] width 14 height 14
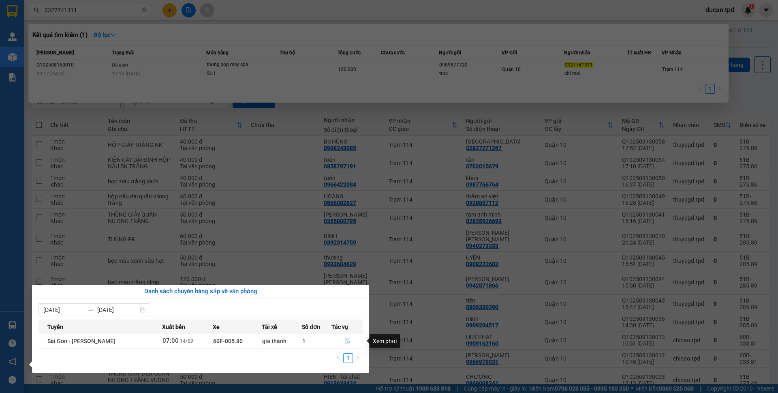
click at [339, 339] on button "button" at bounding box center [347, 340] width 30 height 13
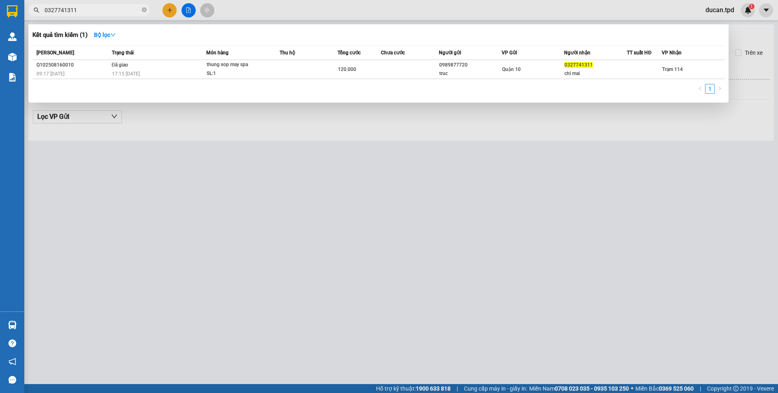
click at [274, 152] on div at bounding box center [389, 196] width 778 height 393
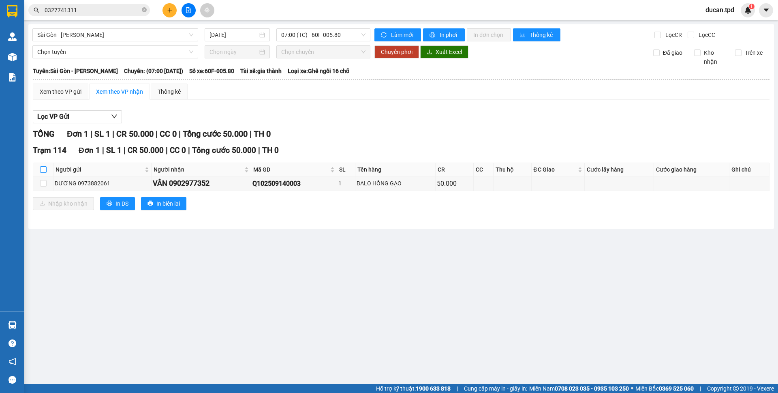
click at [41, 169] on input "checkbox" at bounding box center [43, 169] width 6 height 6
checkbox input "true"
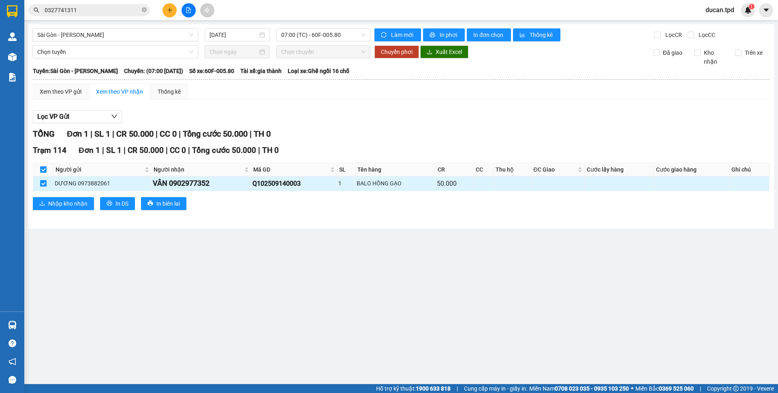
click at [189, 187] on div "VÂN 0902977352" at bounding box center [201, 183] width 97 height 11
copy div "0902977352"
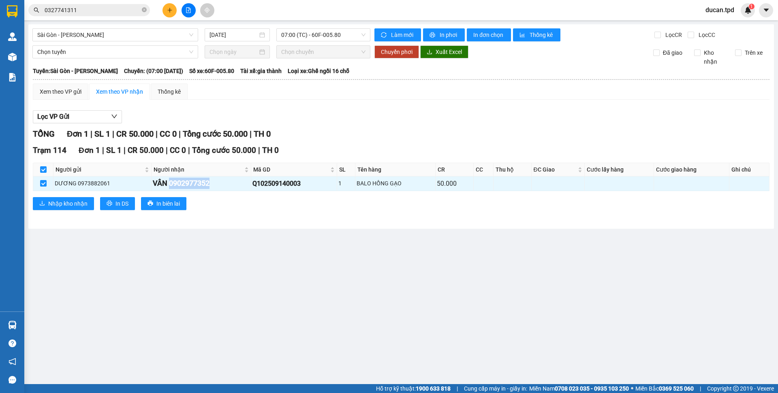
click at [90, 11] on input "0327741311" at bounding box center [93, 10] width 96 height 9
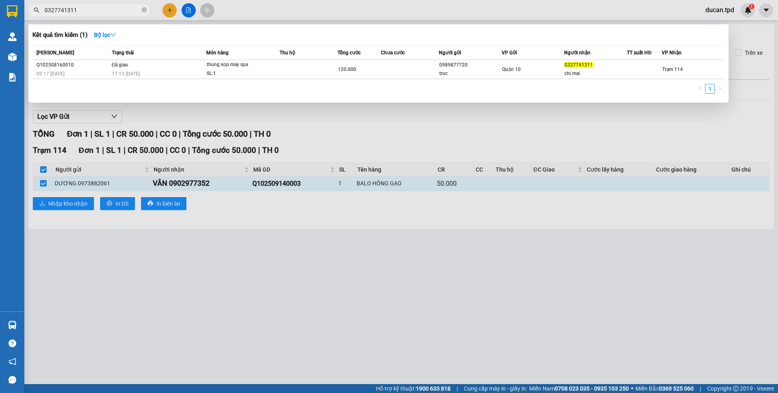
click at [90, 11] on input "0327741311" at bounding box center [93, 10] width 96 height 9
paste input "902977352"
type input "0902977352"
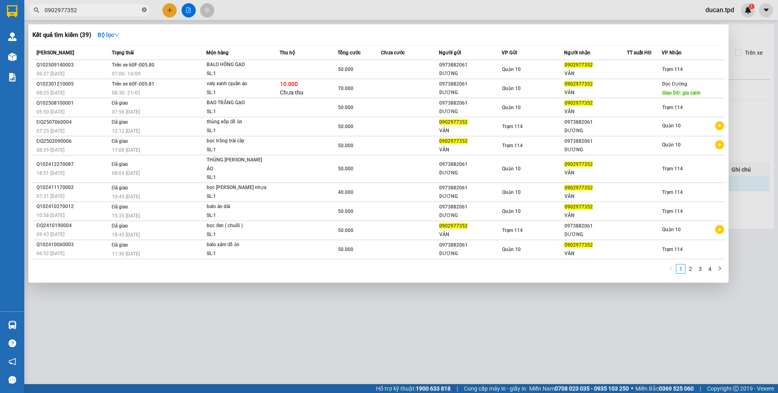
click at [144, 8] on icon "close-circle" at bounding box center [144, 9] width 5 height 5
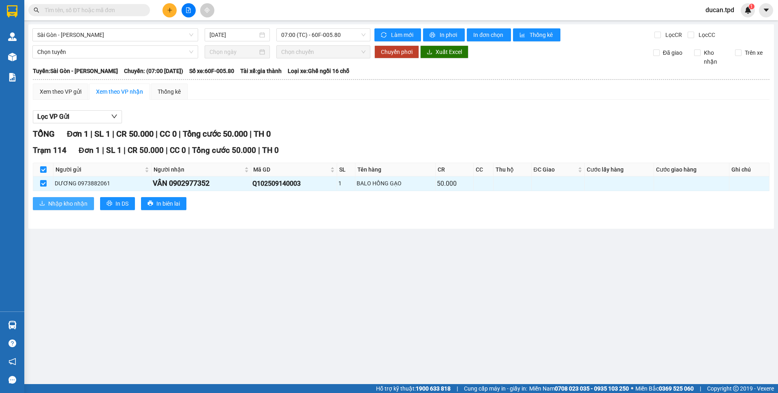
click at [66, 202] on span "Nhập kho nhận" at bounding box center [67, 203] width 39 height 9
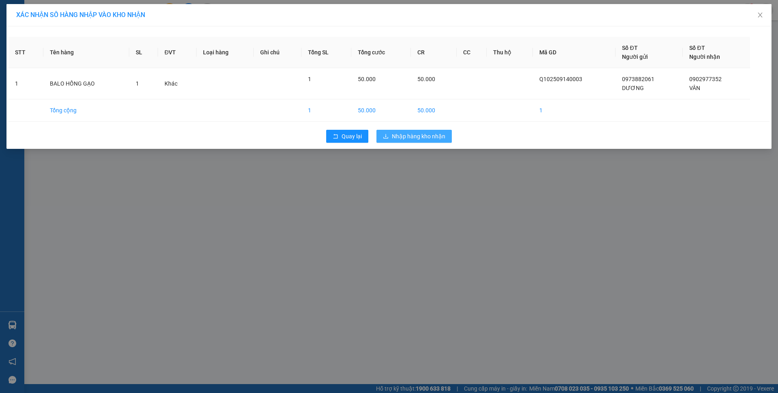
click at [414, 137] on span "Nhập hàng kho nhận" at bounding box center [419, 136] width 54 height 9
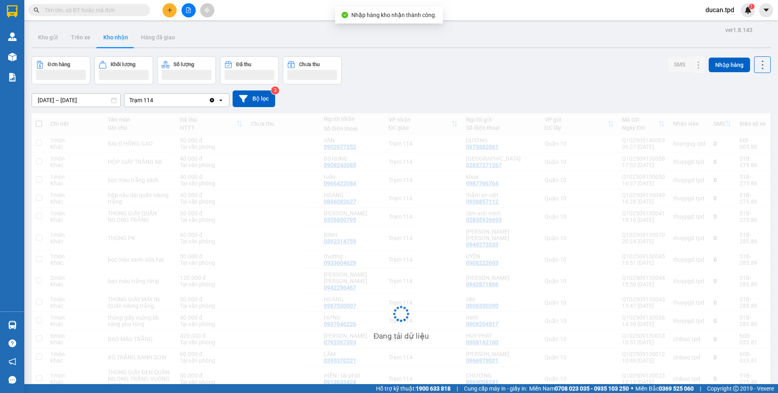
click at [110, 10] on input "text" at bounding box center [93, 10] width 96 height 9
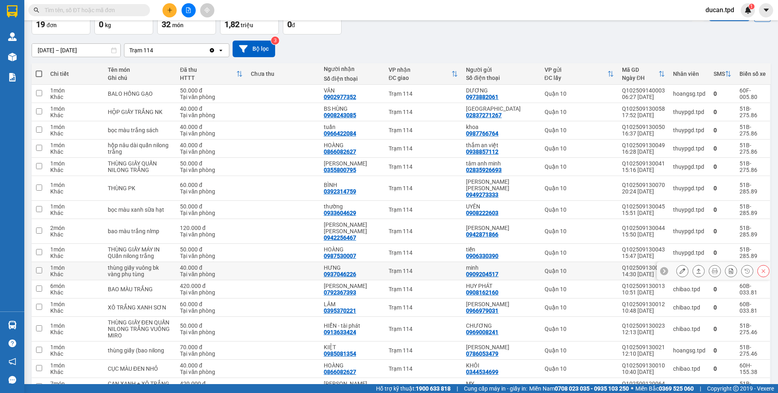
scroll to position [122, 0]
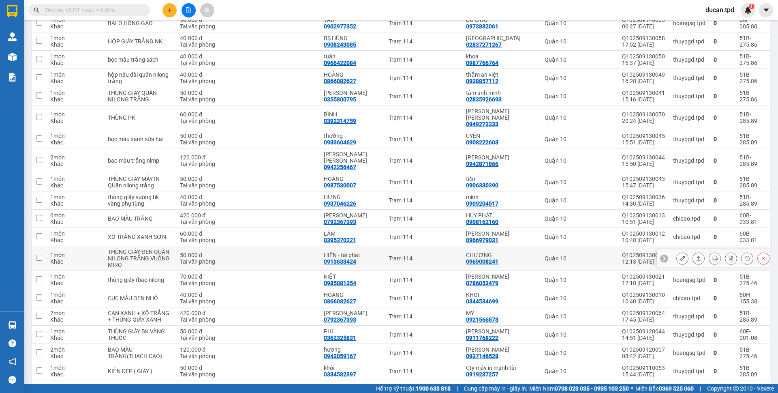
click at [343, 258] on div "0913633424" at bounding box center [340, 261] width 32 height 6
copy div "0913633424"
click at [54, 13] on input "text" at bounding box center [93, 10] width 96 height 9
paste input "0913633424"
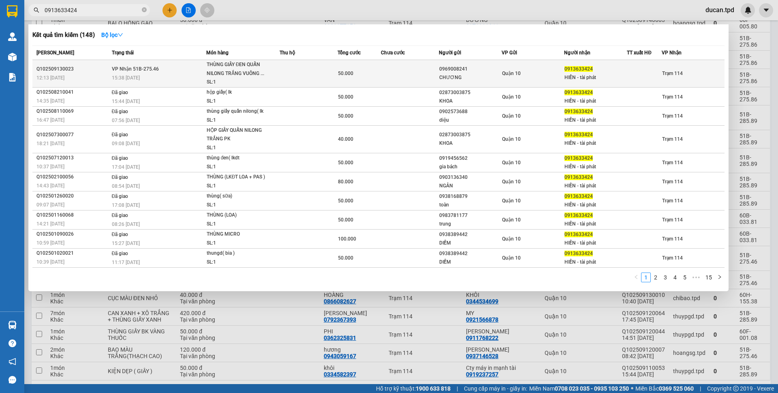
type input "0913633424"
click at [236, 76] on div "THÙNG GIẤY ĐEN QUẤN NILONG TRẮNG VUÔNG ..." at bounding box center [237, 68] width 61 height 17
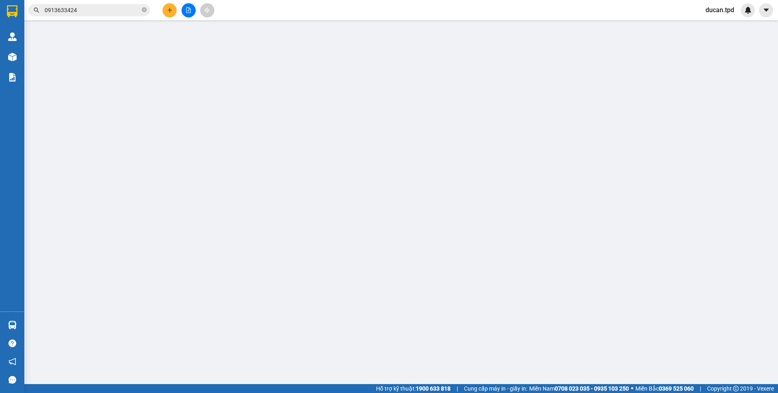
type input "0969008241"
type input "CHƯƠNG"
type input "0913633424"
type input "HIỀN - tài phát"
type input "50.000"
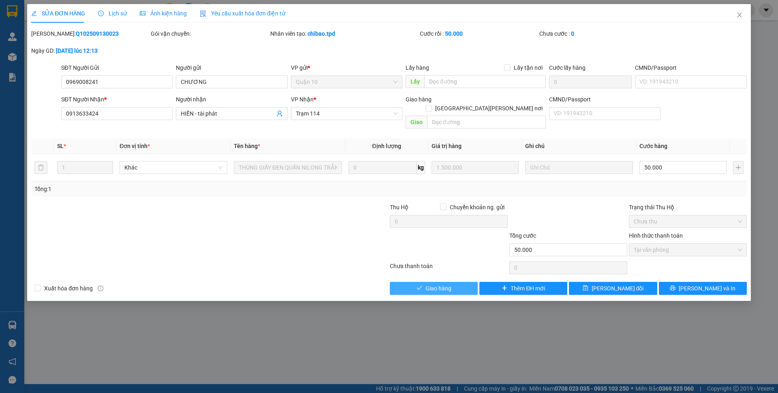
click at [461, 282] on button "Giao hàng" at bounding box center [434, 288] width 88 height 13
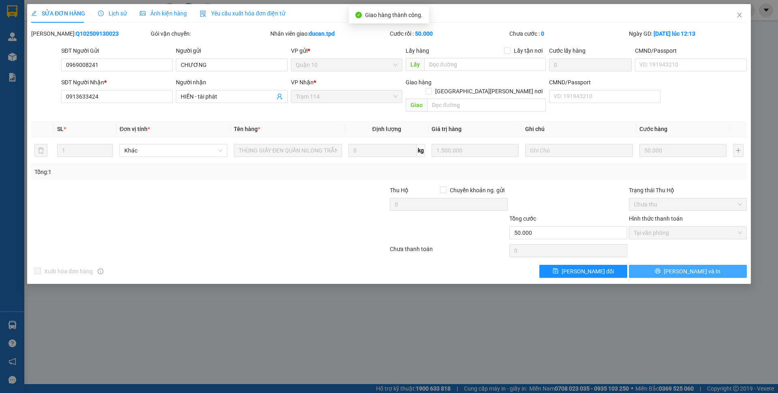
click at [696, 267] on span "[PERSON_NAME] và In" at bounding box center [692, 271] width 57 height 9
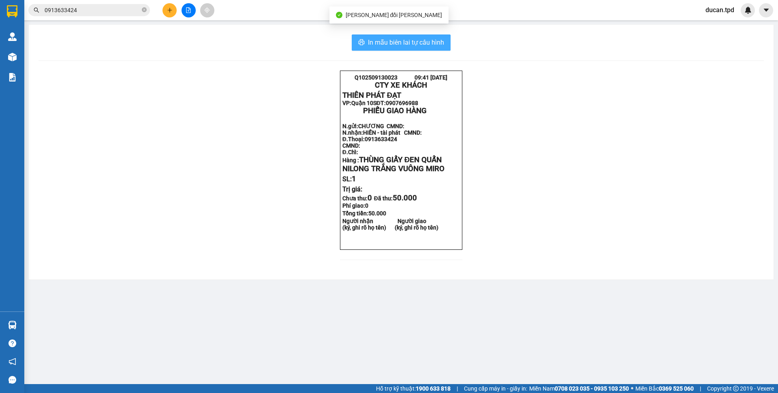
click at [435, 43] on span "In mẫu biên lai tự cấu hình" at bounding box center [406, 42] width 76 height 10
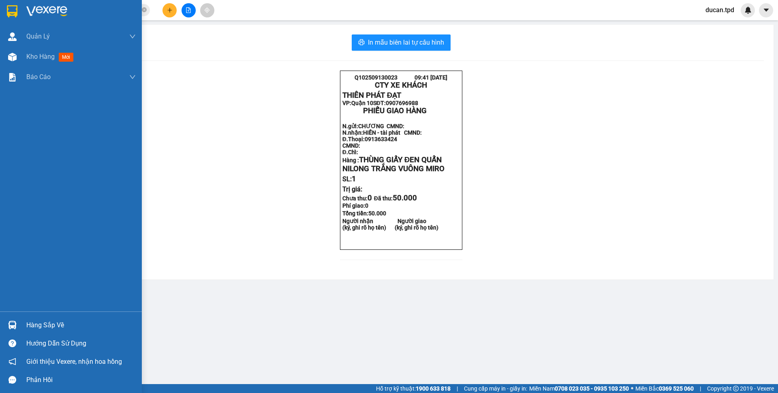
drag, startPoint x: 10, startPoint y: 56, endPoint x: 119, endPoint y: 135, distance: 135.2
click at [10, 56] on img at bounding box center [12, 57] width 9 height 9
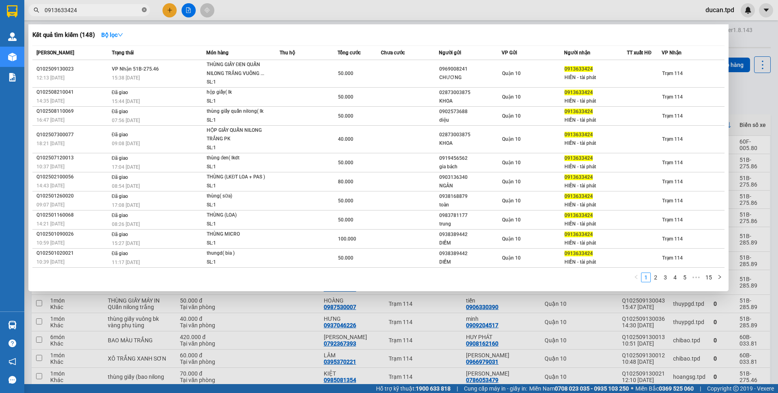
click at [143, 11] on icon "close-circle" at bounding box center [144, 9] width 5 height 5
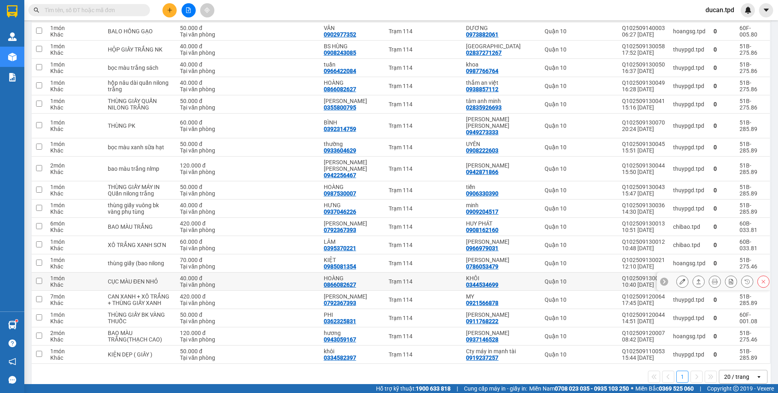
scroll to position [32, 0]
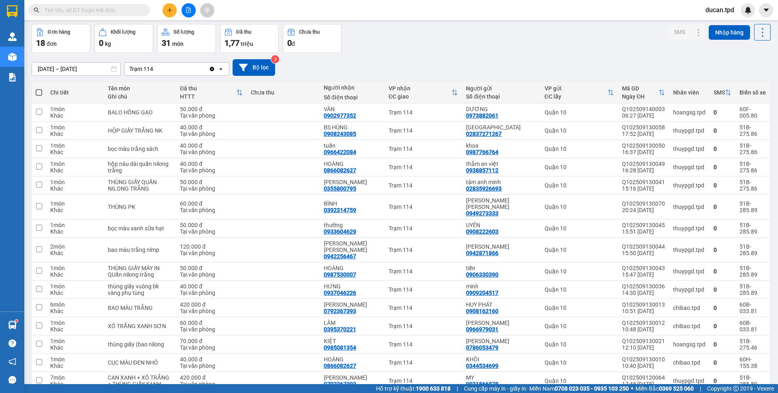
click at [85, 13] on input "text" at bounding box center [93, 10] width 96 height 9
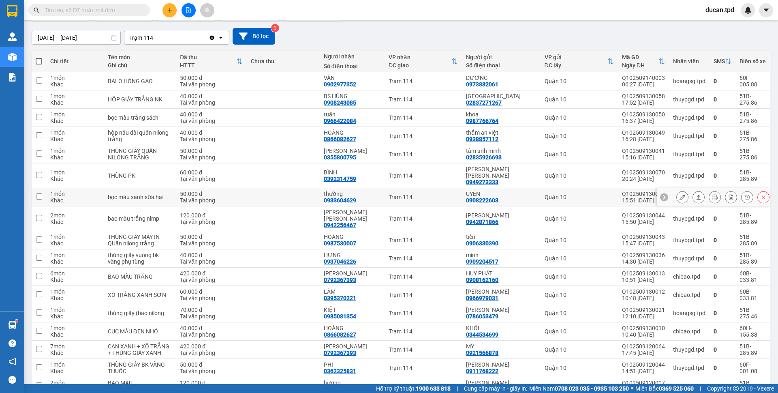
scroll to position [73, 0]
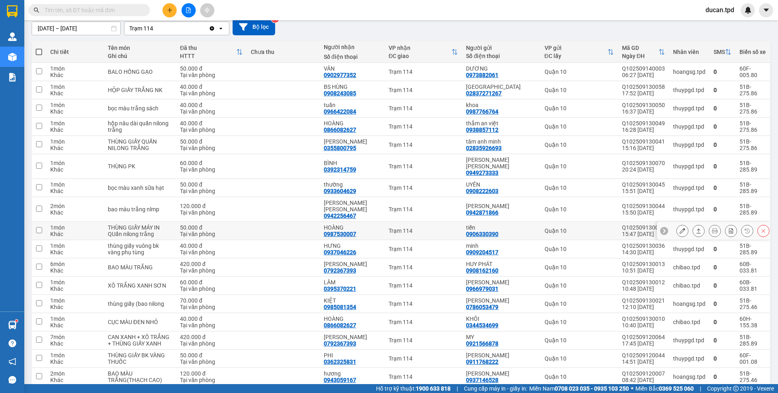
click at [680, 228] on icon at bounding box center [683, 231] width 6 height 6
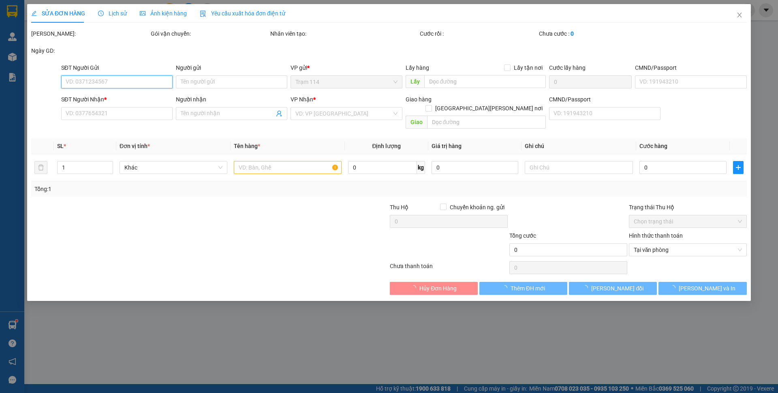
type input "0906330390"
type input "tiến"
type input "371380596"
type input "0987530007"
type input "HOÀNG"
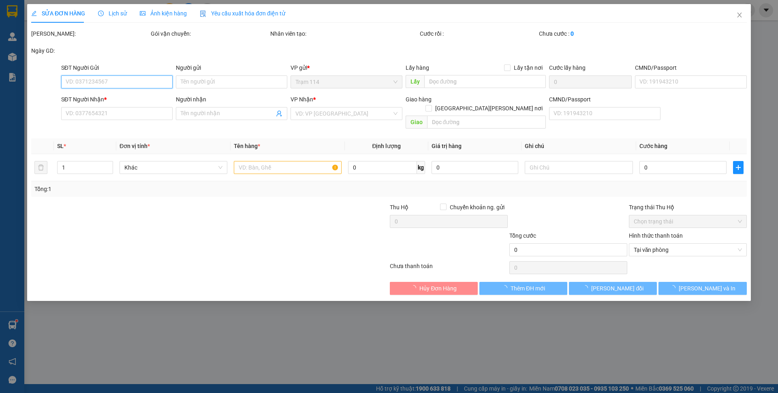
type input "50.000"
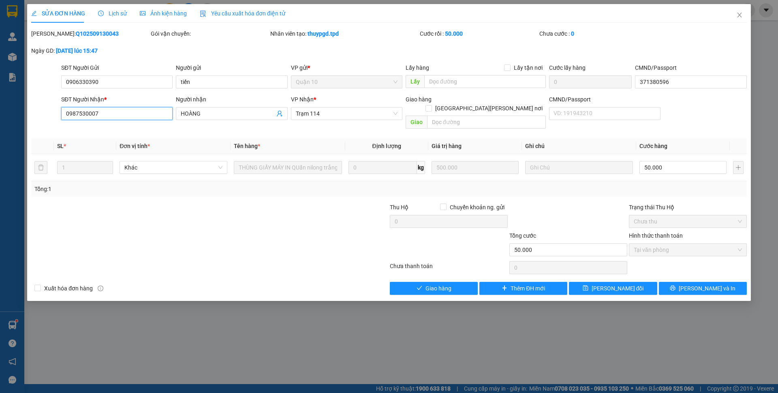
click at [107, 114] on input "0987530007" at bounding box center [116, 113] width 111 height 13
click at [473, 282] on button "Giao hàng" at bounding box center [434, 288] width 88 height 13
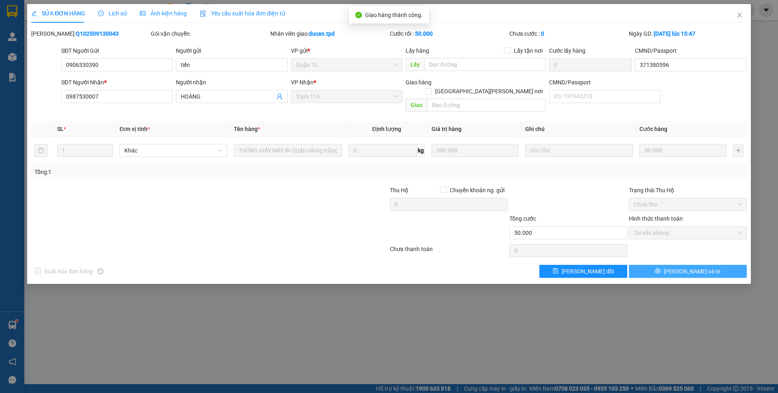
click at [698, 267] on span "[PERSON_NAME] và In" at bounding box center [692, 271] width 57 height 9
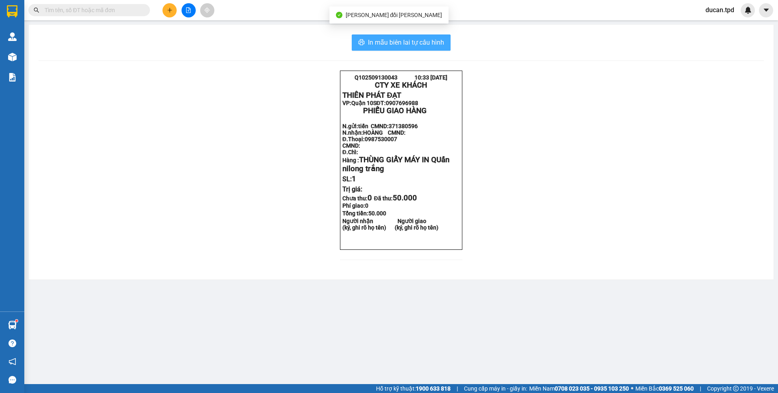
click at [443, 44] on span "In mẫu biên lai tự cấu hình" at bounding box center [406, 42] width 76 height 10
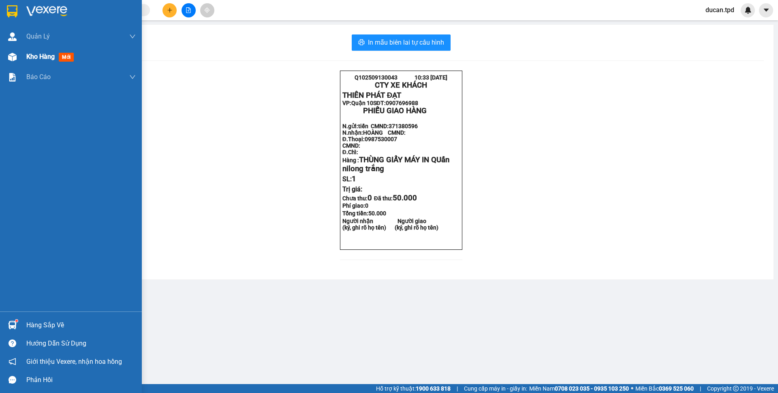
click at [8, 59] on img at bounding box center [12, 57] width 9 height 9
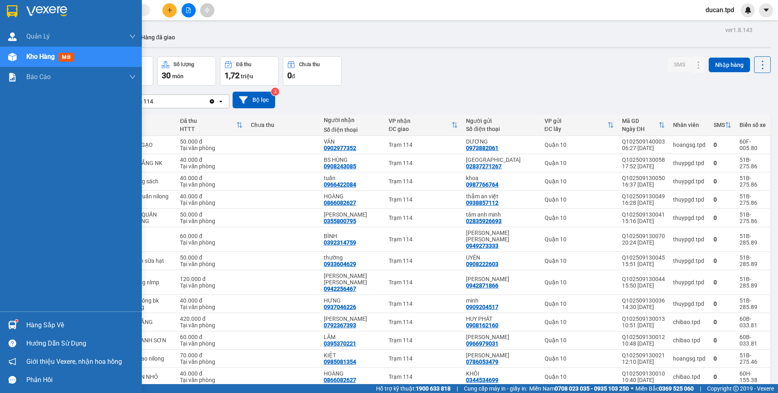
click at [27, 323] on div "Hàng sắp về" at bounding box center [80, 325] width 109 height 12
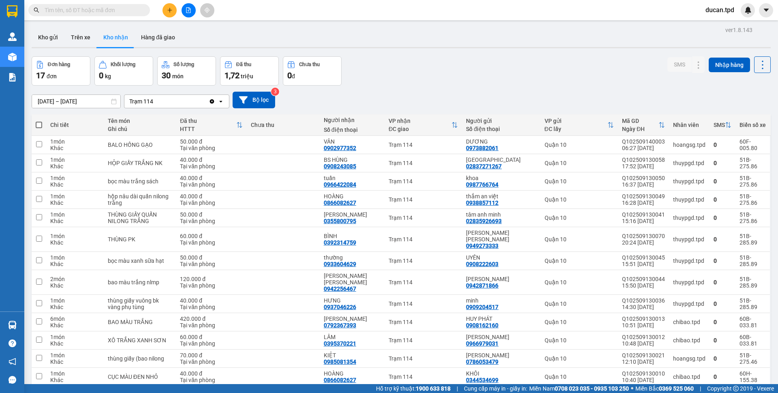
click at [405, 86] on section "Kết quả tìm kiếm ( 148 ) Bộ lọc Mã ĐH Trạng thái Món hàng Thu hộ Tổng cước Chưa…" at bounding box center [389, 196] width 778 height 393
click at [125, 9] on input "text" at bounding box center [93, 10] width 96 height 9
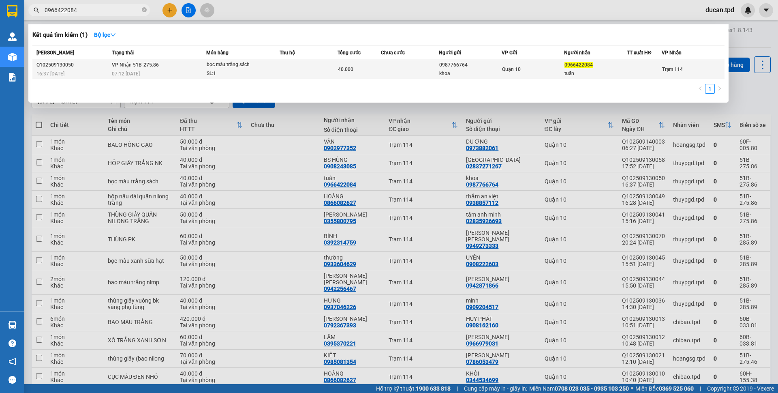
type input "0966422084"
click at [466, 69] on div "0987766764" at bounding box center [470, 65] width 62 height 9
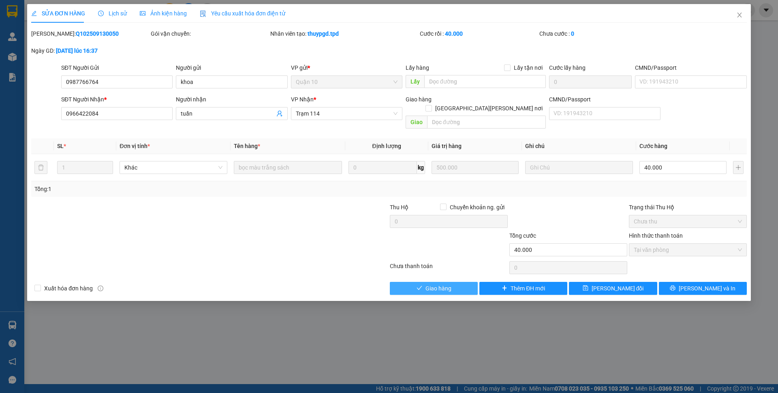
click at [421, 282] on button "Giao hàng" at bounding box center [434, 288] width 88 height 13
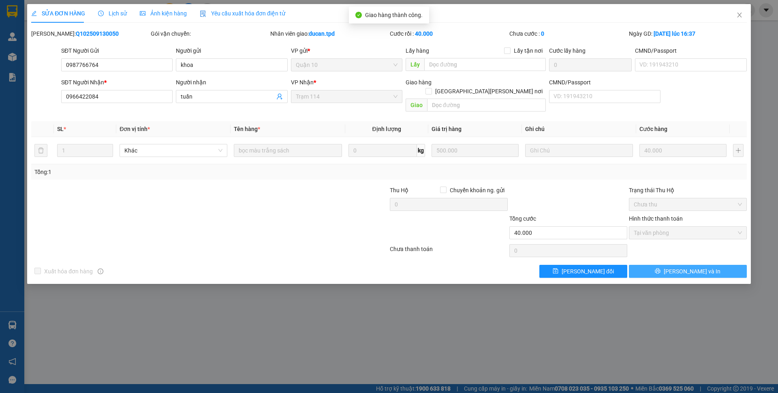
click at [702, 267] on span "[PERSON_NAME] và In" at bounding box center [692, 271] width 57 height 9
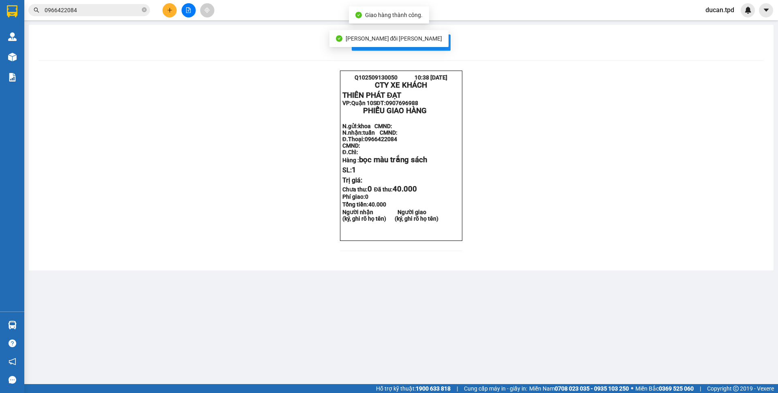
click at [426, 44] on div "[PERSON_NAME] thay đổi thành công" at bounding box center [390, 38] width 120 height 17
click at [426, 44] on span "In mẫu biên lai tự cấu hình" at bounding box center [406, 42] width 76 height 10
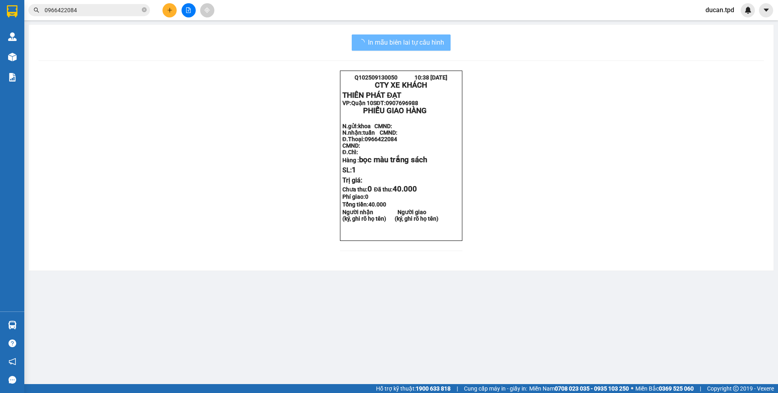
drag, startPoint x: 426, startPoint y: 44, endPoint x: 7, endPoint y: 60, distance: 419.5
click at [7, 60] on div at bounding box center [12, 57] width 14 height 14
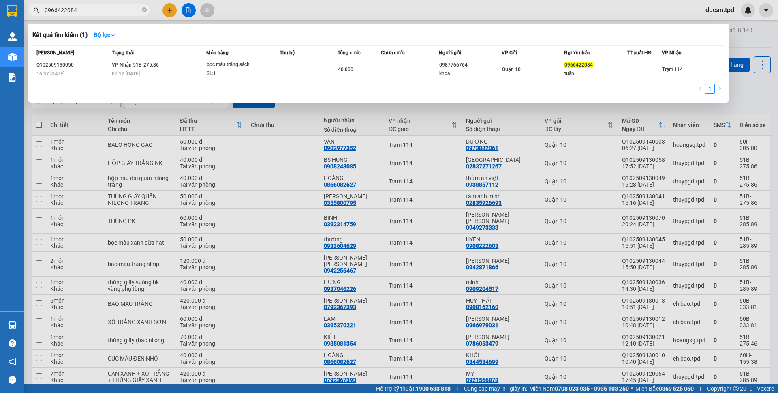
click at [89, 15] on span "0966422084" at bounding box center [89, 10] width 122 height 12
click at [90, 11] on input "0966422084" at bounding box center [93, 10] width 96 height 9
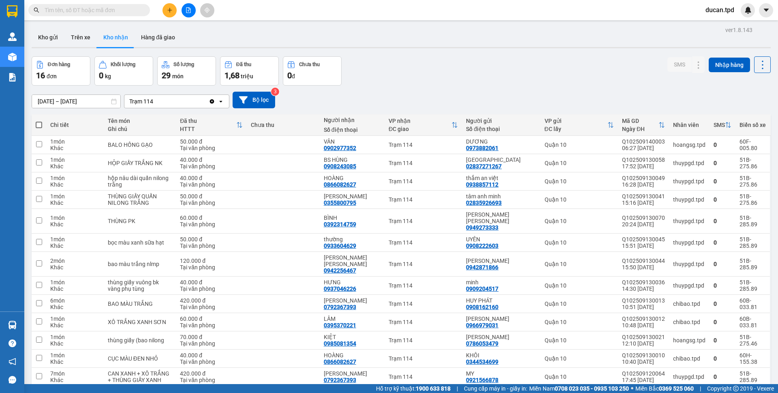
click at [128, 8] on input "text" at bounding box center [93, 10] width 96 height 9
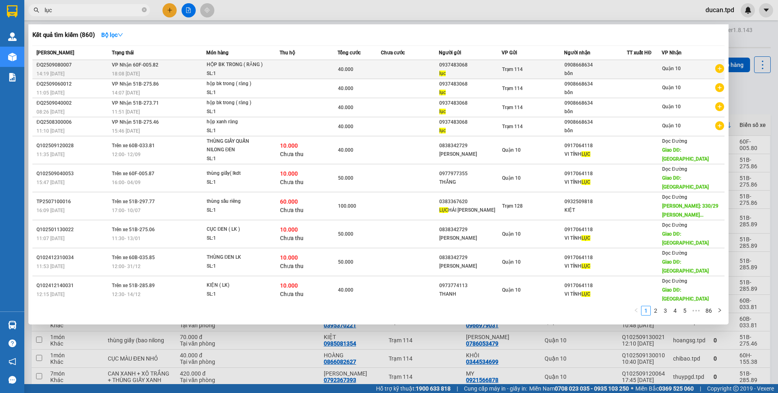
type input "lục"
click at [441, 72] on span "lục" at bounding box center [442, 74] width 6 height 6
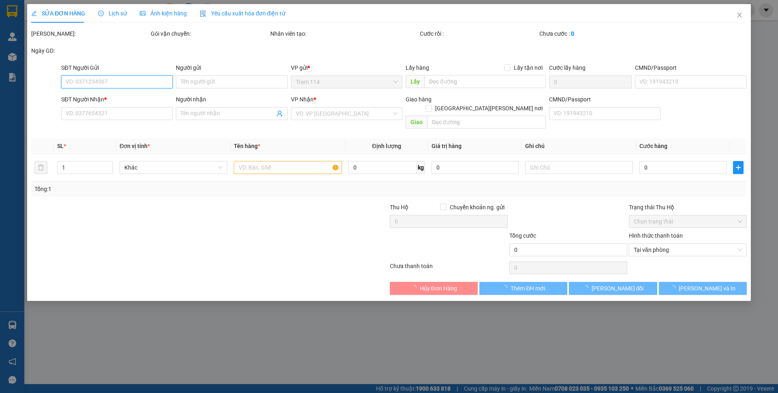
type input "0937483068"
type input "lục"
type input "0908668634"
type input "bổn"
type input "40.000"
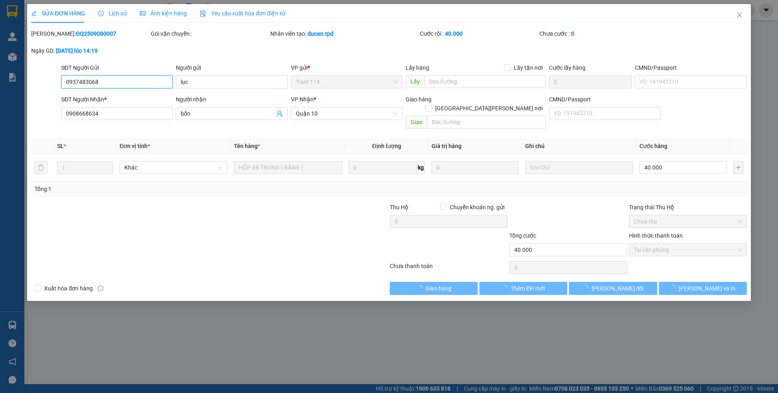
click at [87, 86] on input "0937483068" at bounding box center [116, 81] width 111 height 13
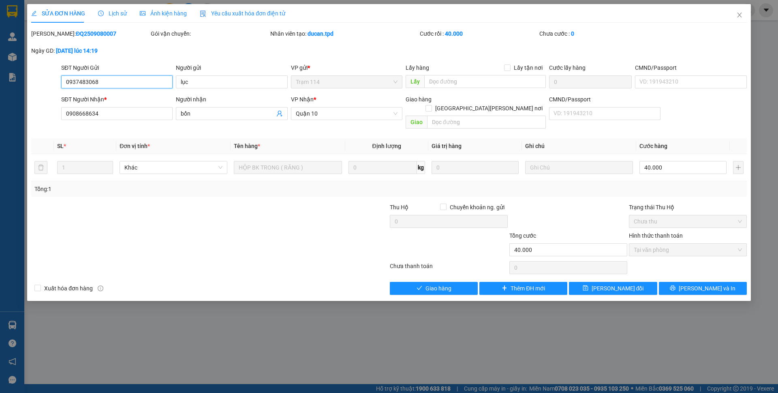
click at [87, 86] on input "0937483068" at bounding box center [116, 81] width 111 height 13
click at [734, 14] on span "Close" at bounding box center [739, 15] width 23 height 23
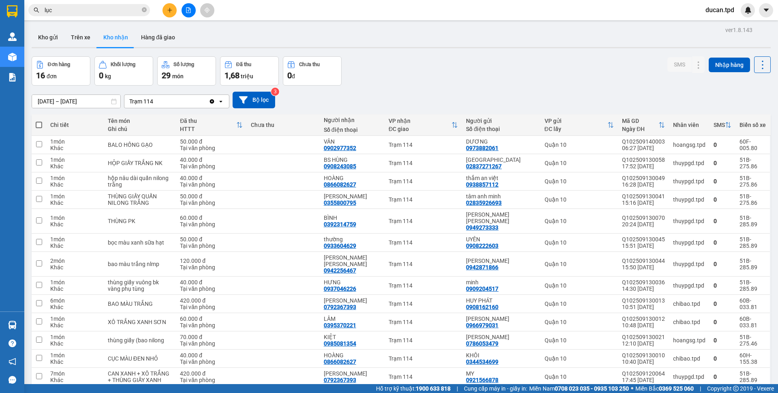
click at [118, 13] on input "lục" at bounding box center [93, 10] width 96 height 9
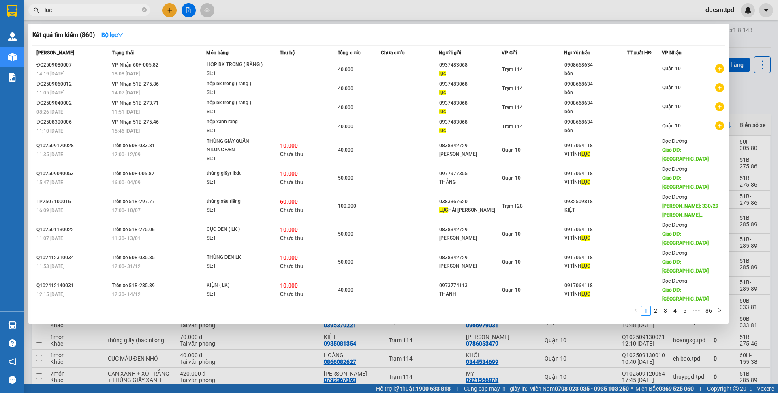
click at [118, 13] on input "lục" at bounding box center [93, 10] width 96 height 9
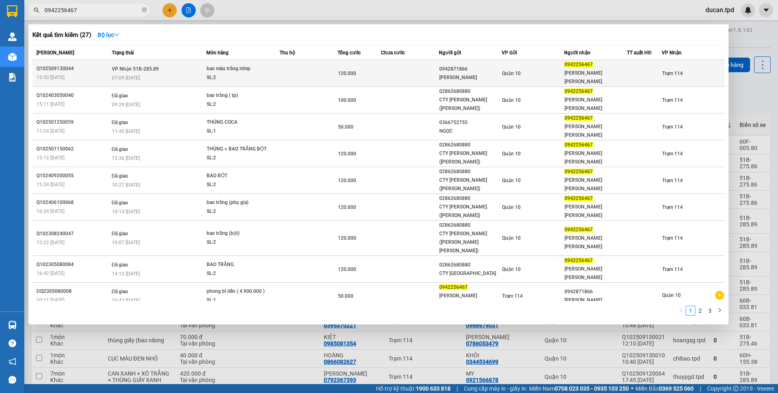
type input "0942256467"
click at [338, 71] on td "120.000" at bounding box center [359, 73] width 43 height 27
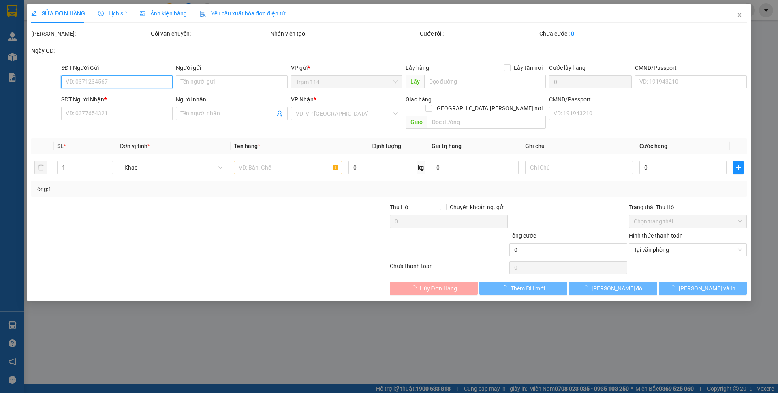
type input "0942871866"
type input "BÍCH NGỌC"
type input "0942256467"
type input "THANH HÒA"
type input "120.000"
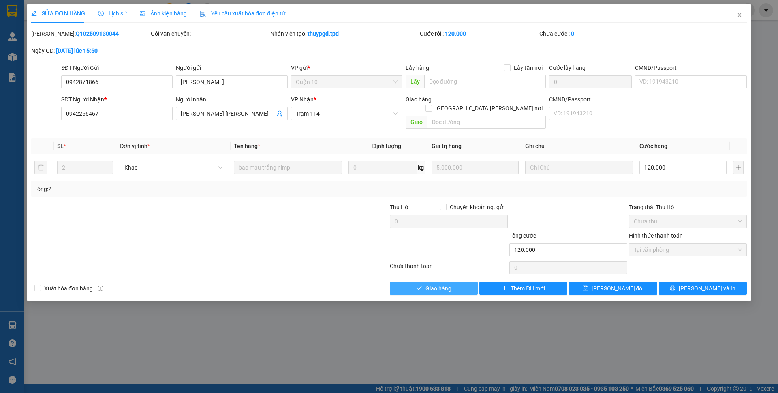
click at [449, 284] on span "Giao hàng" at bounding box center [439, 288] width 26 height 9
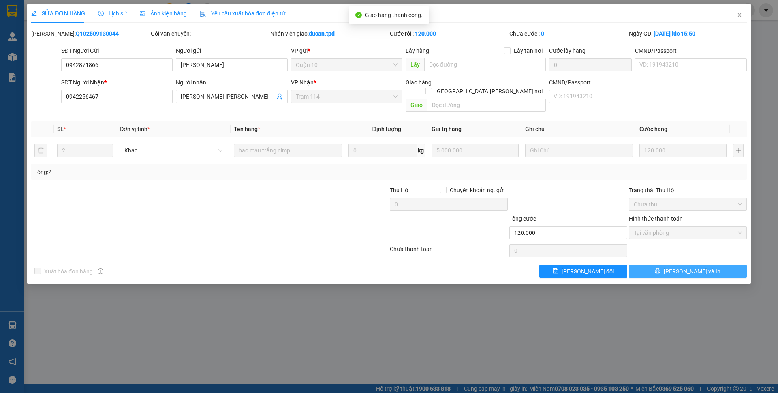
click at [665, 265] on button "[PERSON_NAME] và In" at bounding box center [688, 271] width 118 height 13
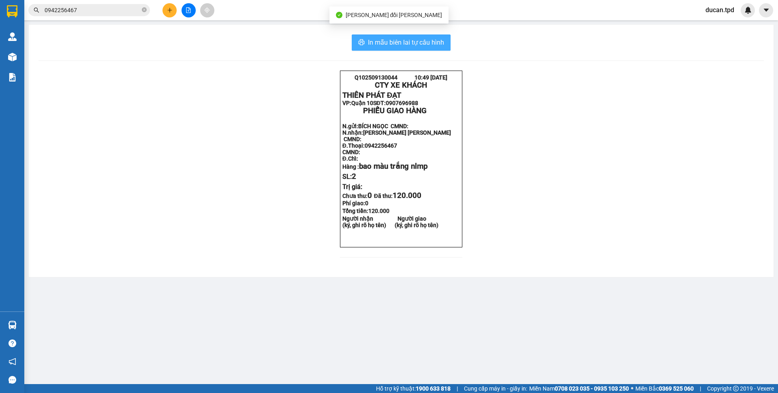
click at [410, 47] on span "In mẫu biên lai tự cấu hình" at bounding box center [406, 42] width 76 height 10
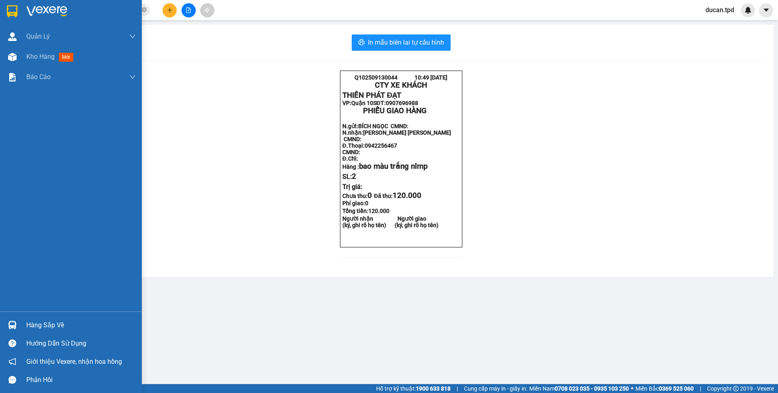
click at [21, 319] on div "Hàng sắp về" at bounding box center [71, 325] width 142 height 18
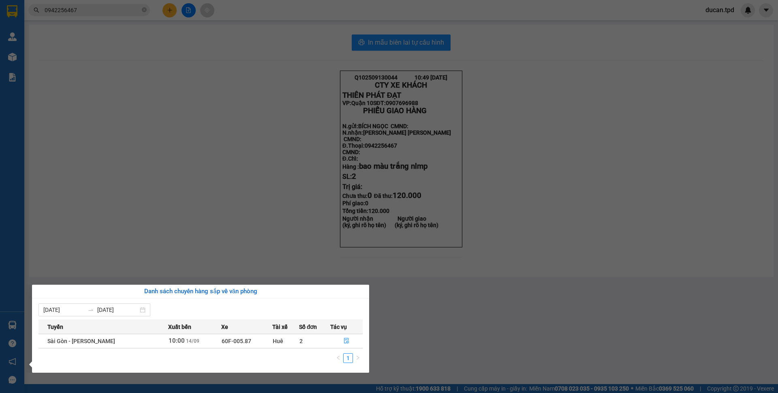
click at [256, 187] on section "Kết quả tìm kiếm ( 27 ) Bộ lọc Mã ĐH Trạng thái Món hàng Thu hộ Tổng cước Chưa …" at bounding box center [389, 196] width 778 height 393
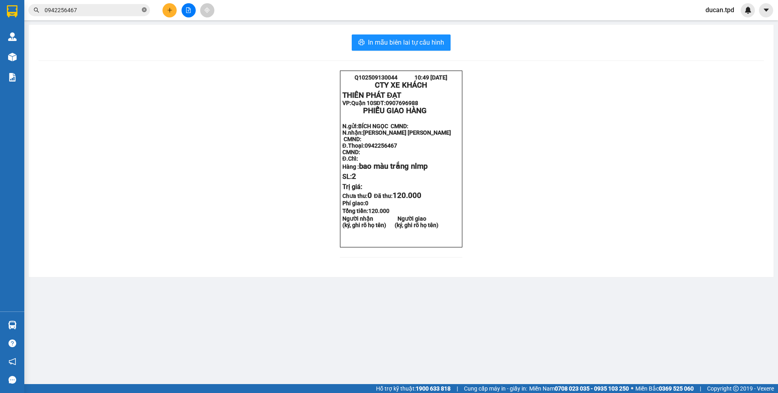
click at [143, 9] on icon "close-circle" at bounding box center [144, 9] width 5 height 5
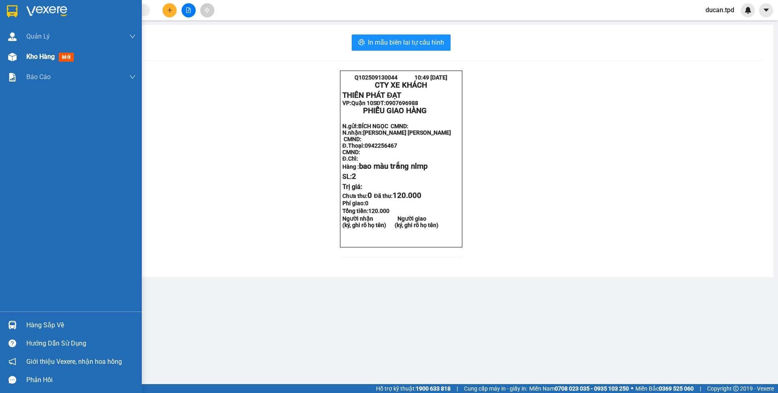
click at [5, 53] on div at bounding box center [12, 57] width 14 height 14
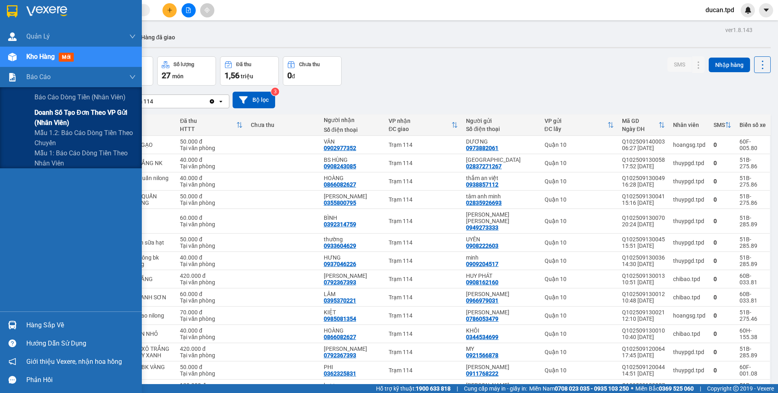
drag, startPoint x: 0, startPoint y: 105, endPoint x: 10, endPoint y: 117, distance: 15.2
drag, startPoint x: 10, startPoint y: 117, endPoint x: 494, endPoint y: 55, distance: 487.6
click at [495, 55] on div "ver 1.8.143 Kho gửi Trên xe Kho nhận Hàng đã giao Đơn hàng 15 đơn Khối lượng 0 …" at bounding box center [401, 234] width 746 height 421
